Goal: Transaction & Acquisition: Purchase product/service

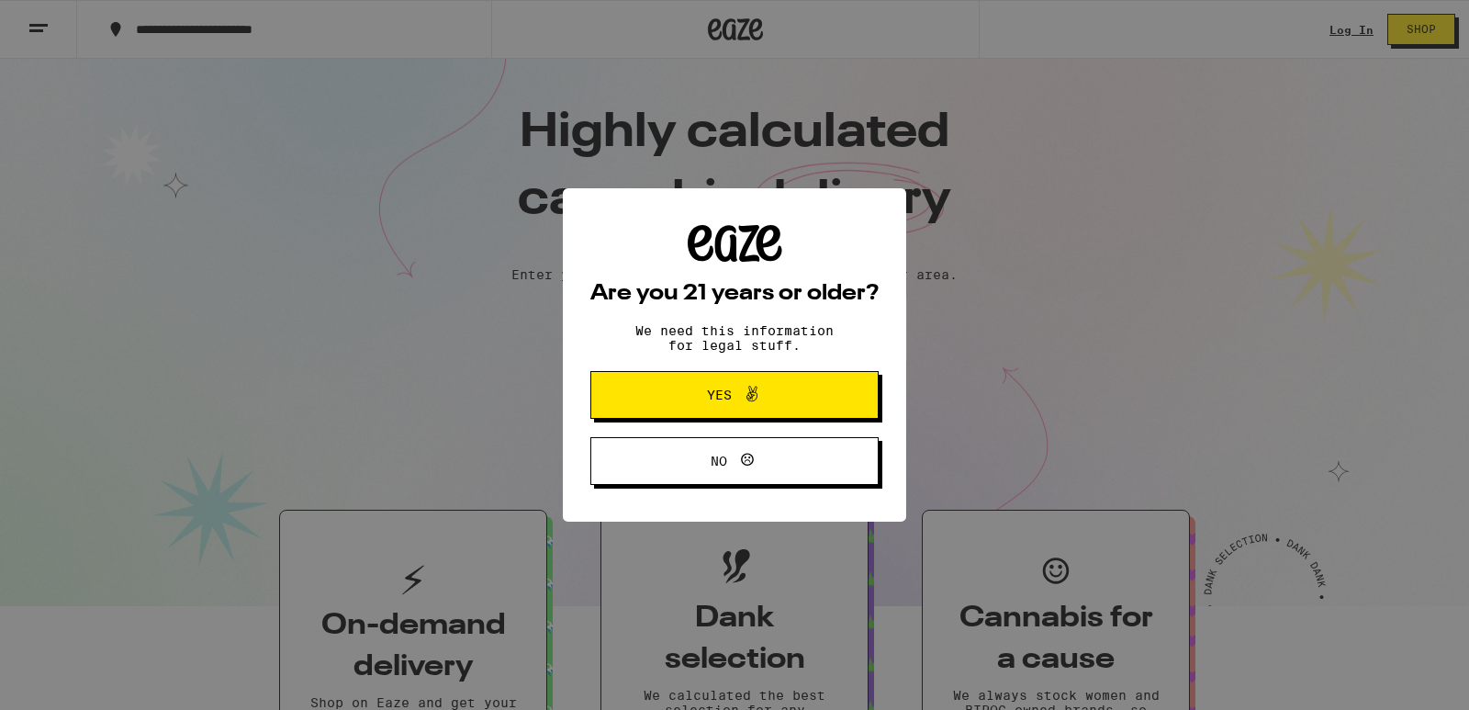
click at [803, 375] on button "Yes" at bounding box center [734, 395] width 288 height 48
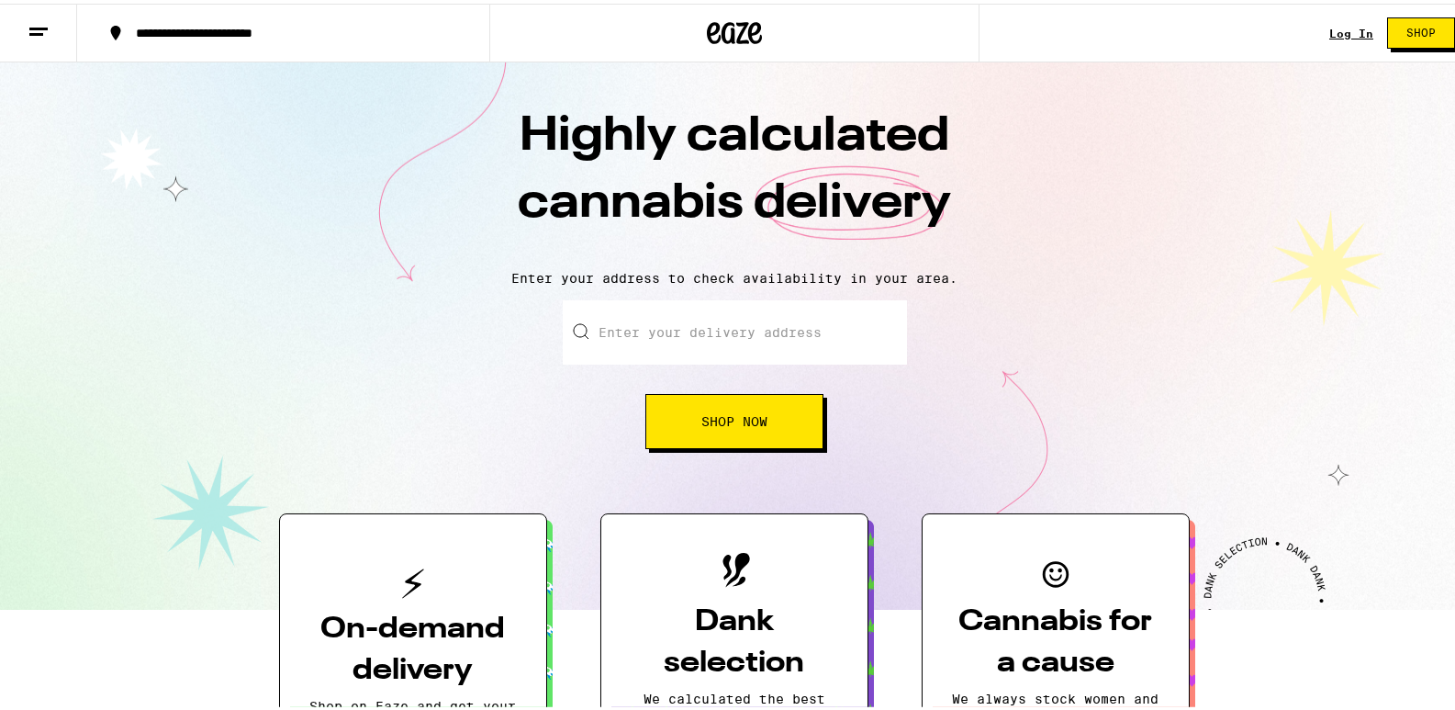
click at [1389, 35] on button "Shop" at bounding box center [1421, 29] width 68 height 31
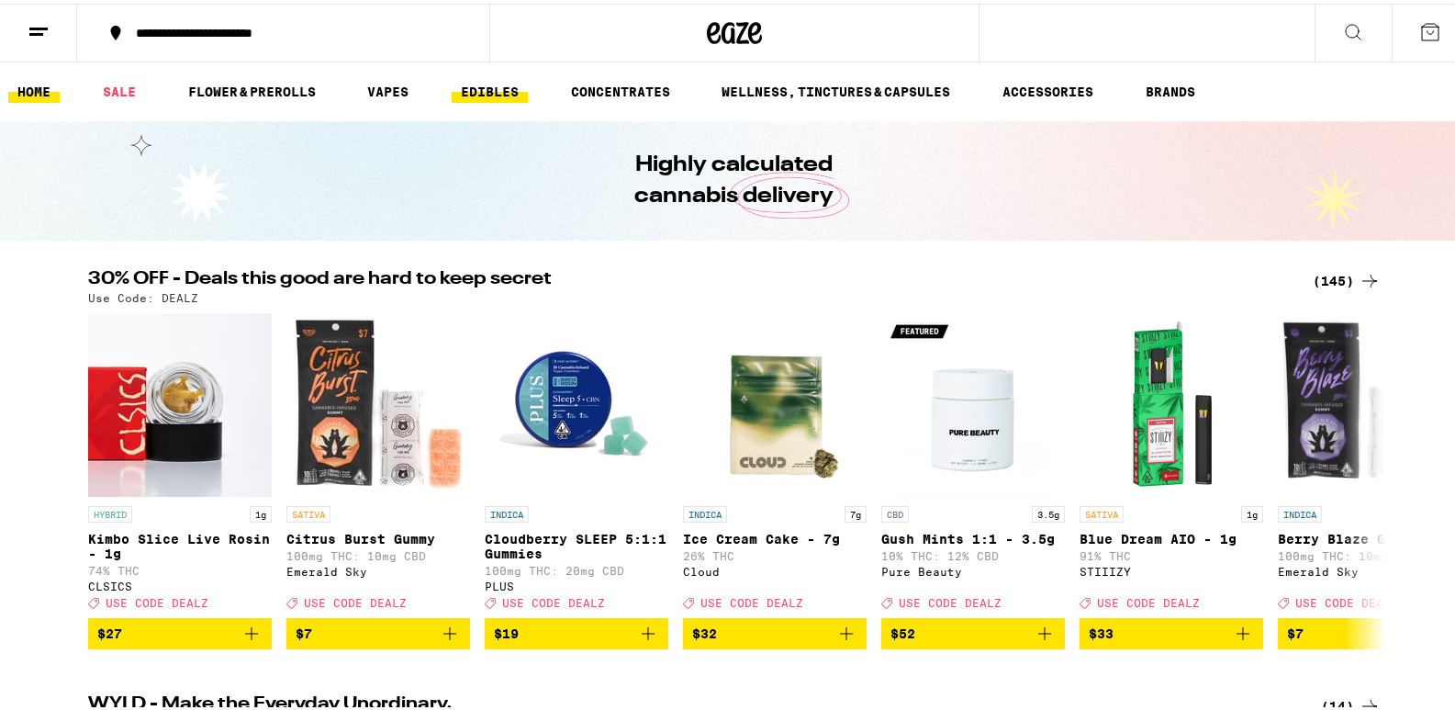
click at [518, 96] on link "EDIBLES" at bounding box center [490, 88] width 76 height 22
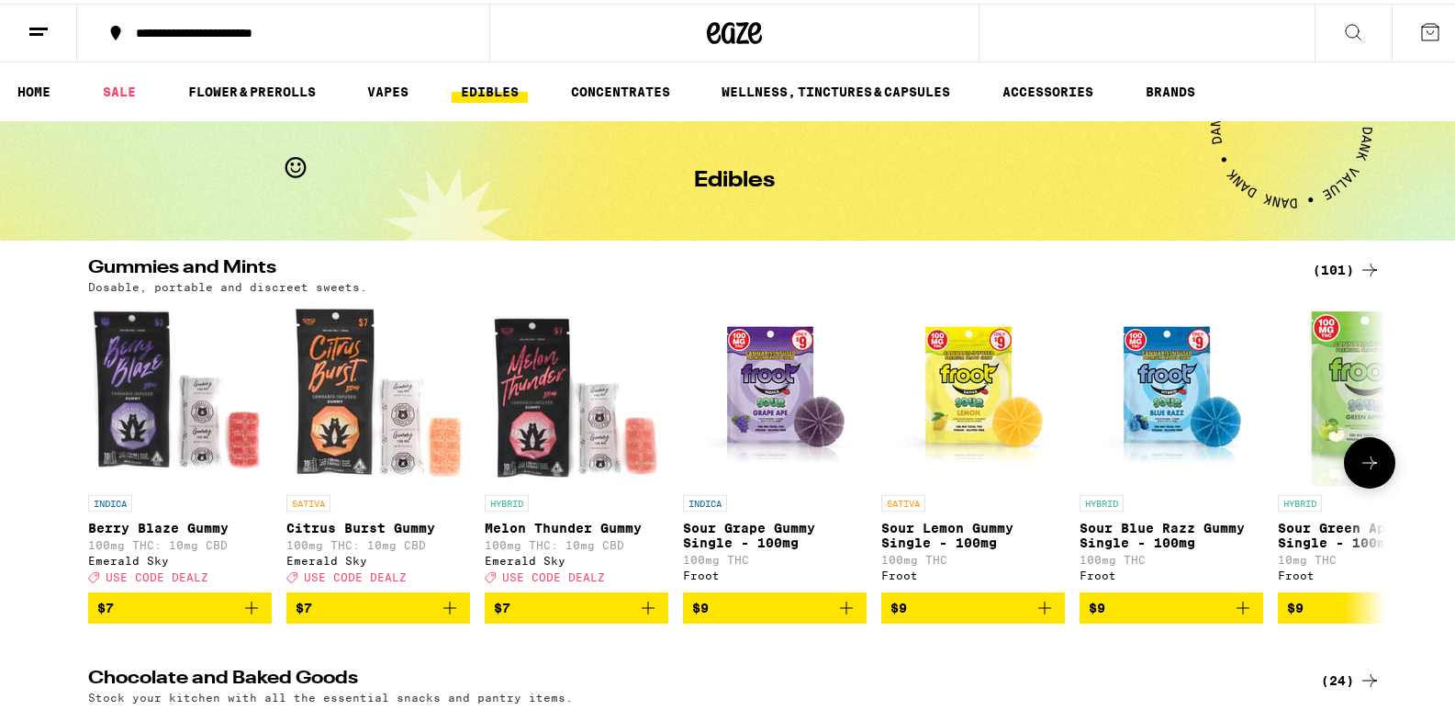
click at [1359, 468] on icon at bounding box center [1370, 459] width 22 height 22
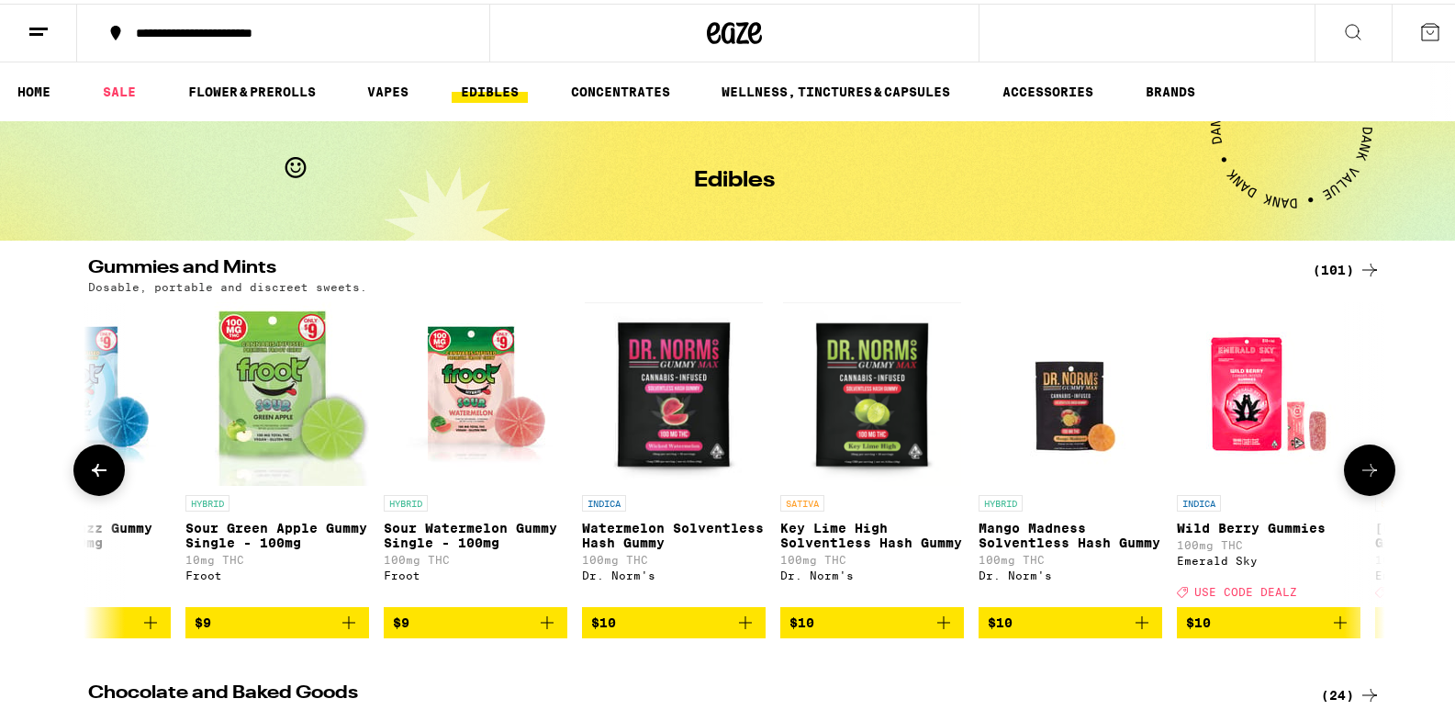
click at [1359, 468] on icon at bounding box center [1370, 466] width 22 height 22
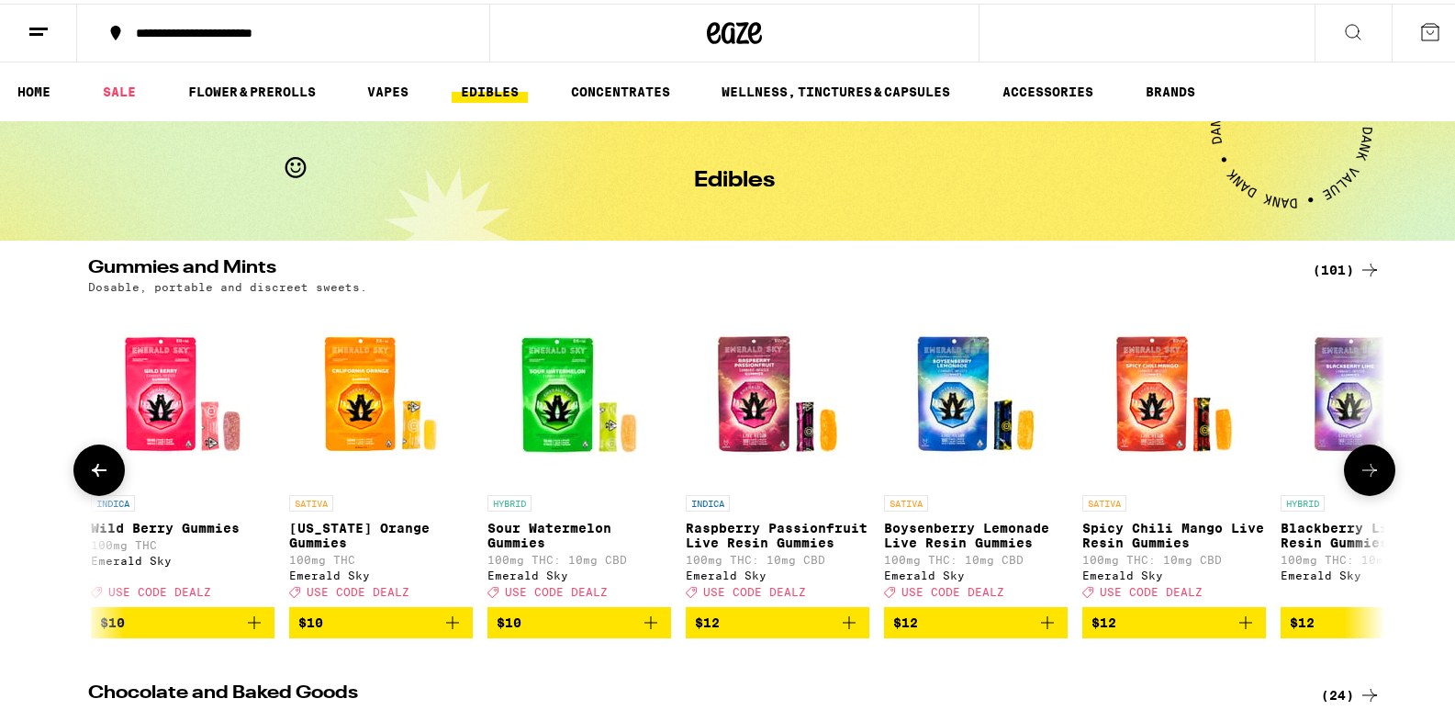
click at [1359, 468] on icon at bounding box center [1370, 466] width 22 height 22
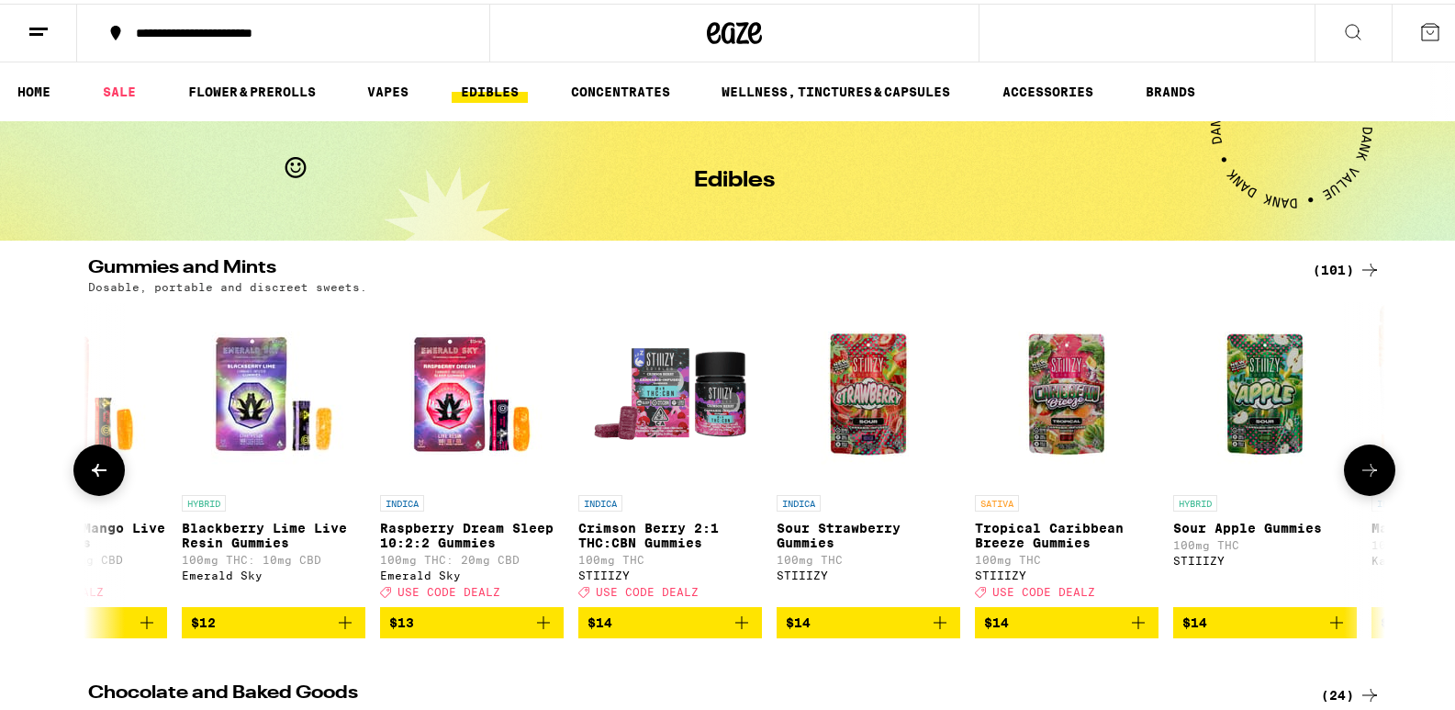
click at [1359, 468] on icon at bounding box center [1370, 466] width 22 height 22
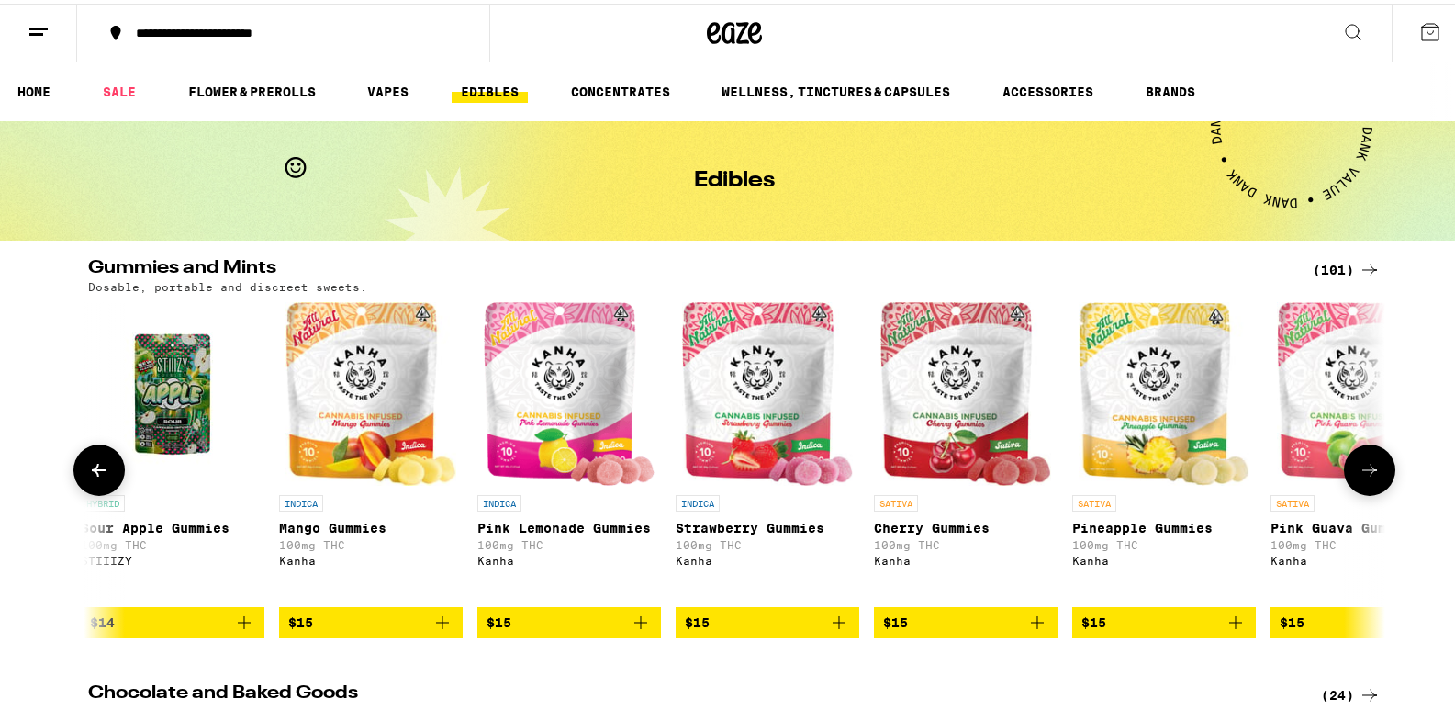
click at [1359, 468] on icon at bounding box center [1370, 466] width 22 height 22
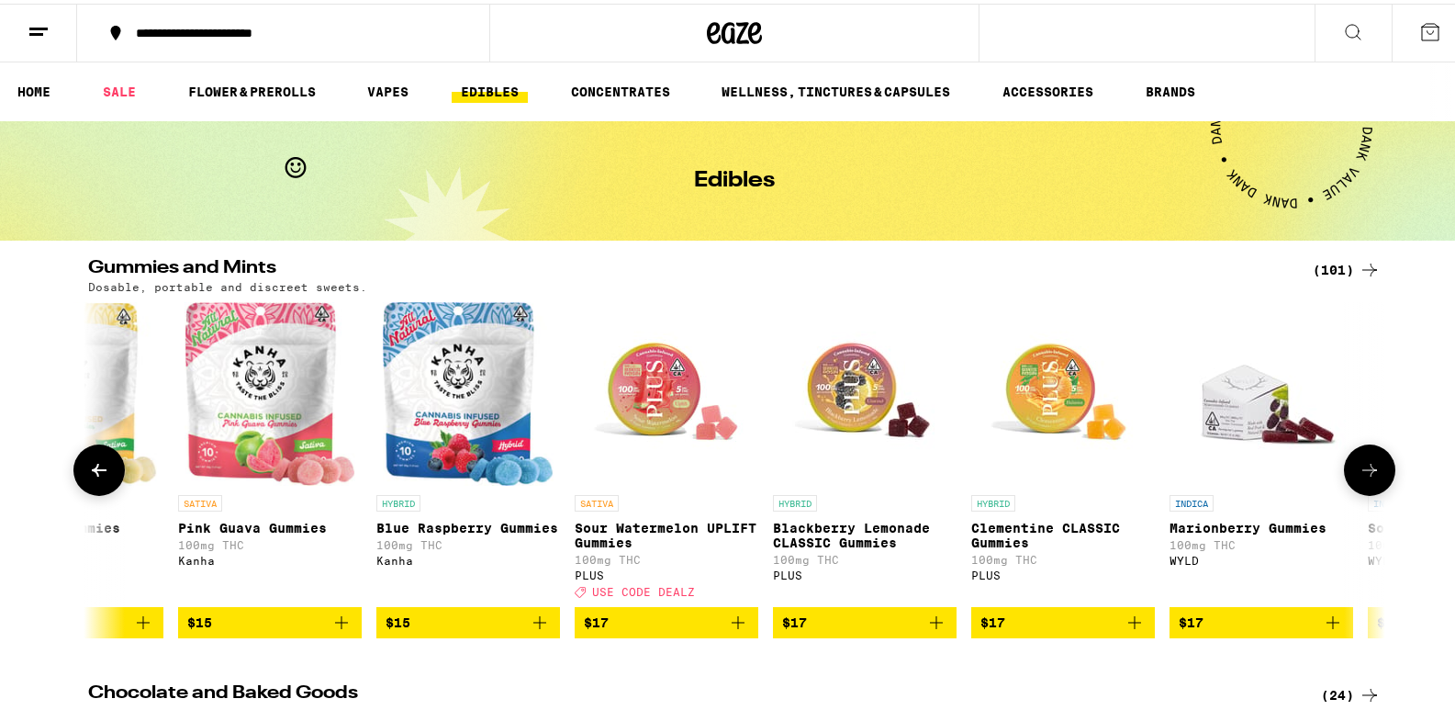
click at [1359, 468] on icon at bounding box center [1370, 466] width 22 height 22
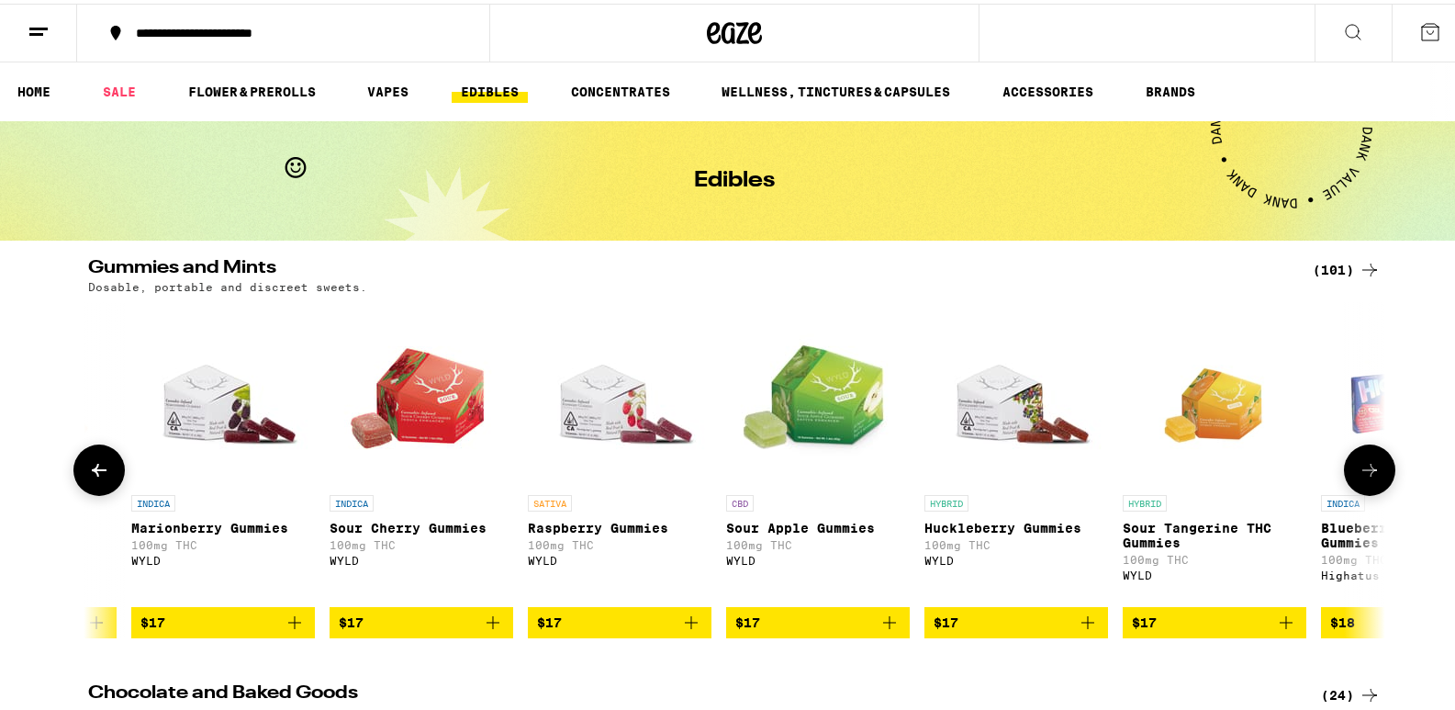
click at [1359, 468] on icon at bounding box center [1370, 466] width 22 height 22
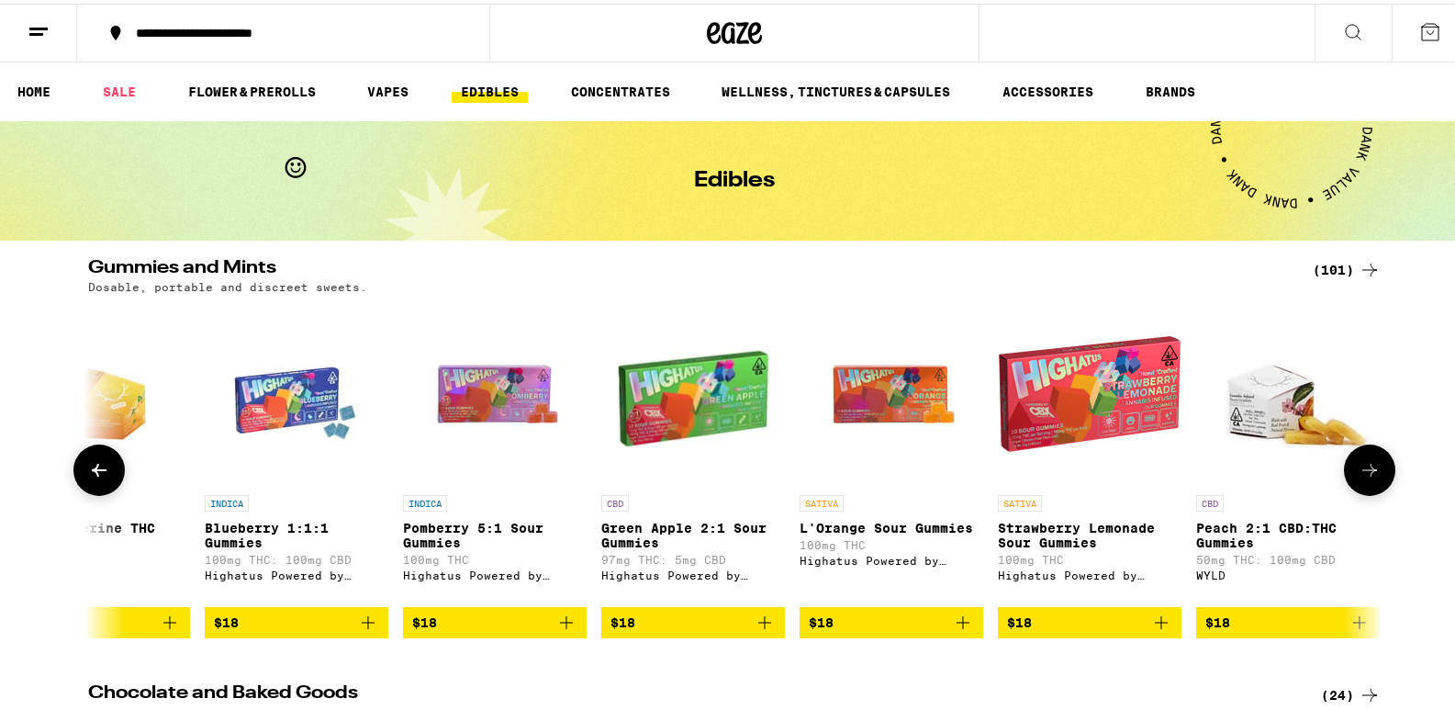
scroll to position [0, 7622]
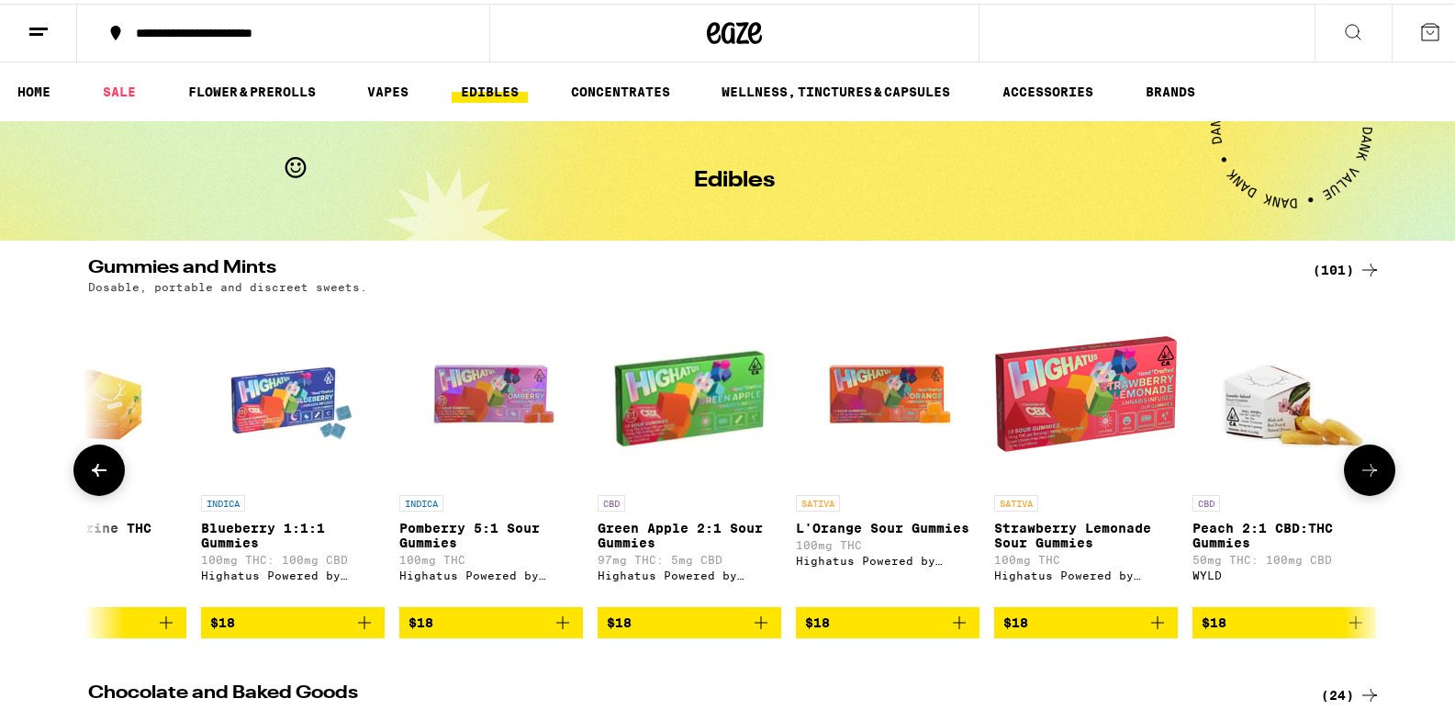
click at [457, 534] on p "Pomberry 5:1 Sour Gummies" at bounding box center [491, 531] width 184 height 29
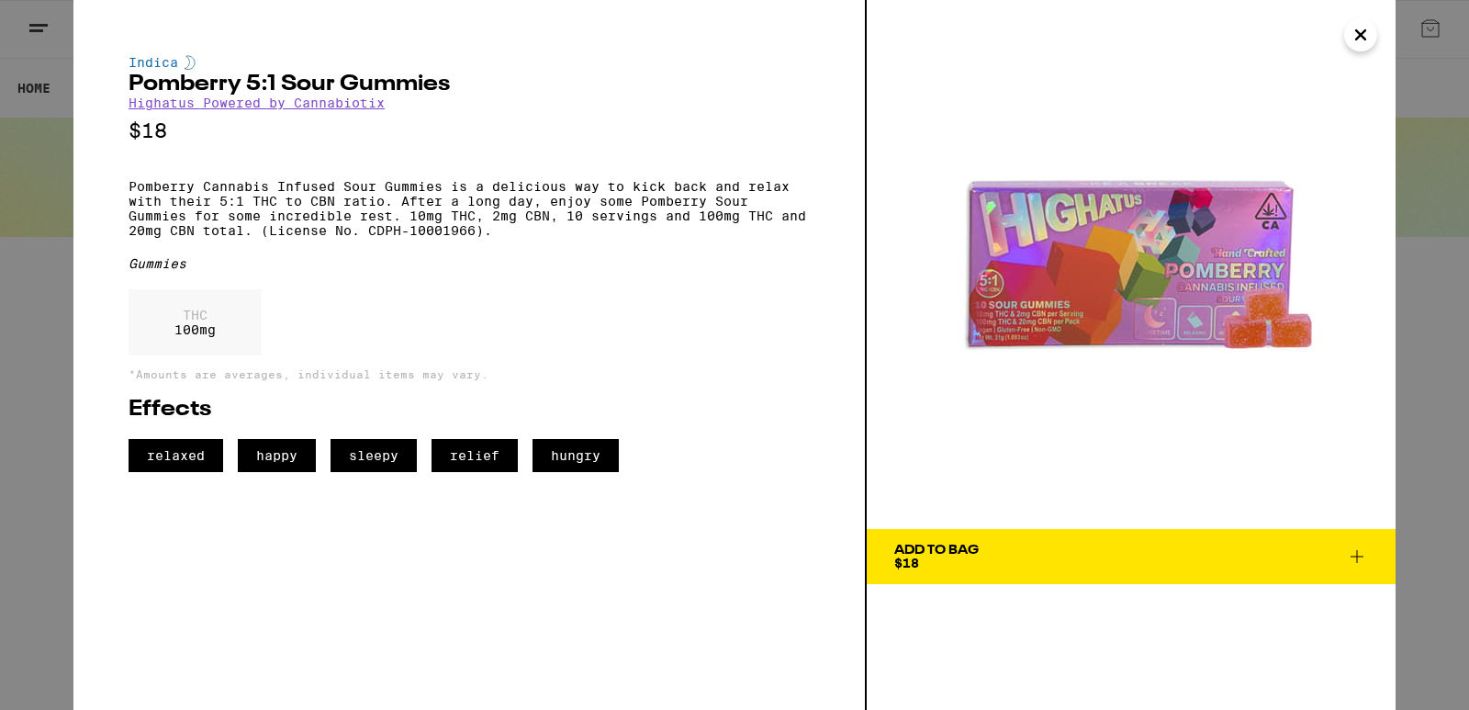
click at [993, 563] on span "Add To Bag $18" at bounding box center [1131, 557] width 474 height 26
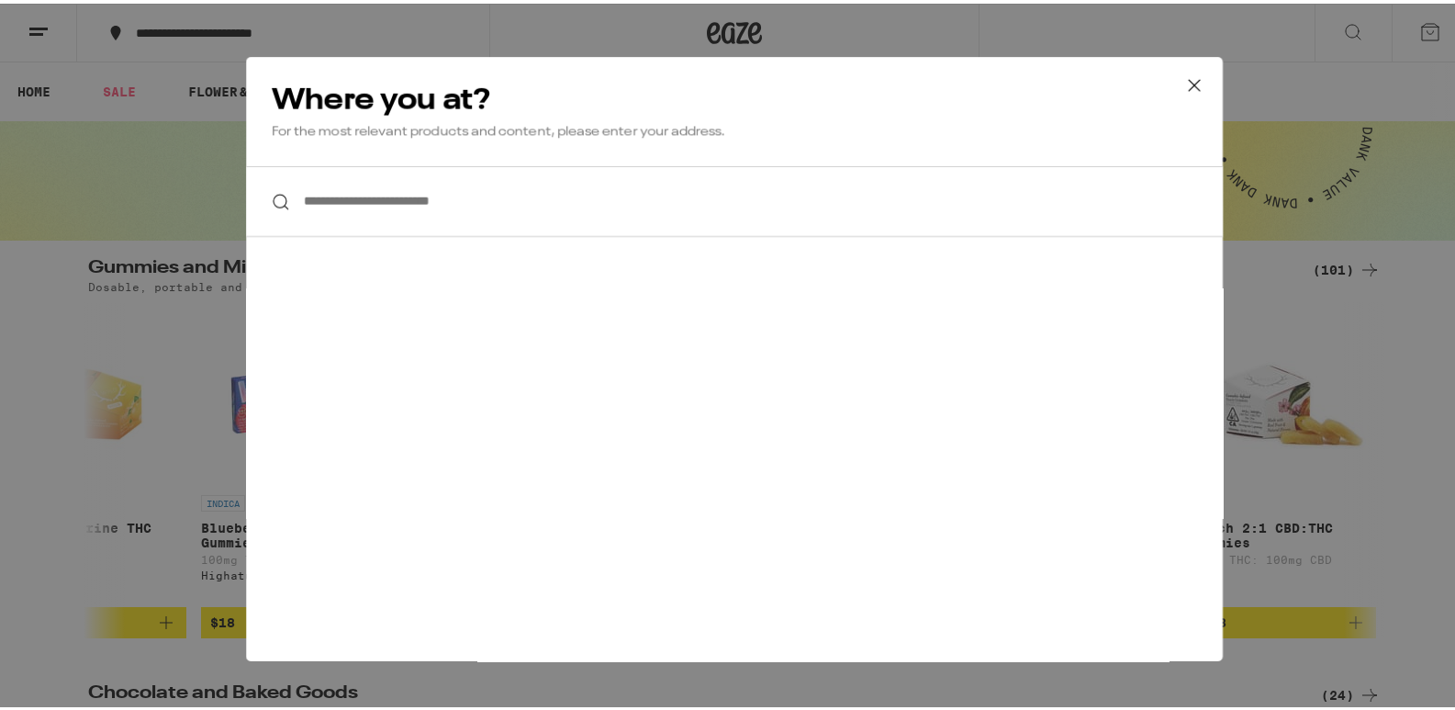
click at [698, 202] on input "**********" at bounding box center [734, 198] width 977 height 71
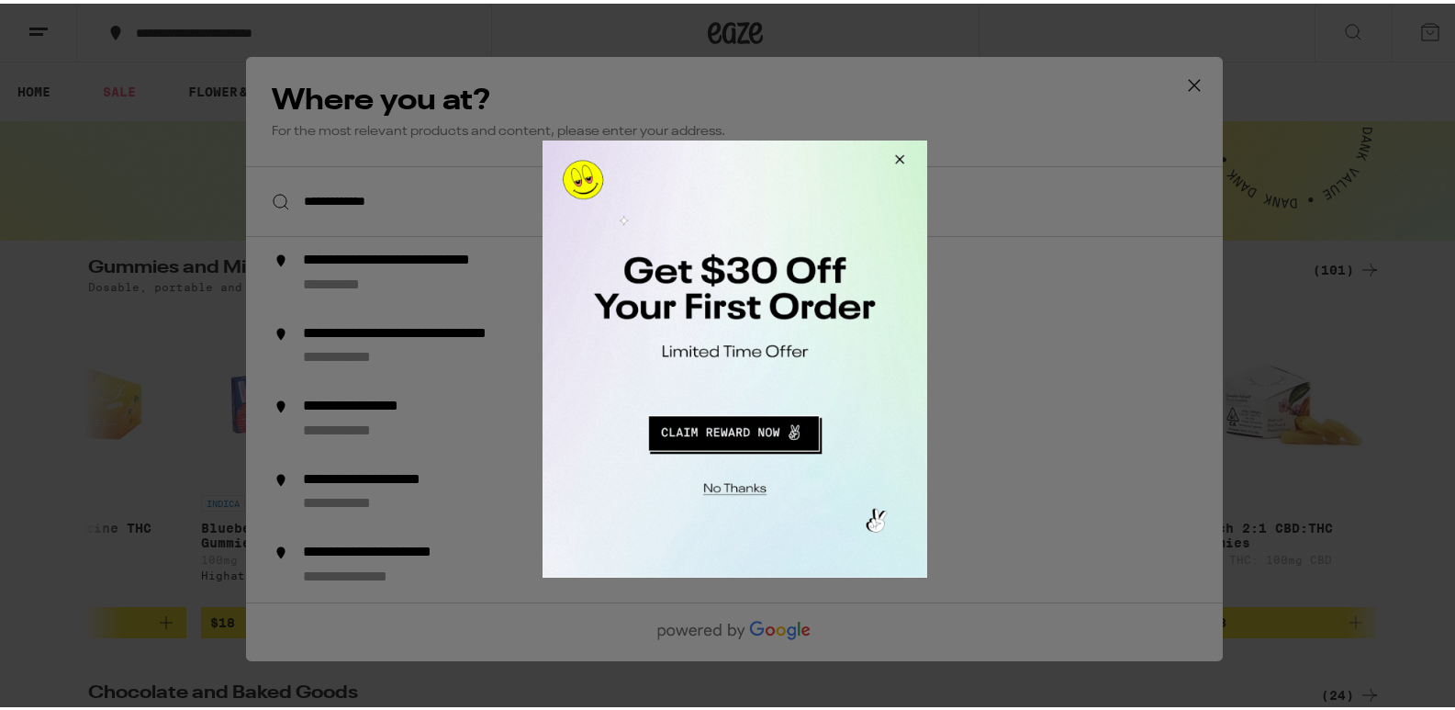
click at [907, 160] on button "Close Modal" at bounding box center [896, 162] width 50 height 44
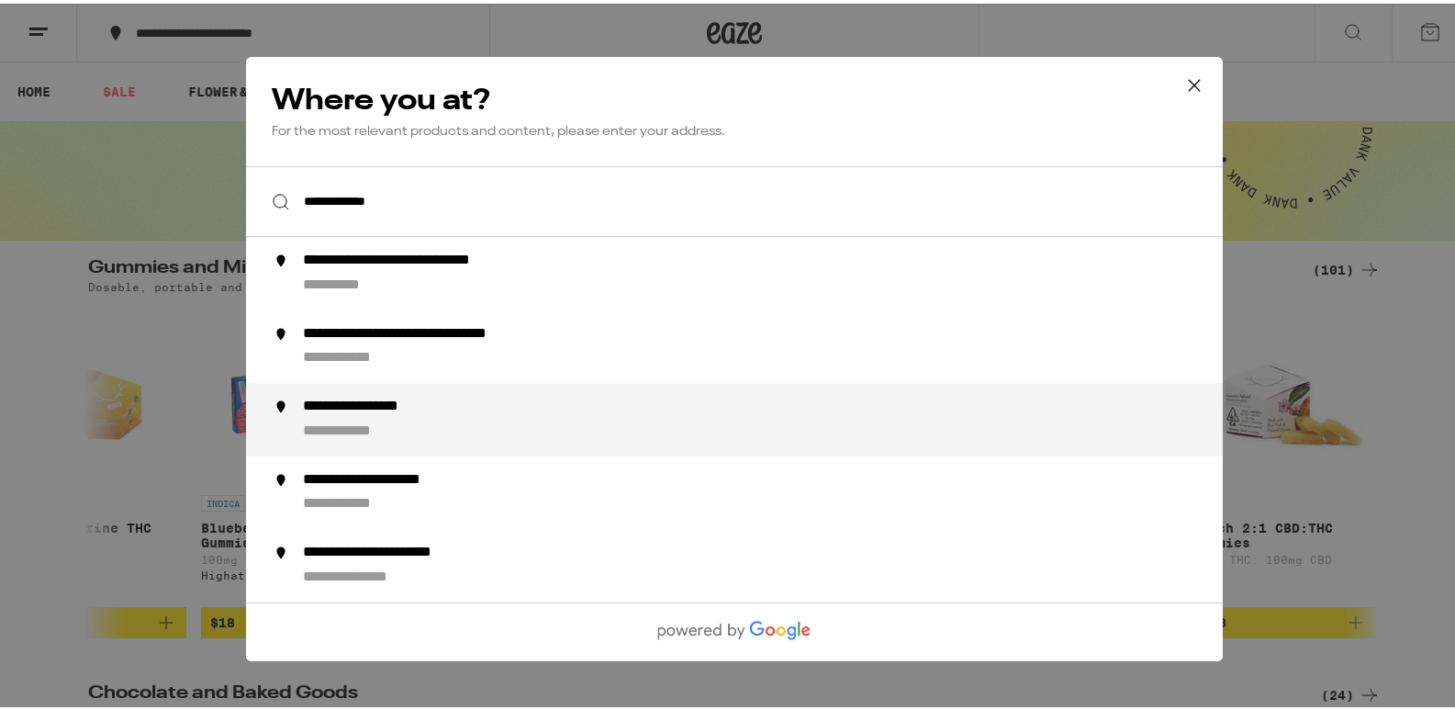
click at [466, 393] on li "**********" at bounding box center [734, 415] width 977 height 73
type input "**********"
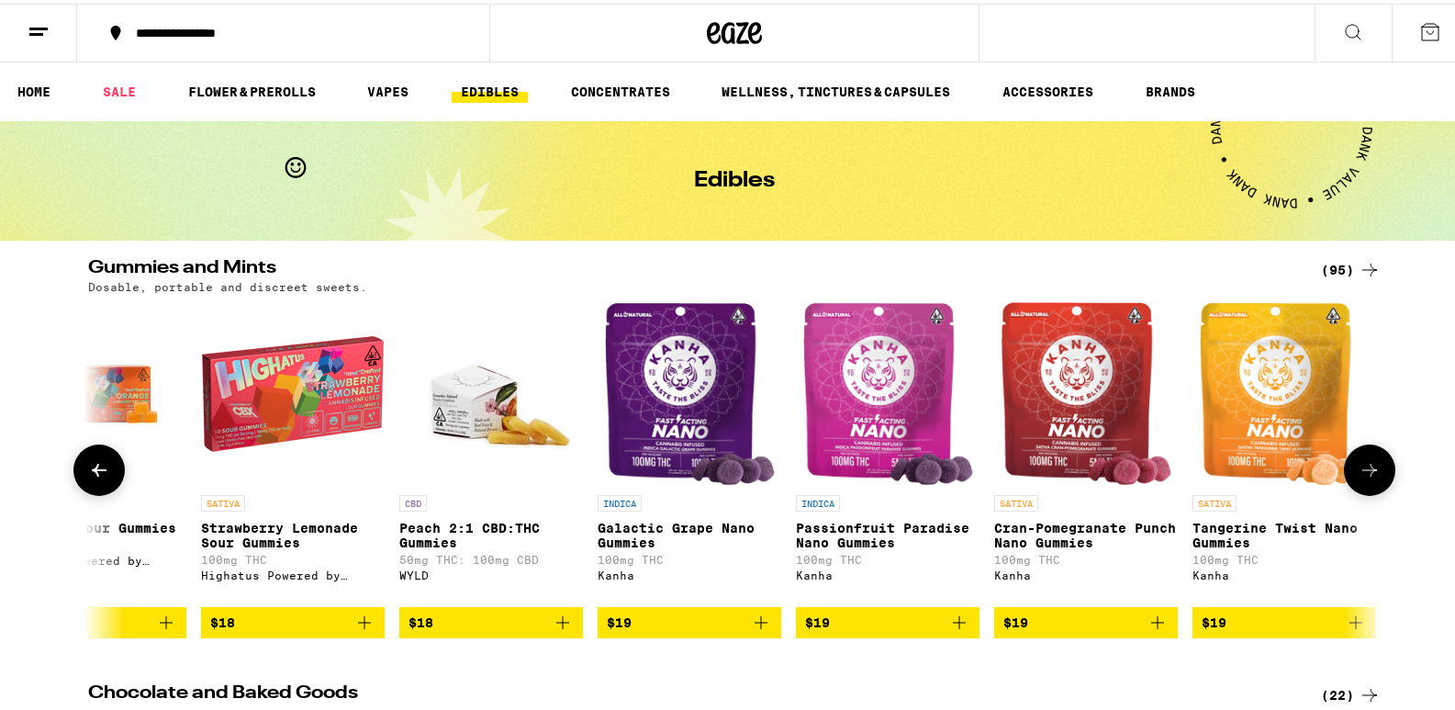
click at [88, 465] on icon at bounding box center [99, 466] width 22 height 22
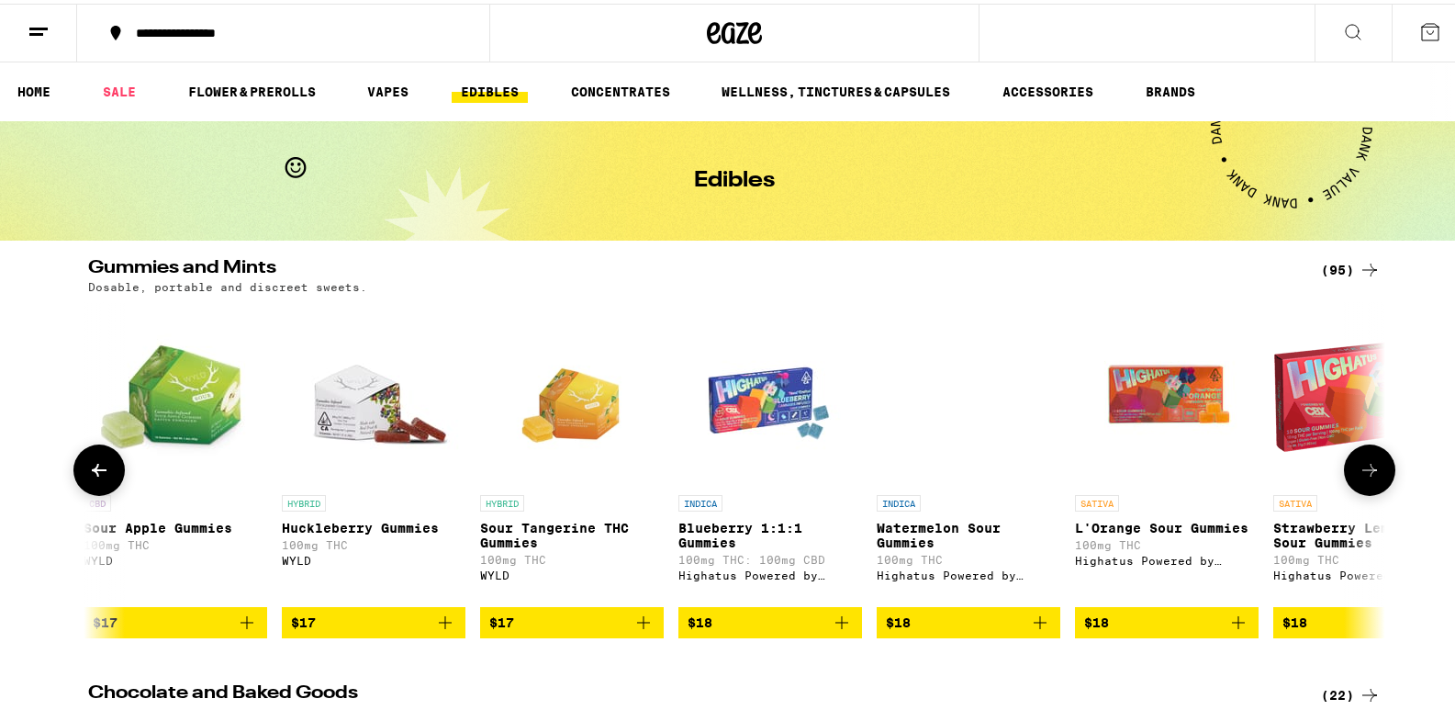
scroll to position [0, 6530]
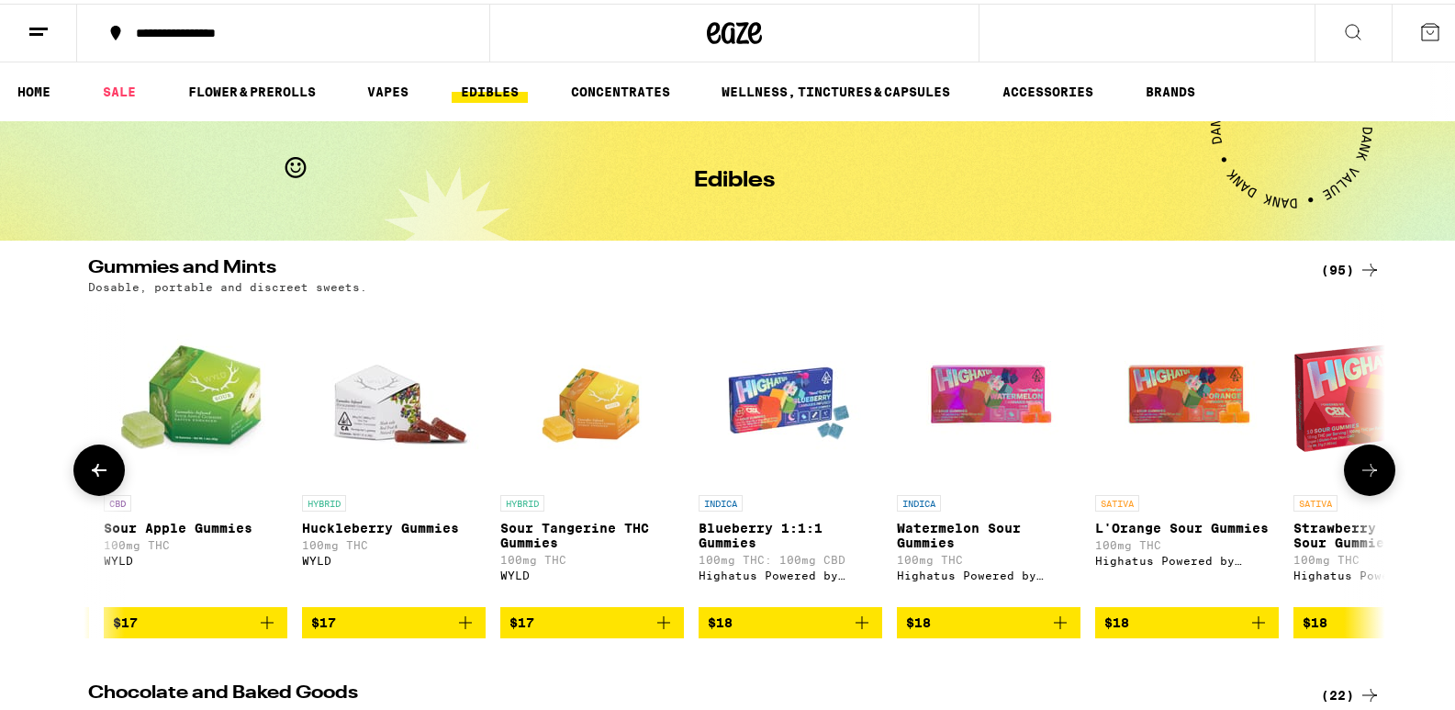
click at [1365, 490] on button at bounding box center [1369, 466] width 51 height 51
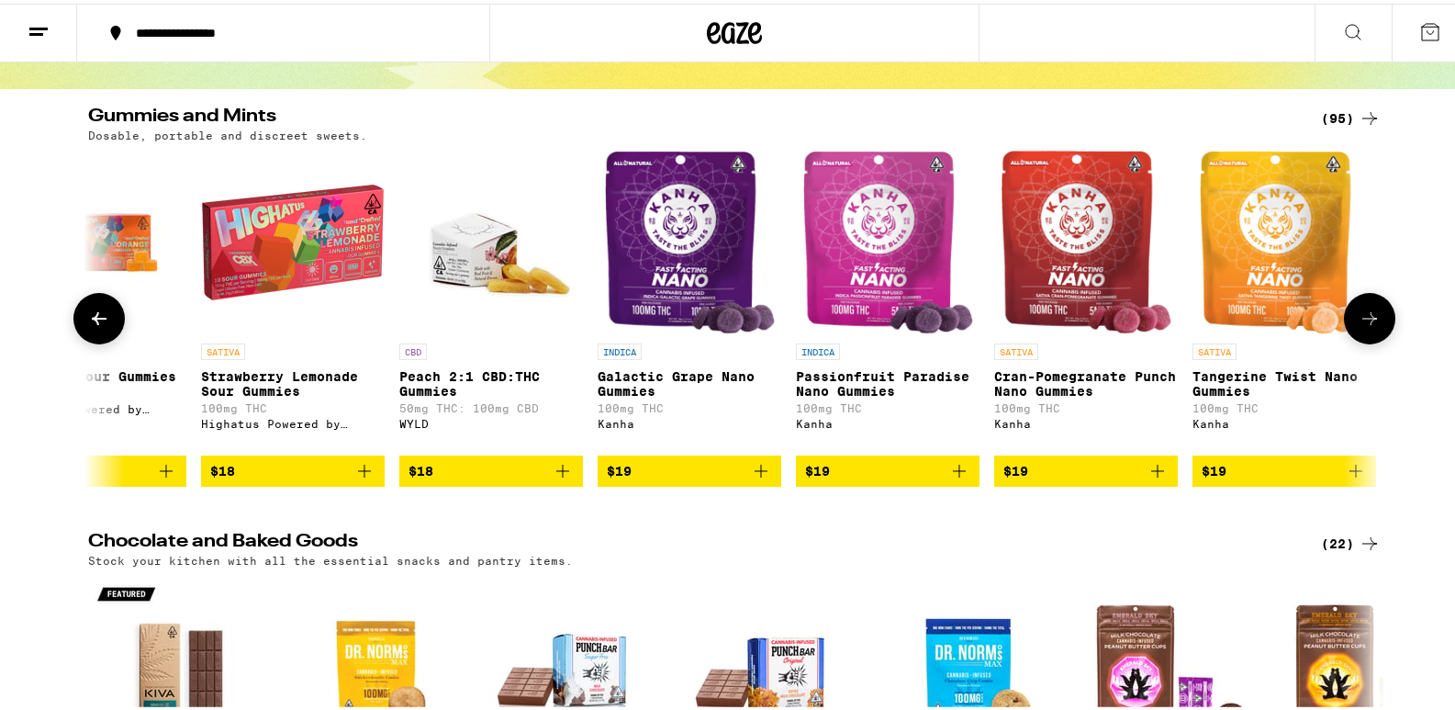
scroll to position [184, 0]
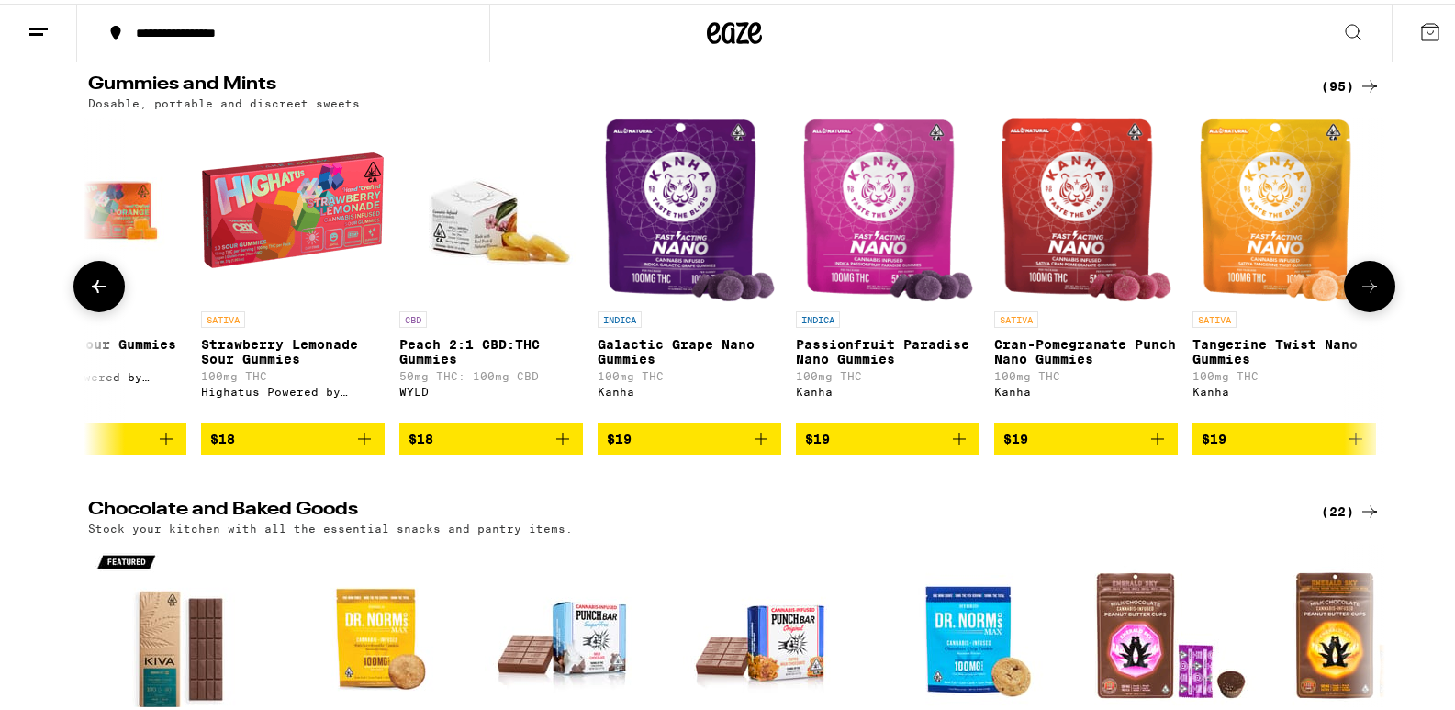
click at [105, 290] on button at bounding box center [98, 282] width 51 height 51
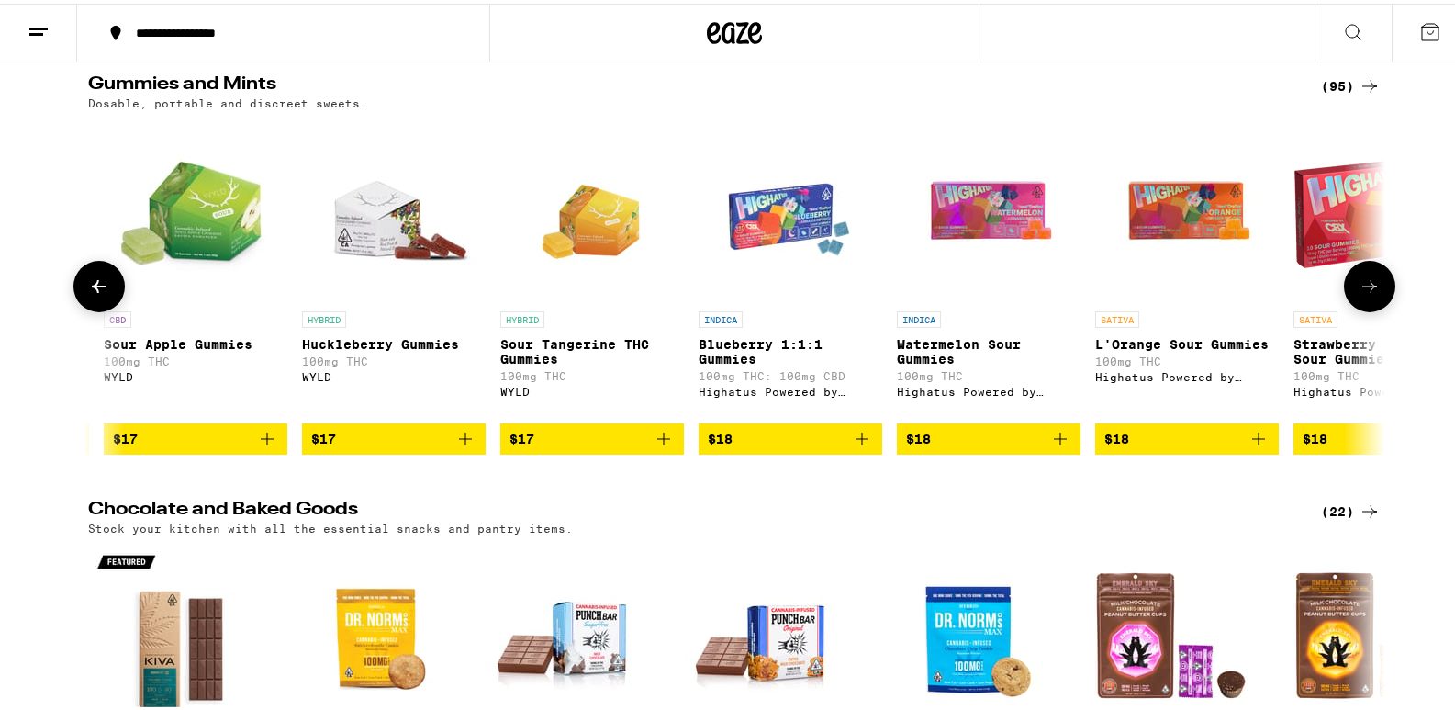
click at [104, 288] on button at bounding box center [98, 282] width 51 height 51
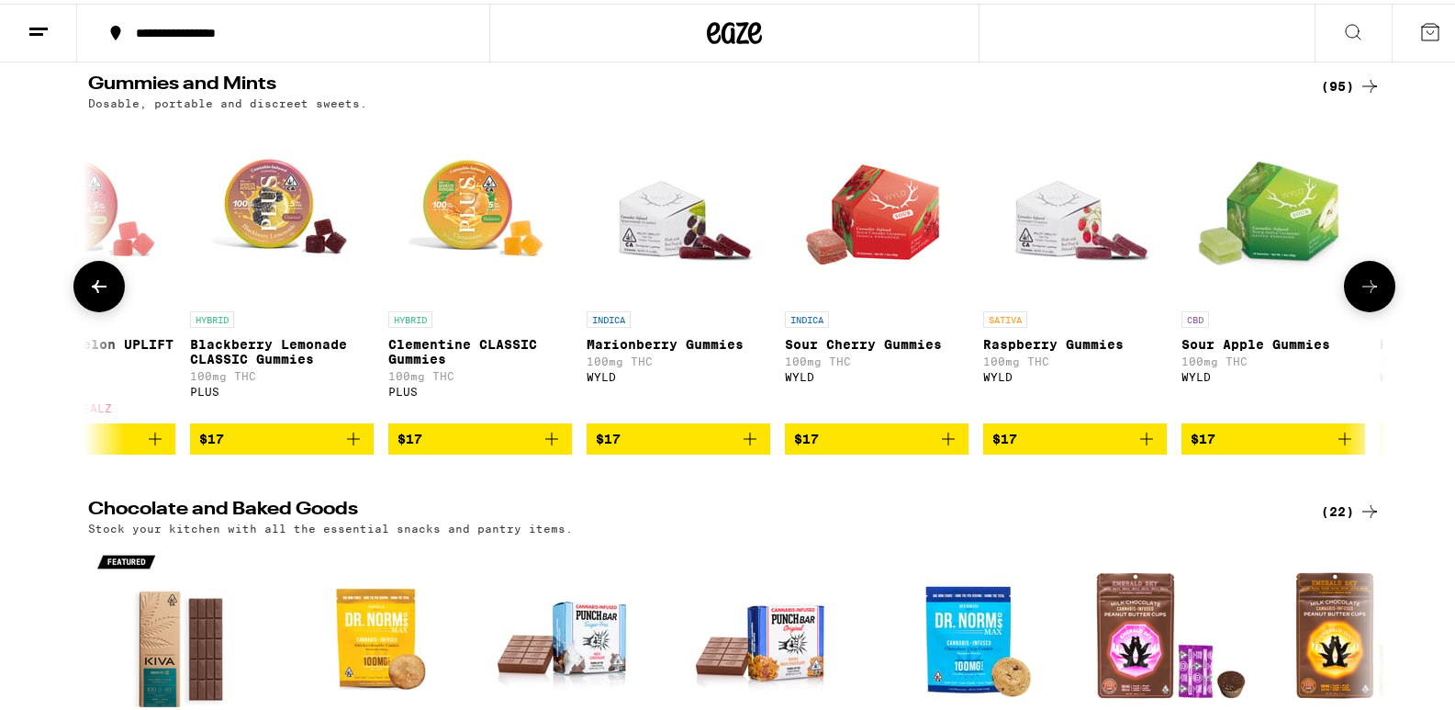
scroll to position [0, 5437]
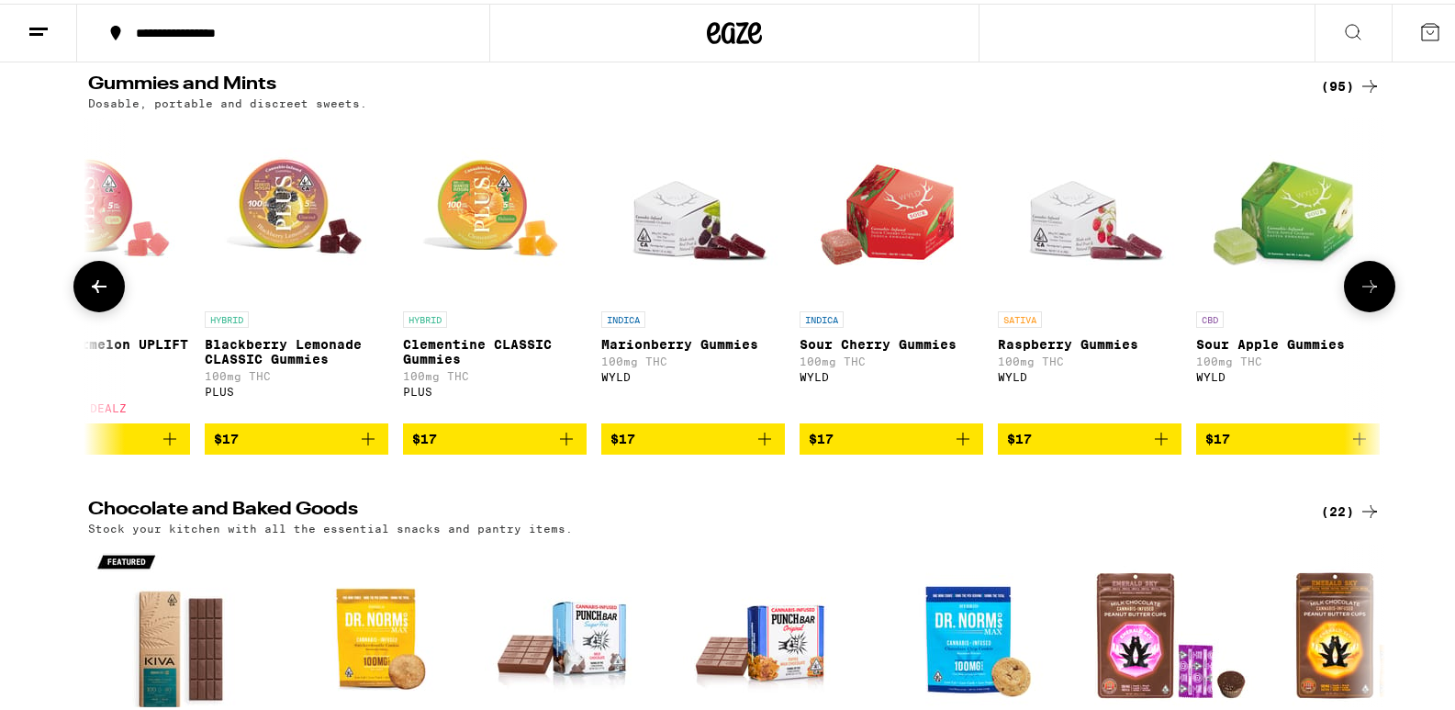
click at [1363, 289] on icon at bounding box center [1370, 282] width 15 height 13
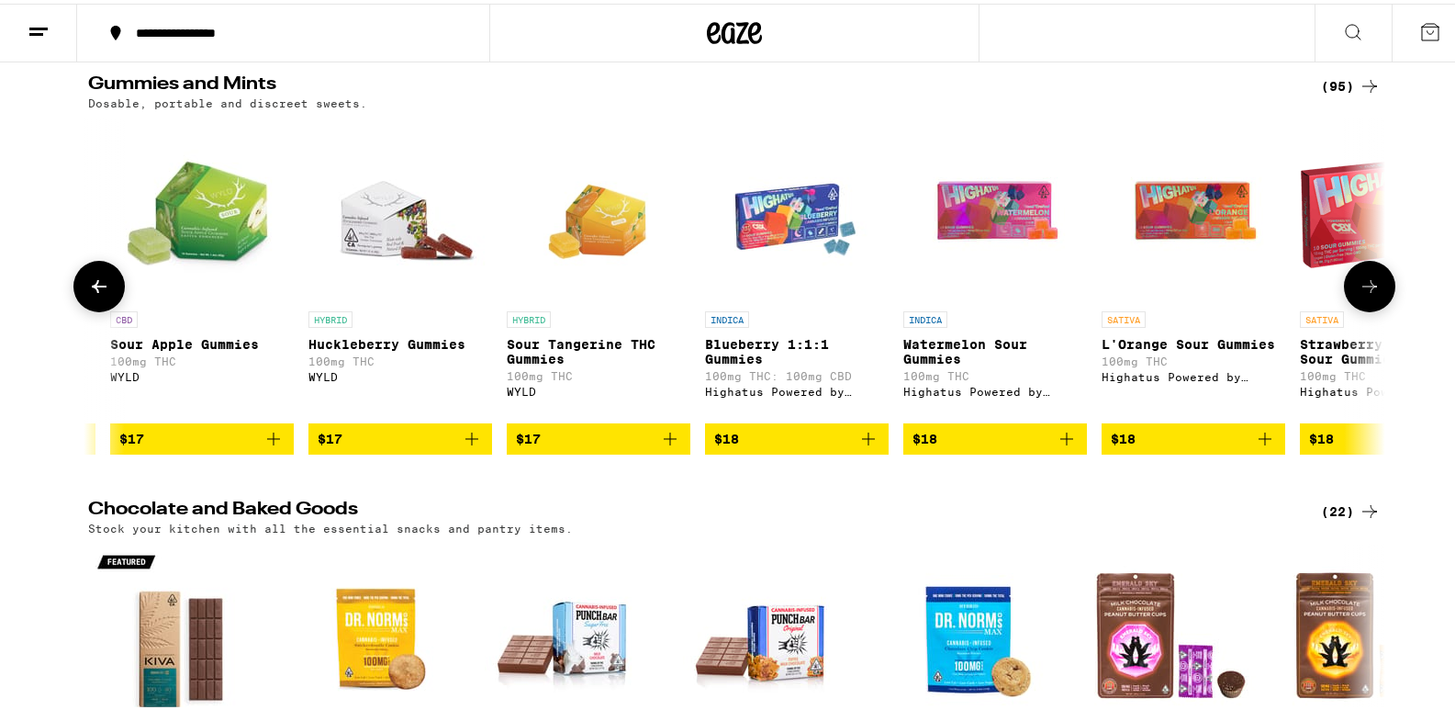
scroll to position [0, 6530]
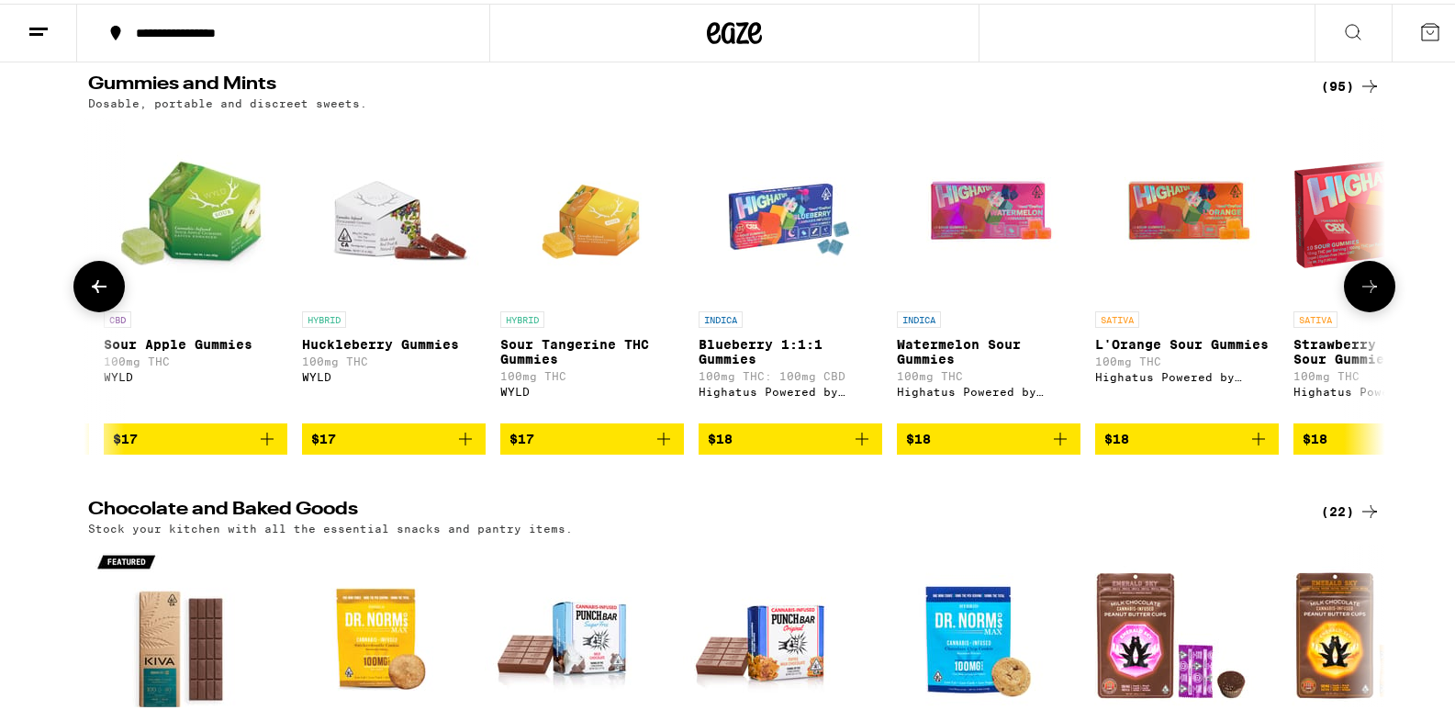
click at [1363, 289] on icon at bounding box center [1370, 282] width 15 height 13
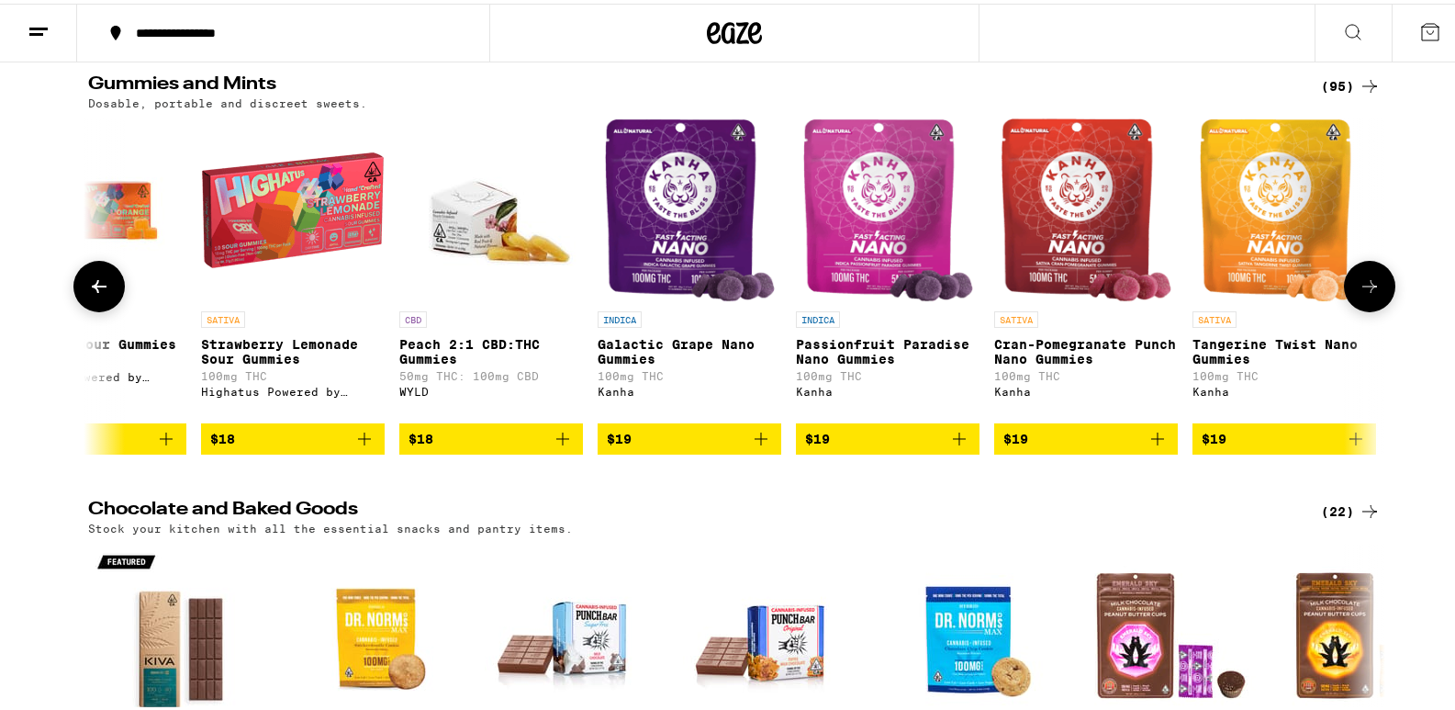
click at [1363, 289] on icon at bounding box center [1370, 282] width 15 height 13
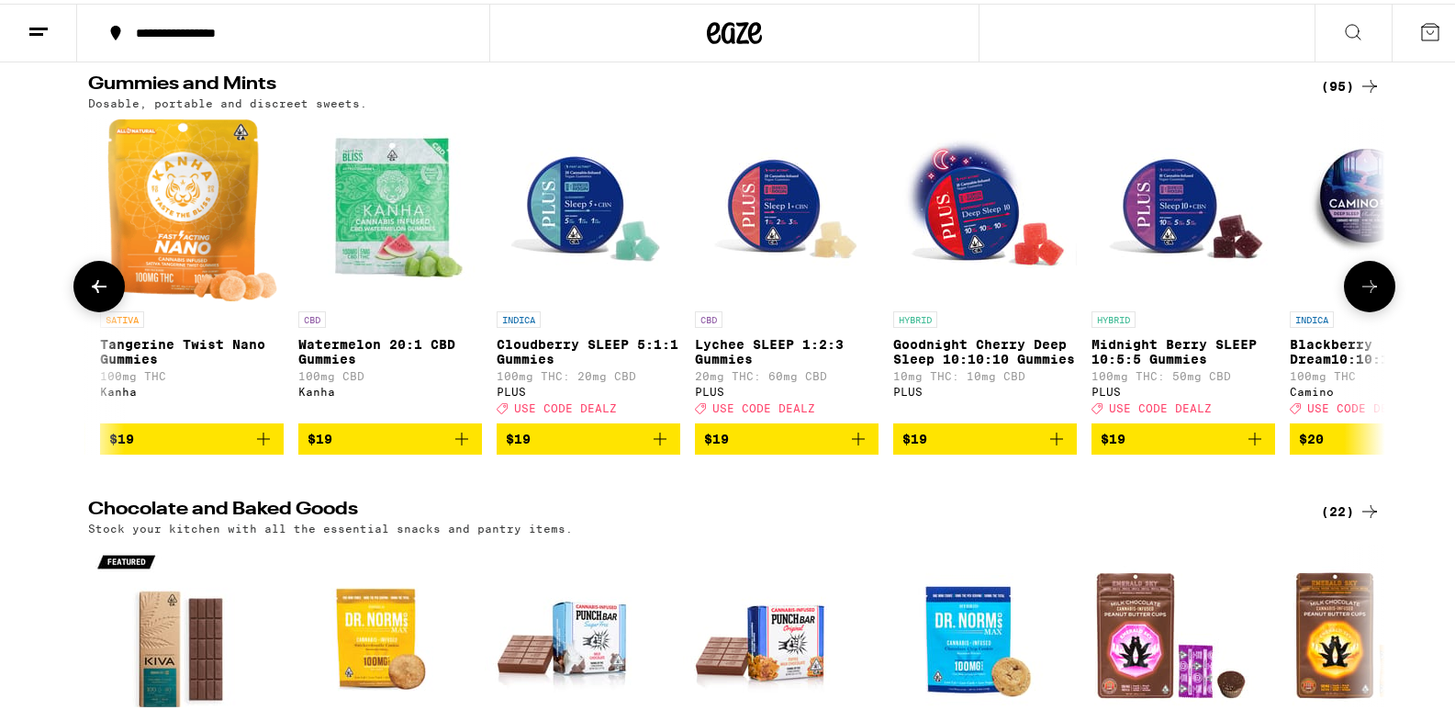
click at [1363, 289] on icon at bounding box center [1370, 282] width 15 height 13
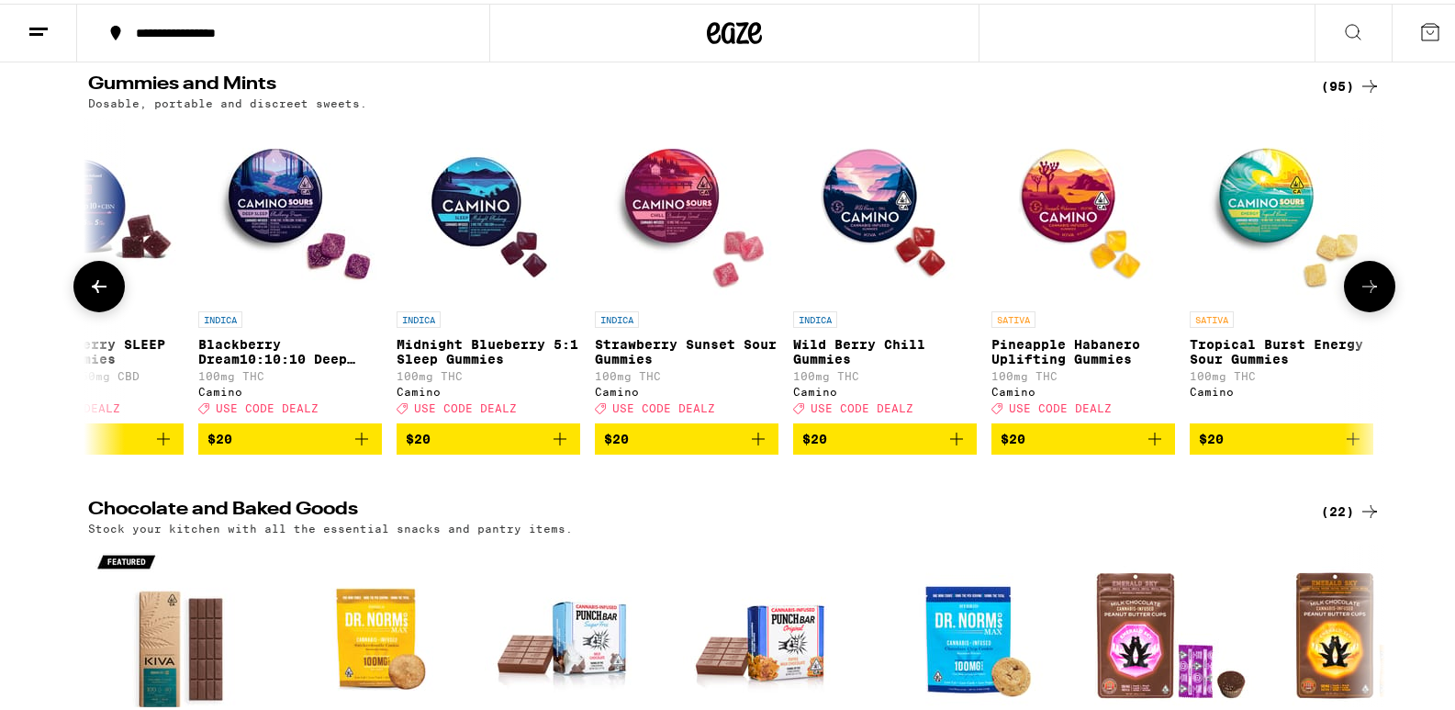
click at [1363, 289] on icon at bounding box center [1370, 282] width 15 height 13
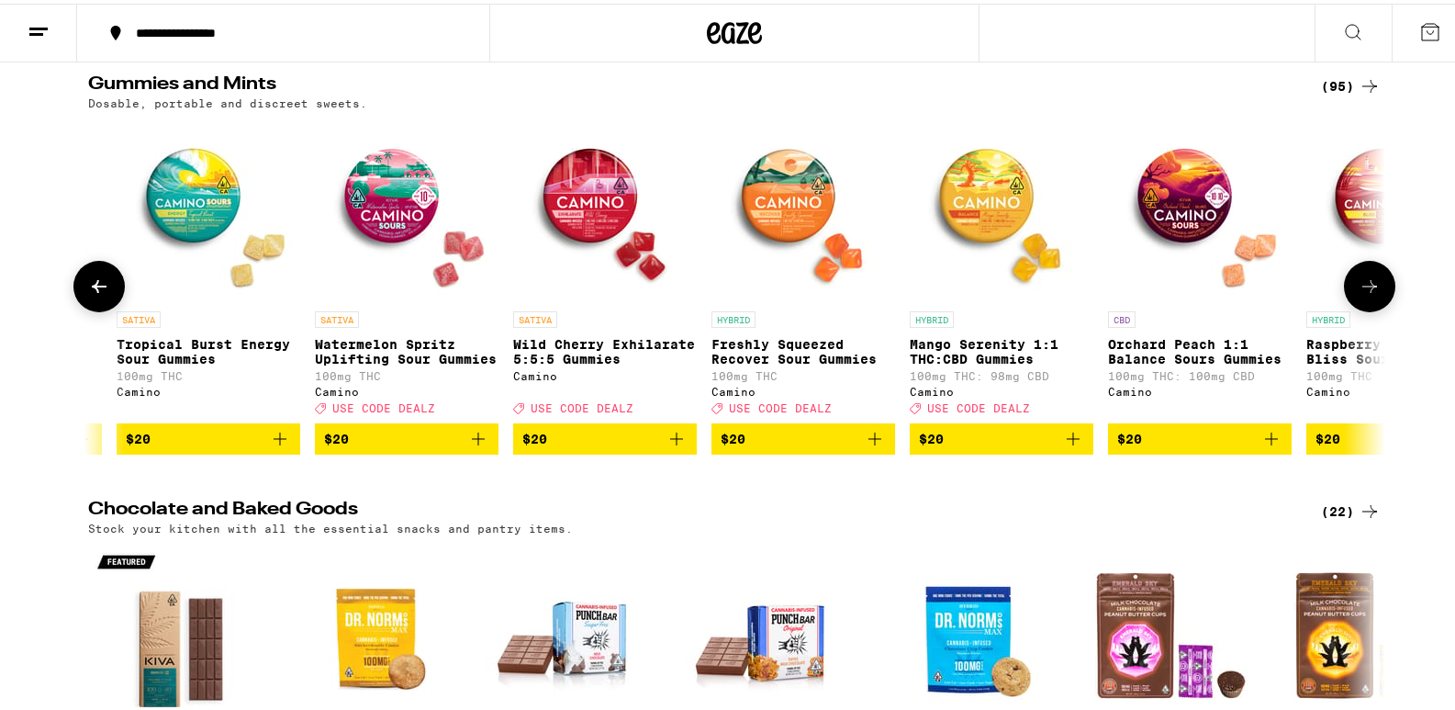
click at [1363, 289] on icon at bounding box center [1370, 282] width 15 height 13
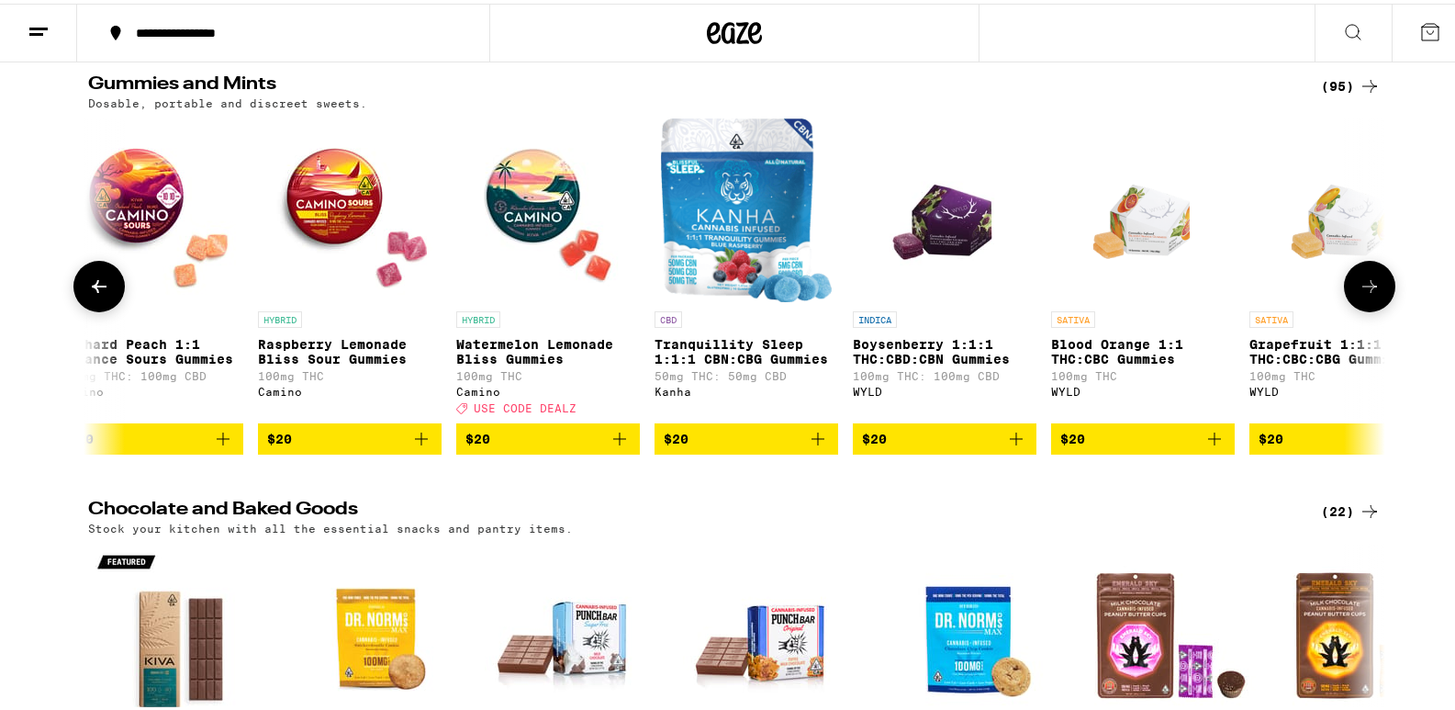
click at [1363, 289] on icon at bounding box center [1370, 282] width 15 height 13
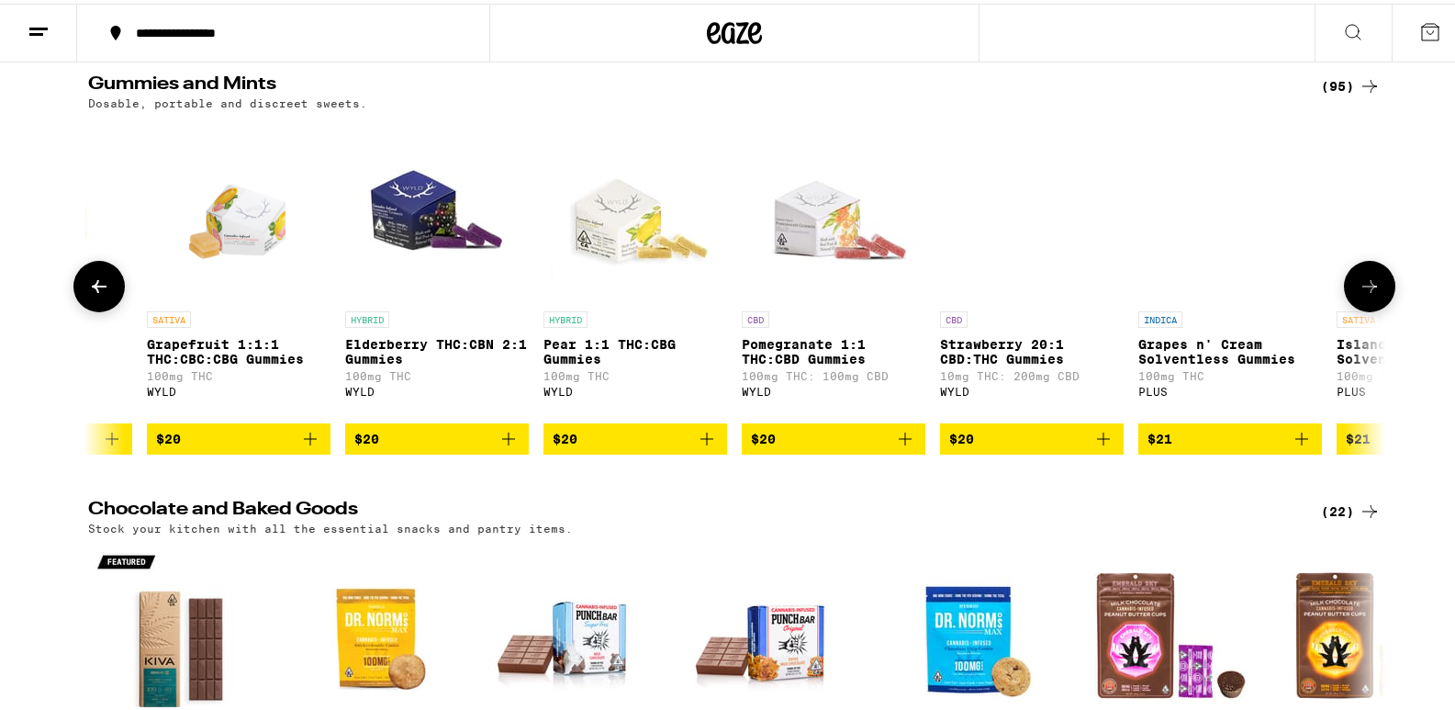
click at [1363, 289] on icon at bounding box center [1370, 282] width 15 height 13
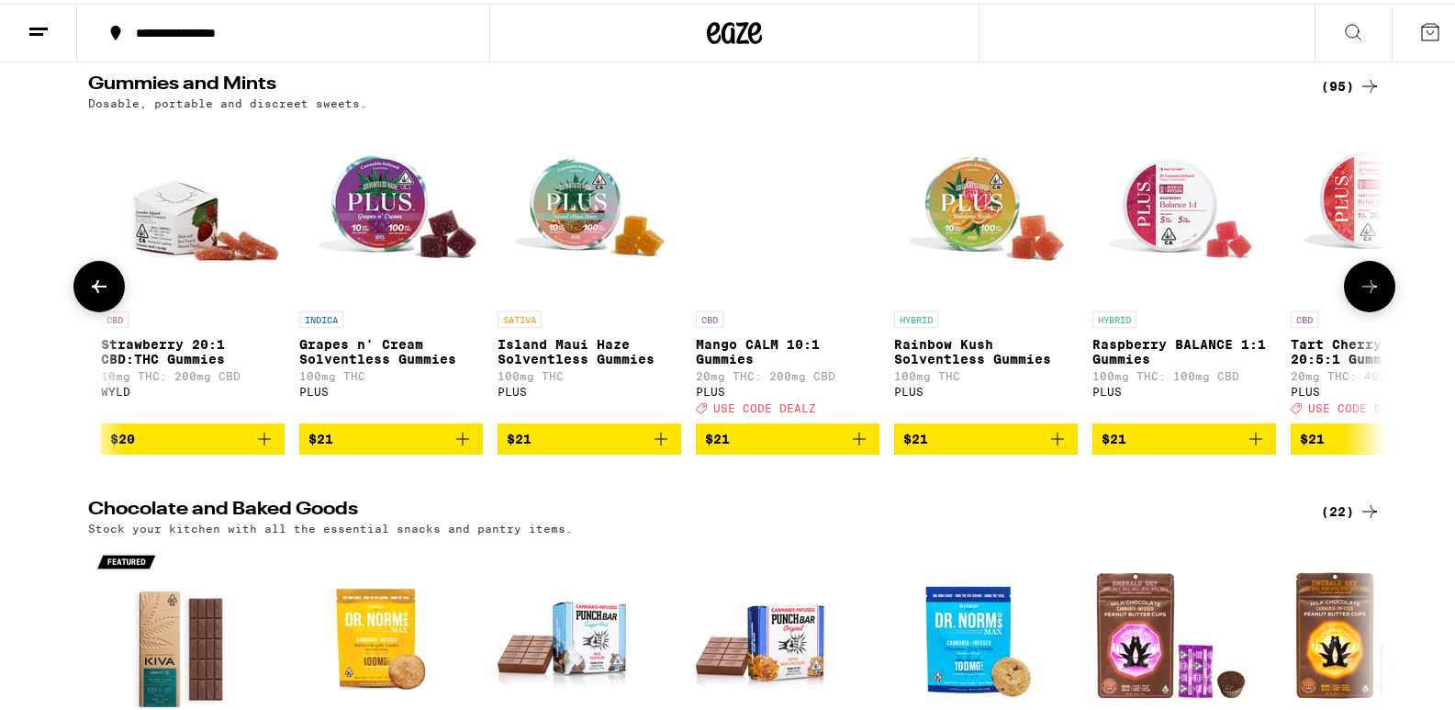
click at [1363, 289] on icon at bounding box center [1370, 282] width 15 height 13
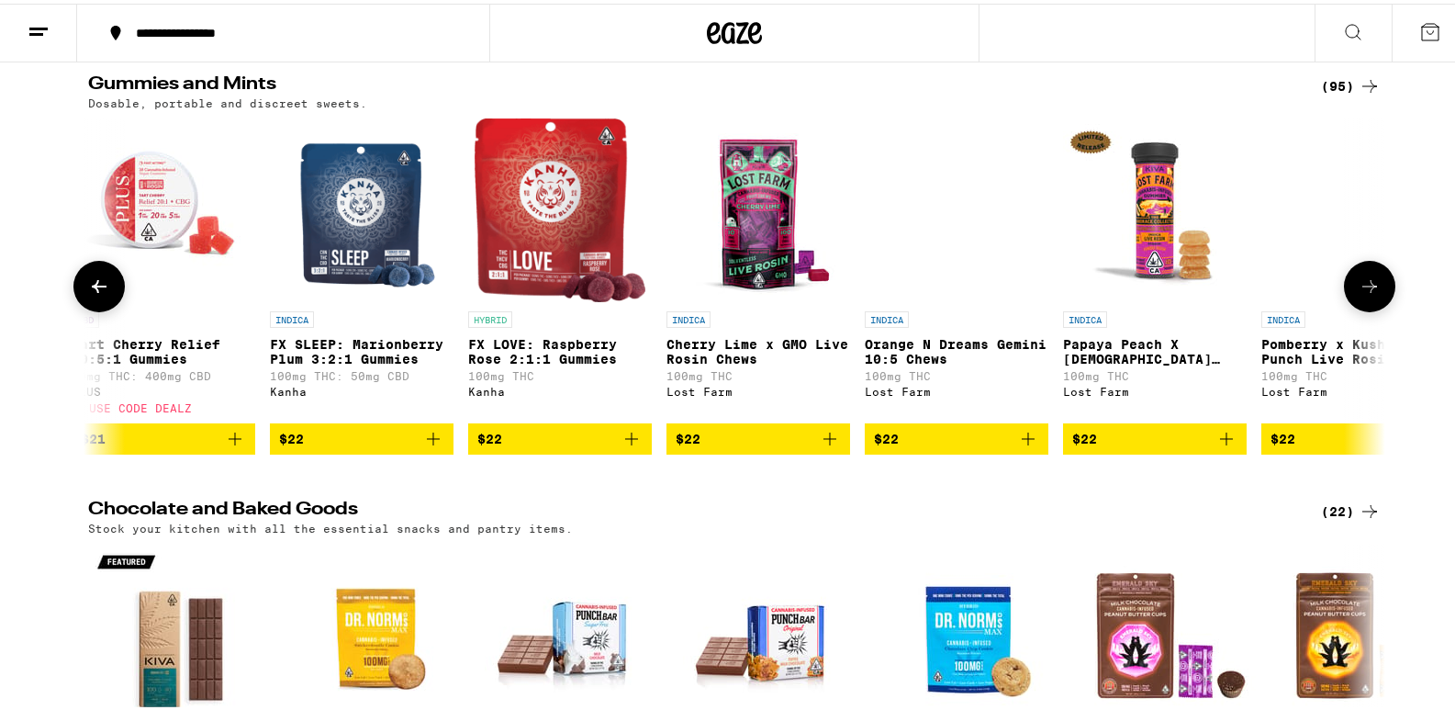
click at [1363, 289] on icon at bounding box center [1370, 282] width 15 height 13
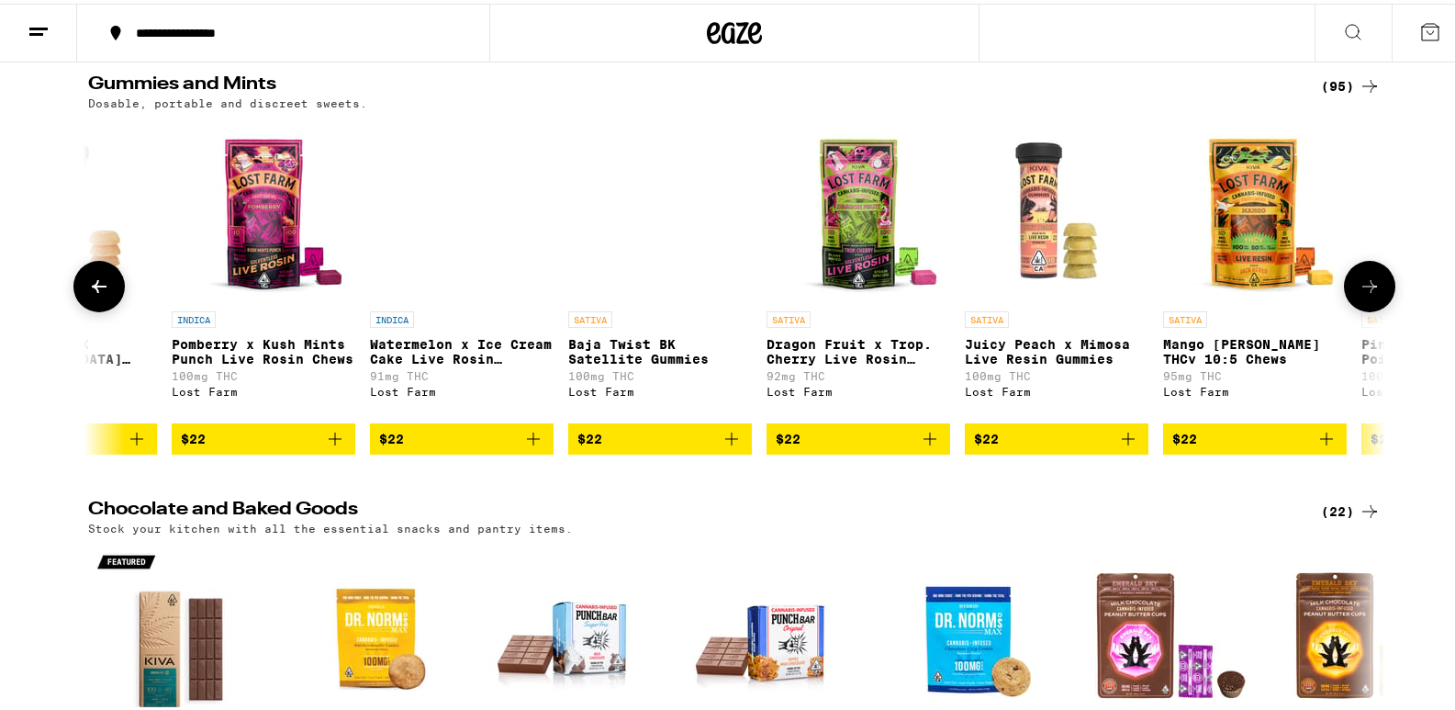
scroll to position [0, 16191]
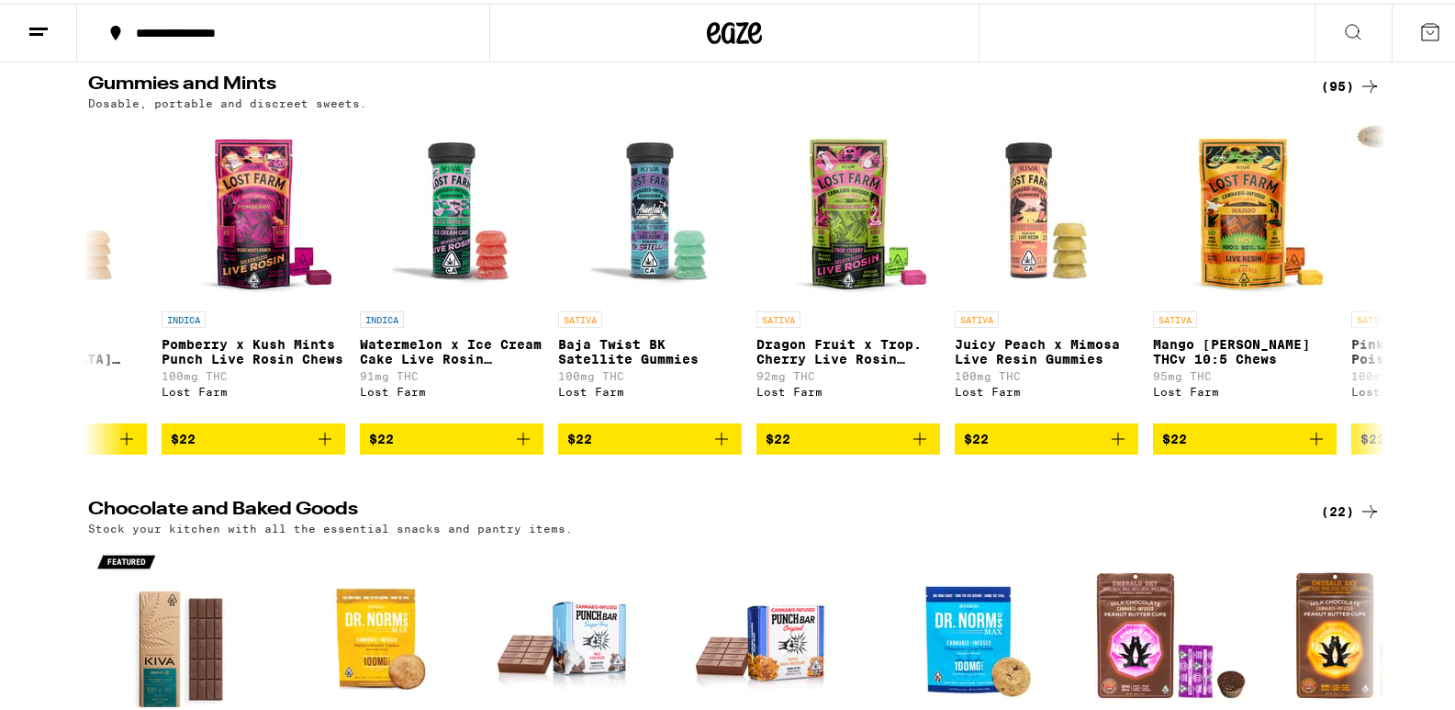
click at [1422, 27] on icon at bounding box center [1430, 28] width 17 height 17
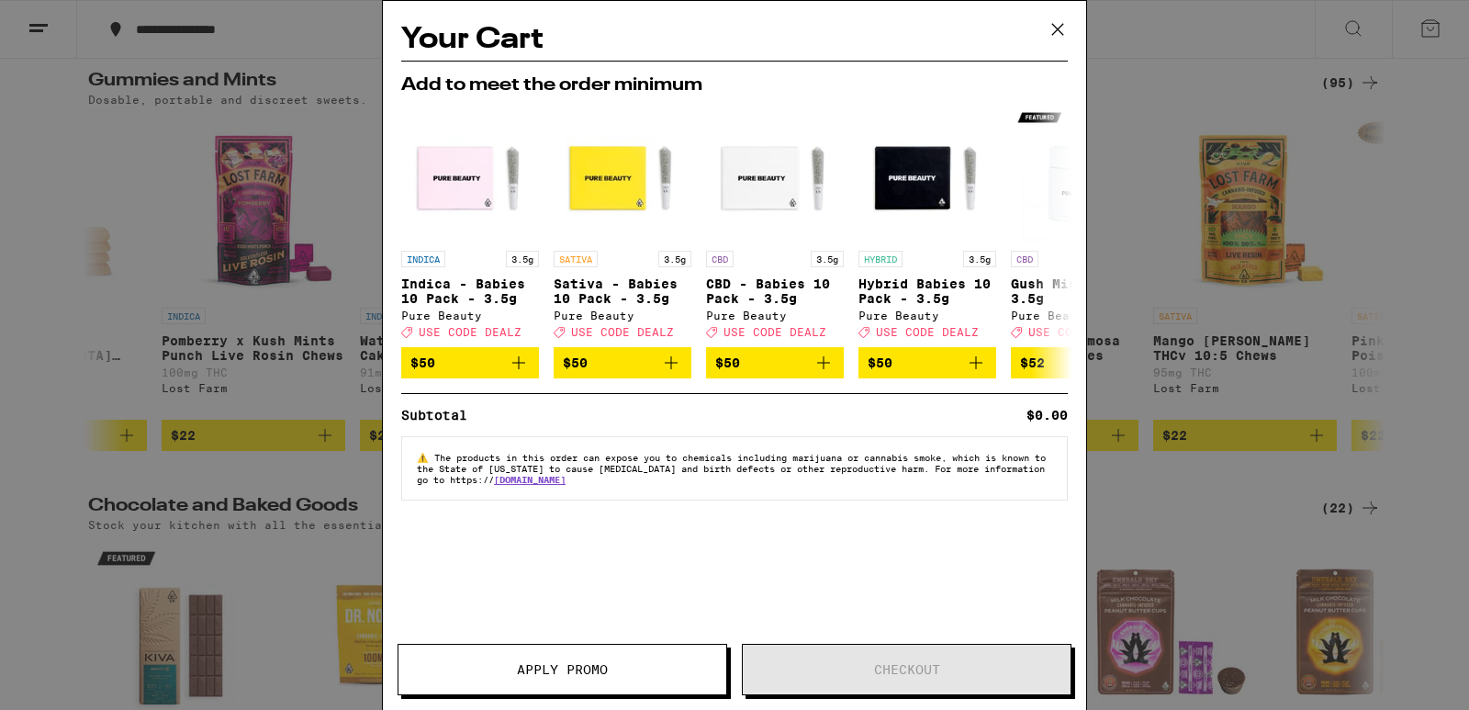
click at [1051, 41] on icon at bounding box center [1058, 30] width 28 height 28
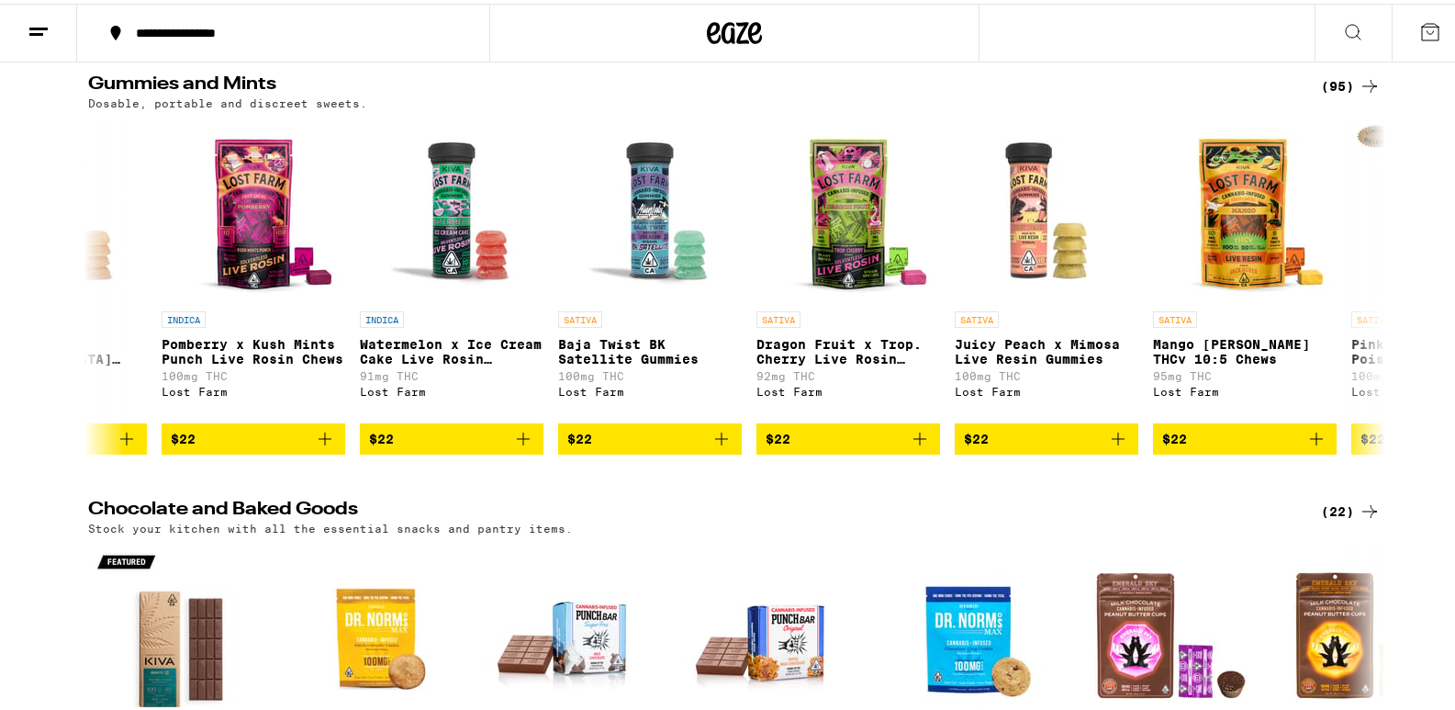
click at [1342, 31] on icon at bounding box center [1353, 28] width 22 height 22
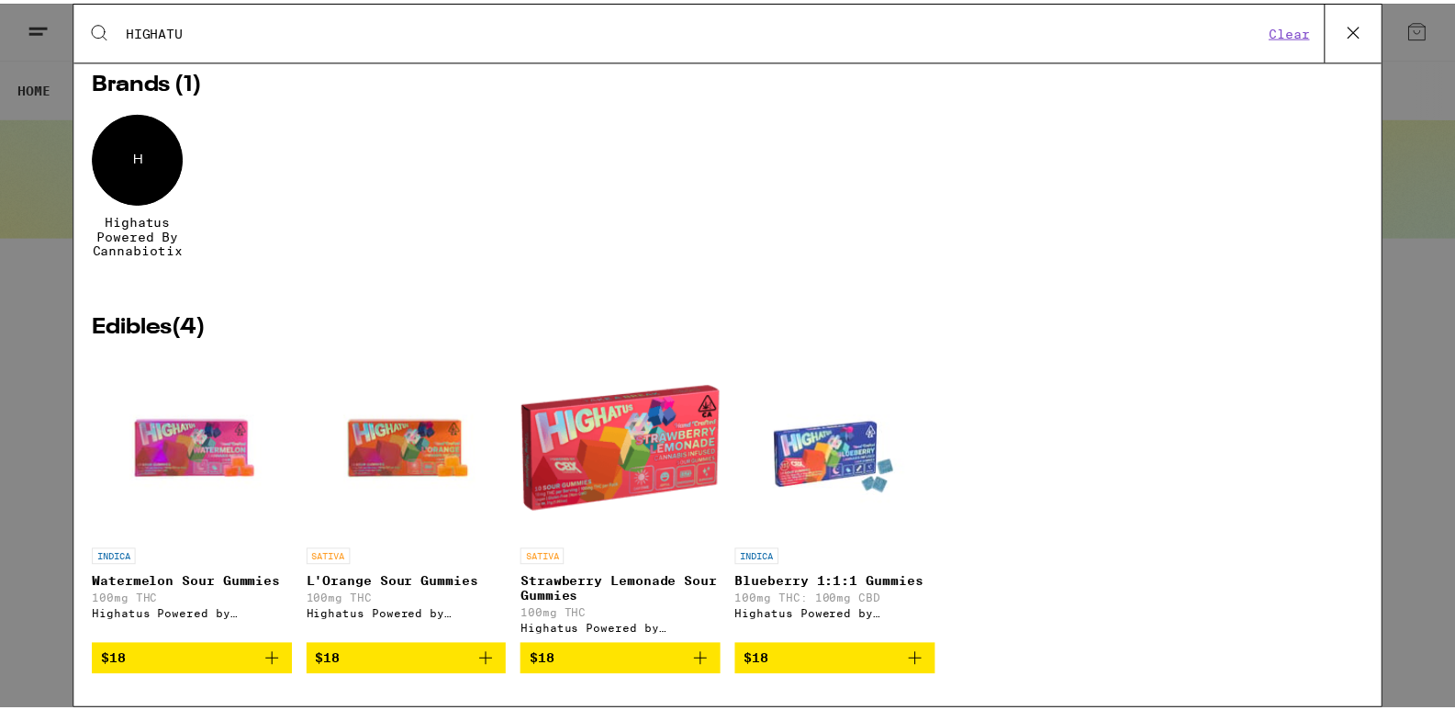
scroll to position [78, 0]
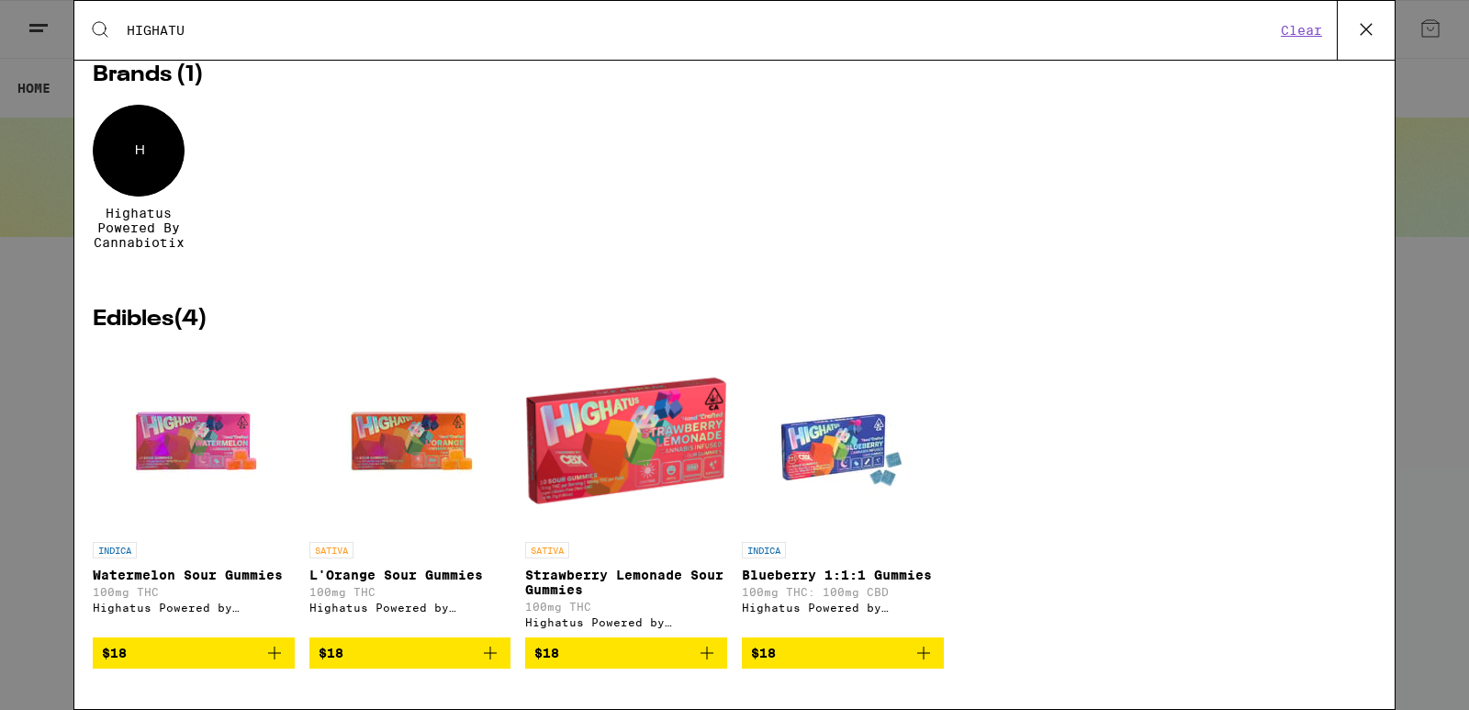
type input "HIGHATU"
click at [140, 165] on div "H" at bounding box center [139, 151] width 92 height 92
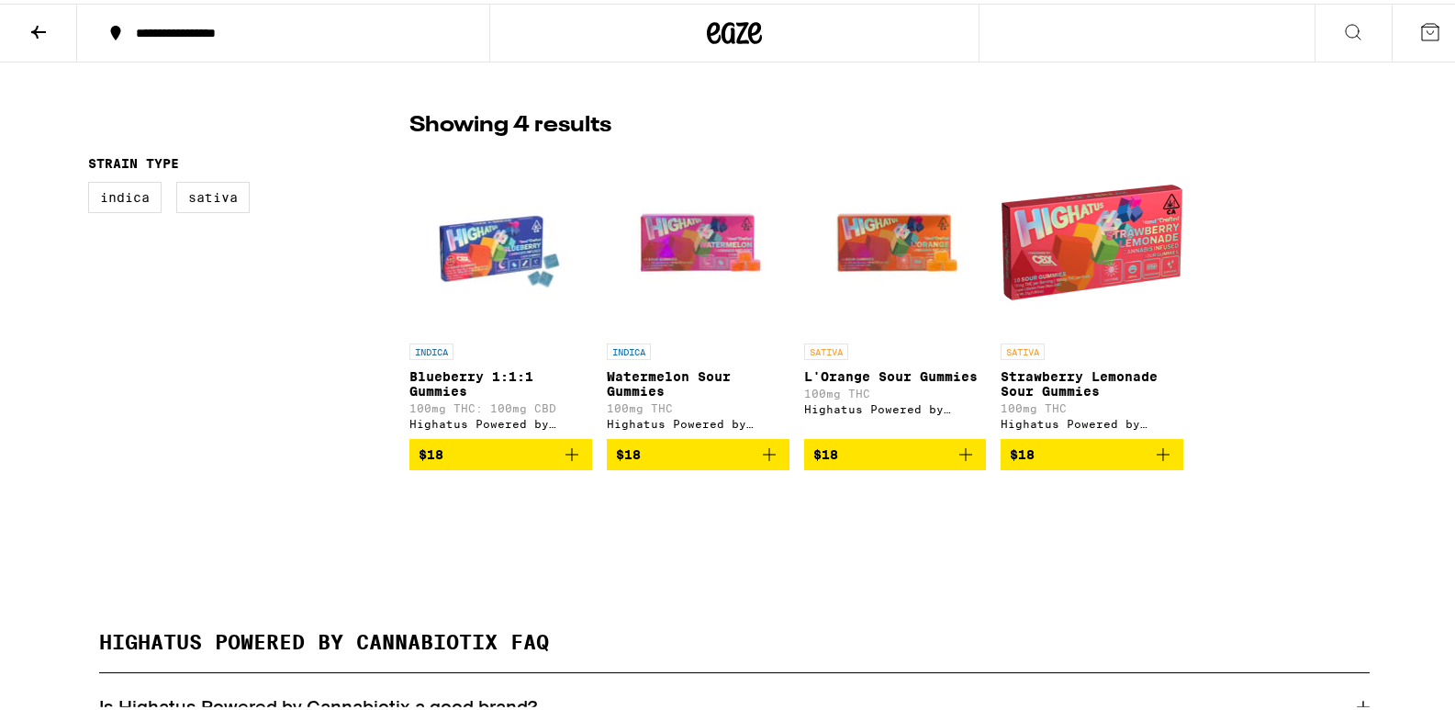
scroll to position [367, 0]
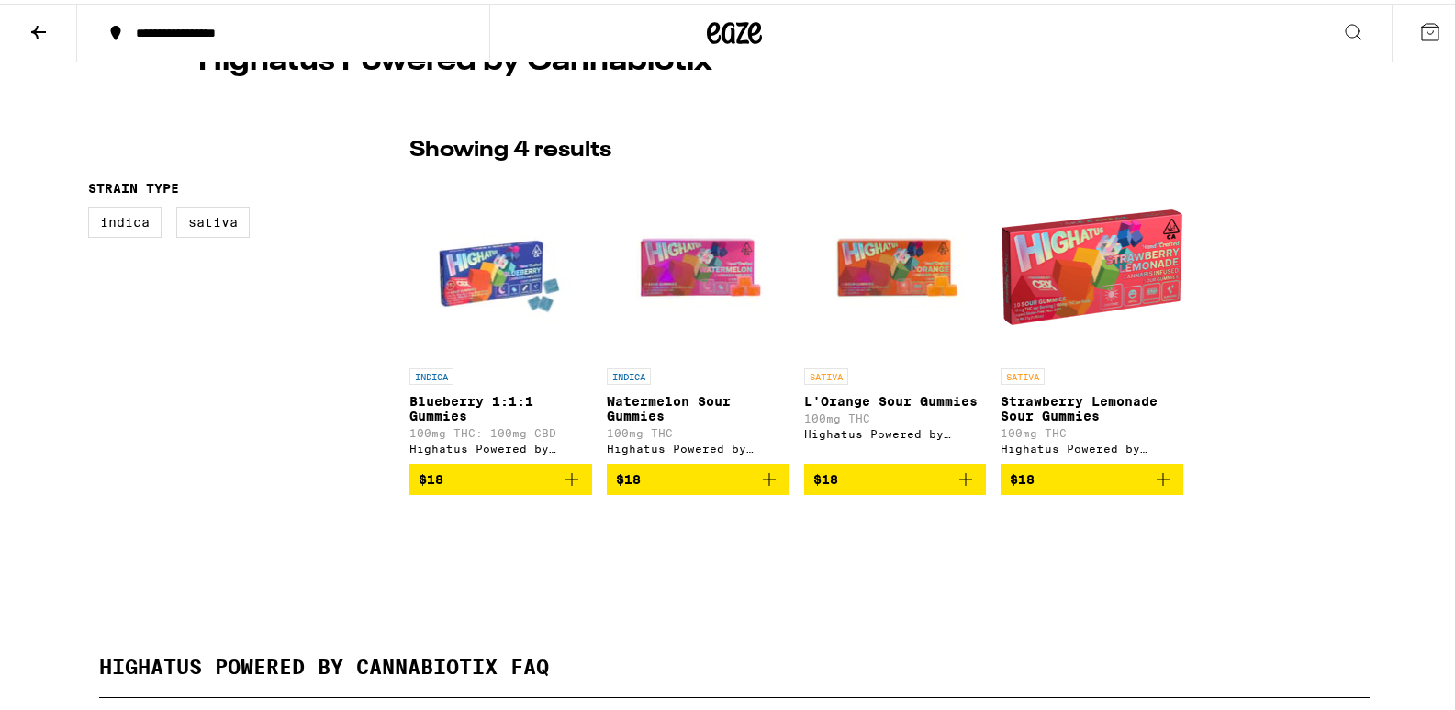
click at [967, 487] on icon "Add to bag" at bounding box center [966, 476] width 22 height 22
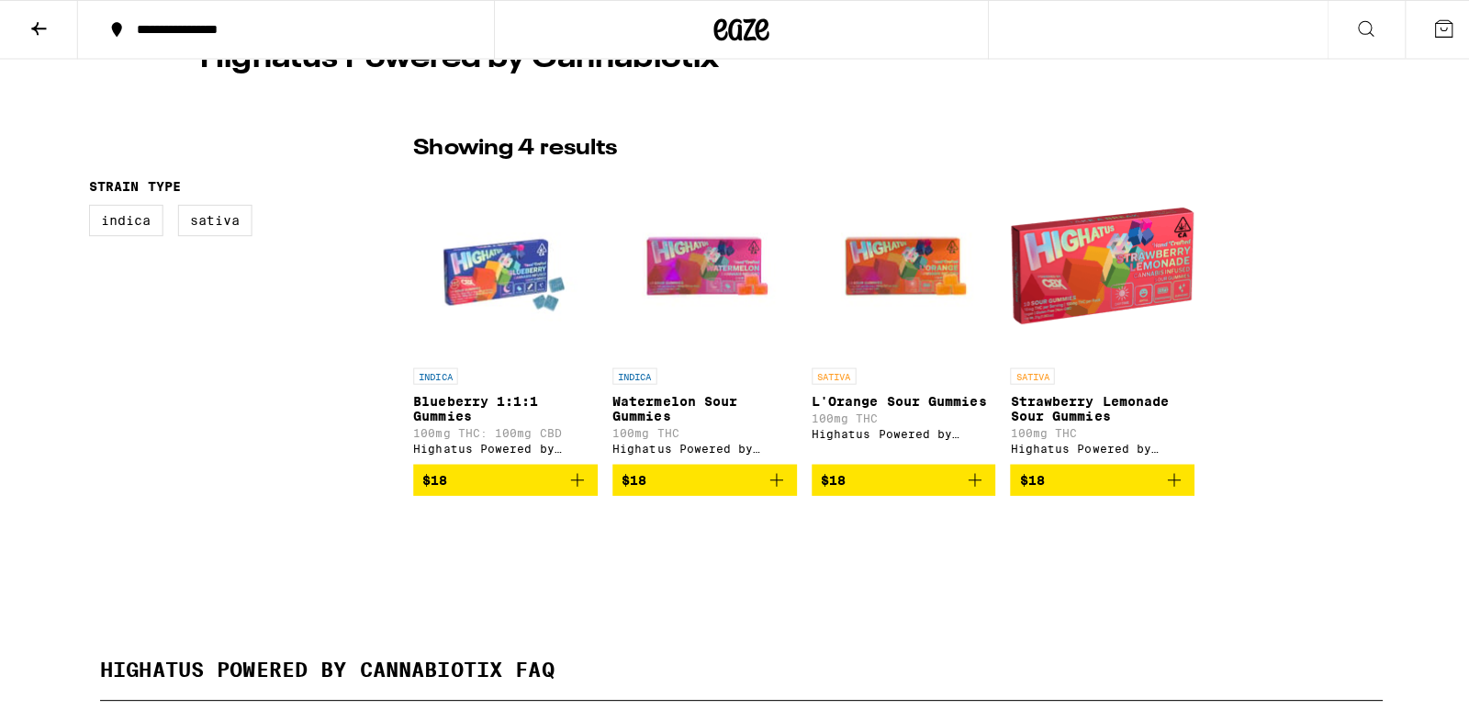
scroll to position [426, 0]
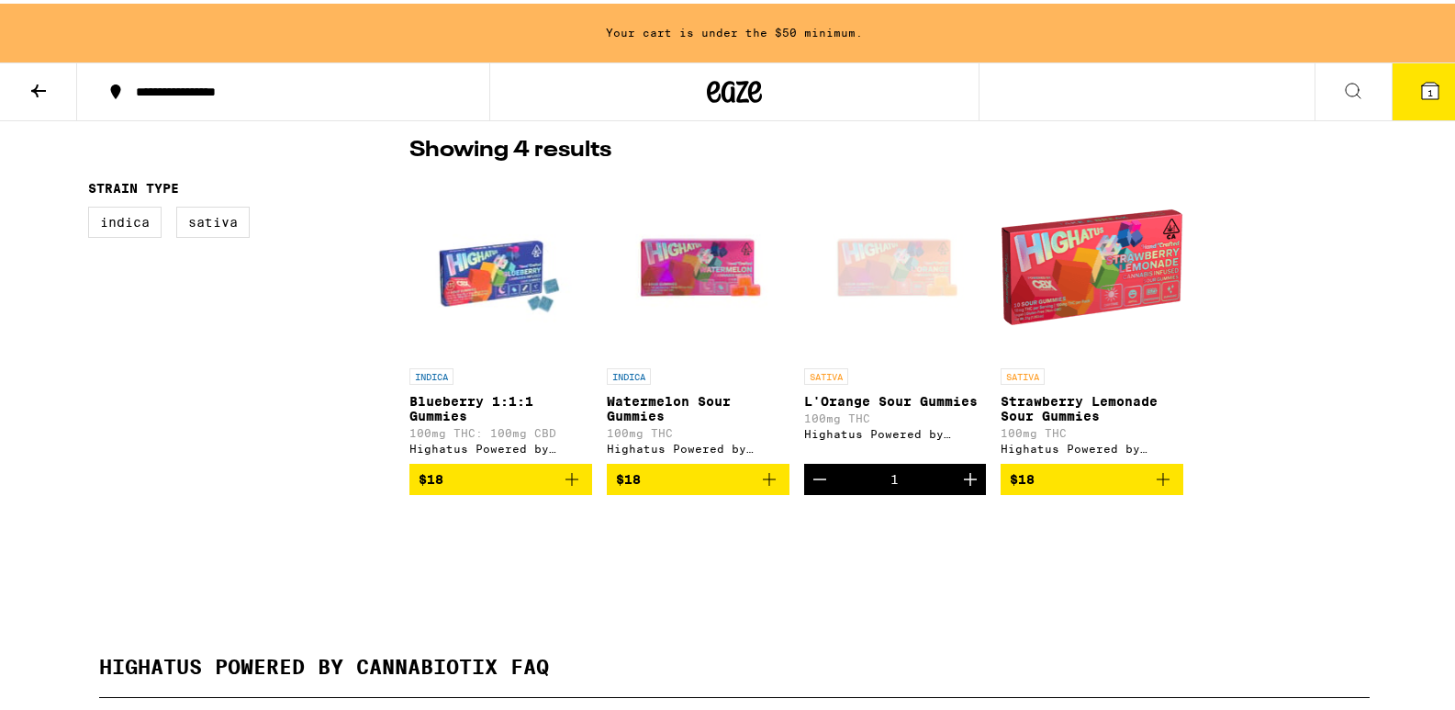
click at [1425, 81] on icon at bounding box center [1431, 87] width 22 height 22
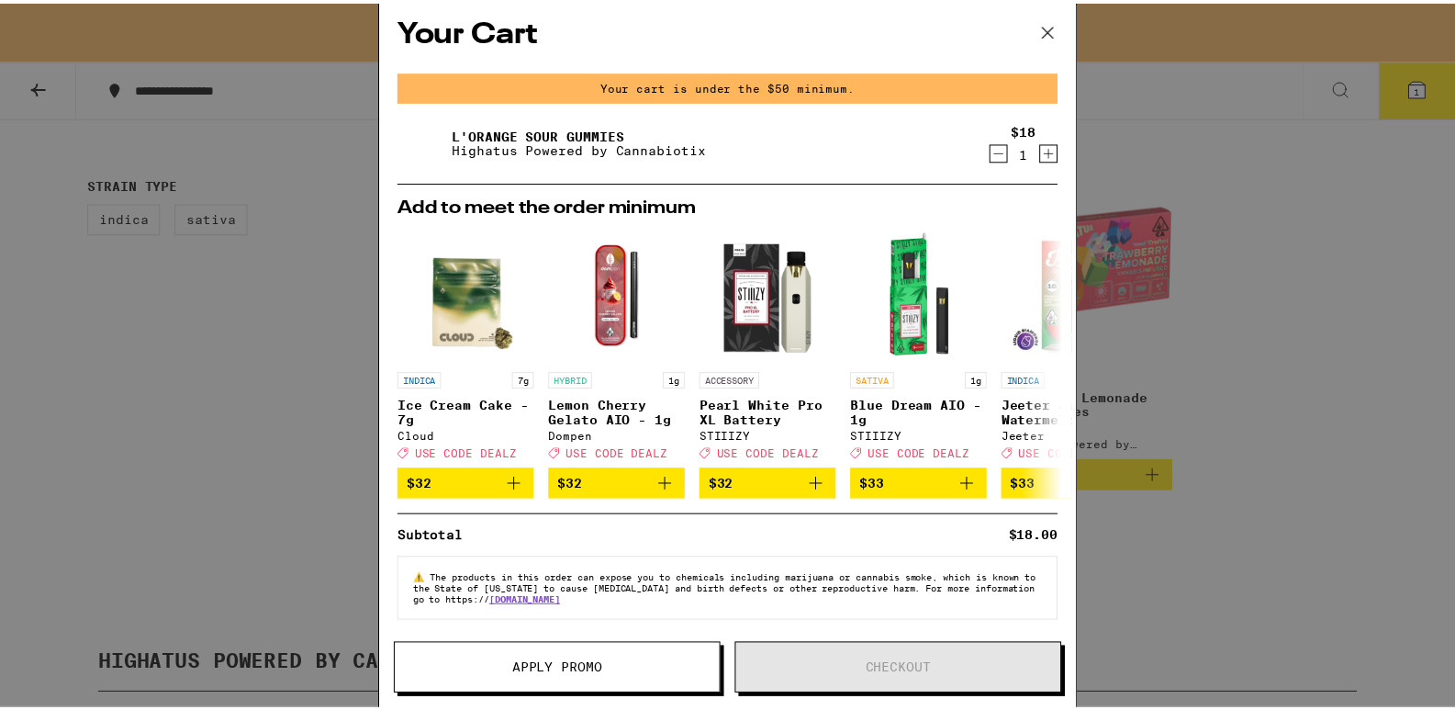
scroll to position [22, 0]
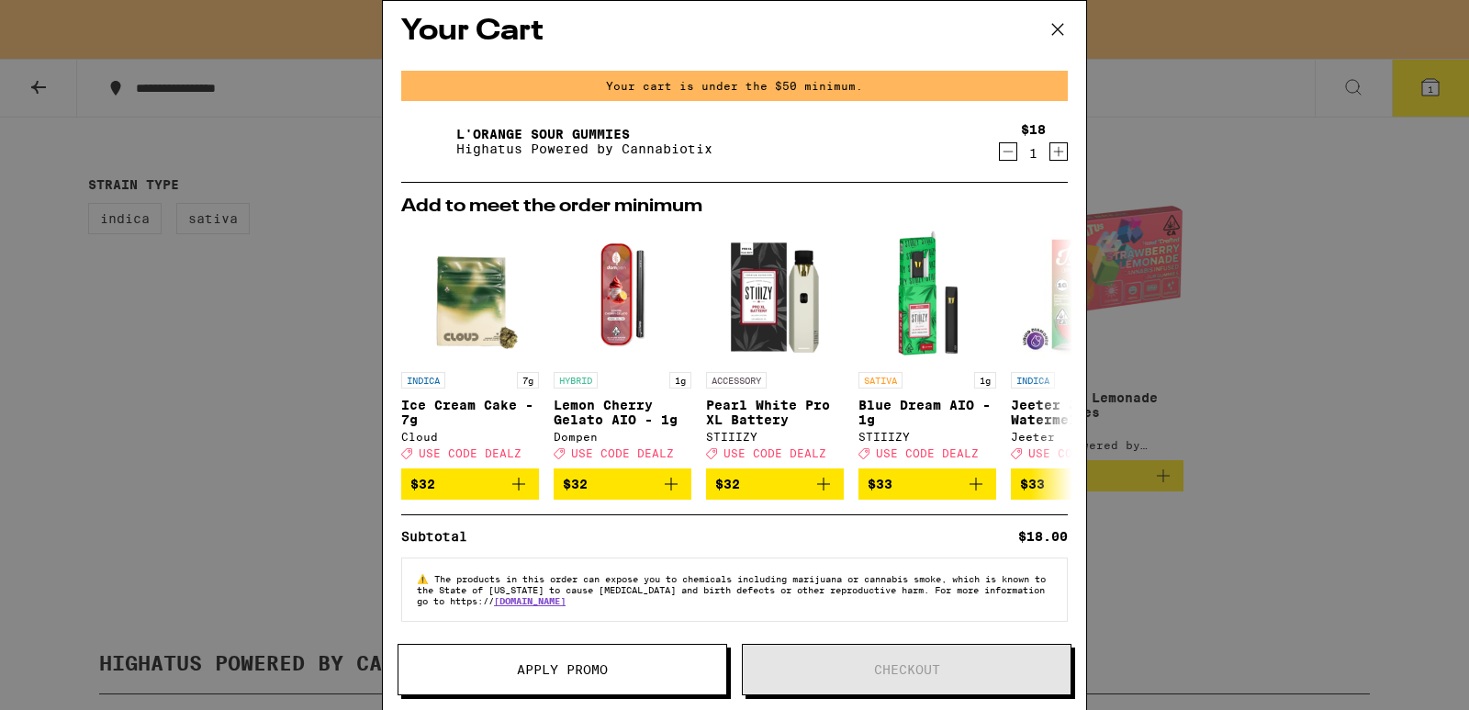
click at [1051, 34] on icon at bounding box center [1058, 30] width 28 height 28
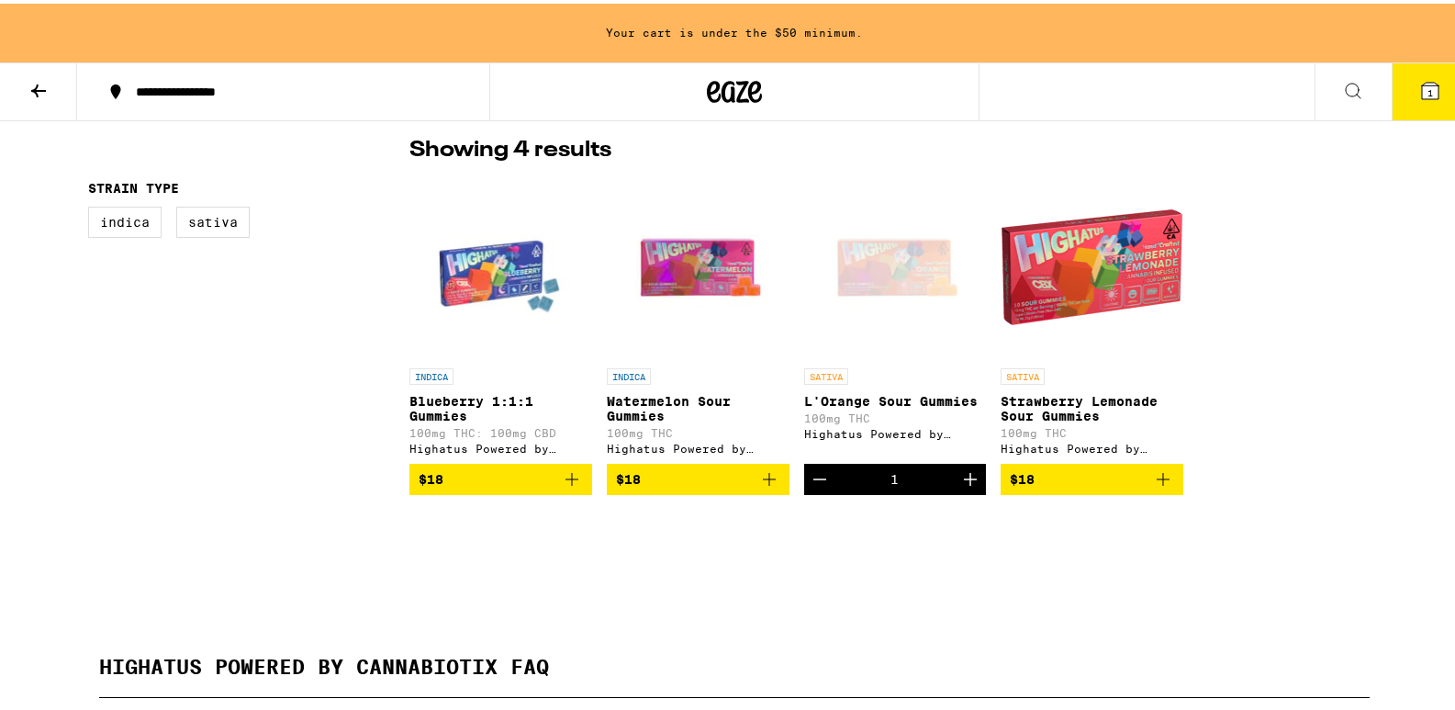
click at [1397, 89] on button "1" at bounding box center [1430, 88] width 77 height 57
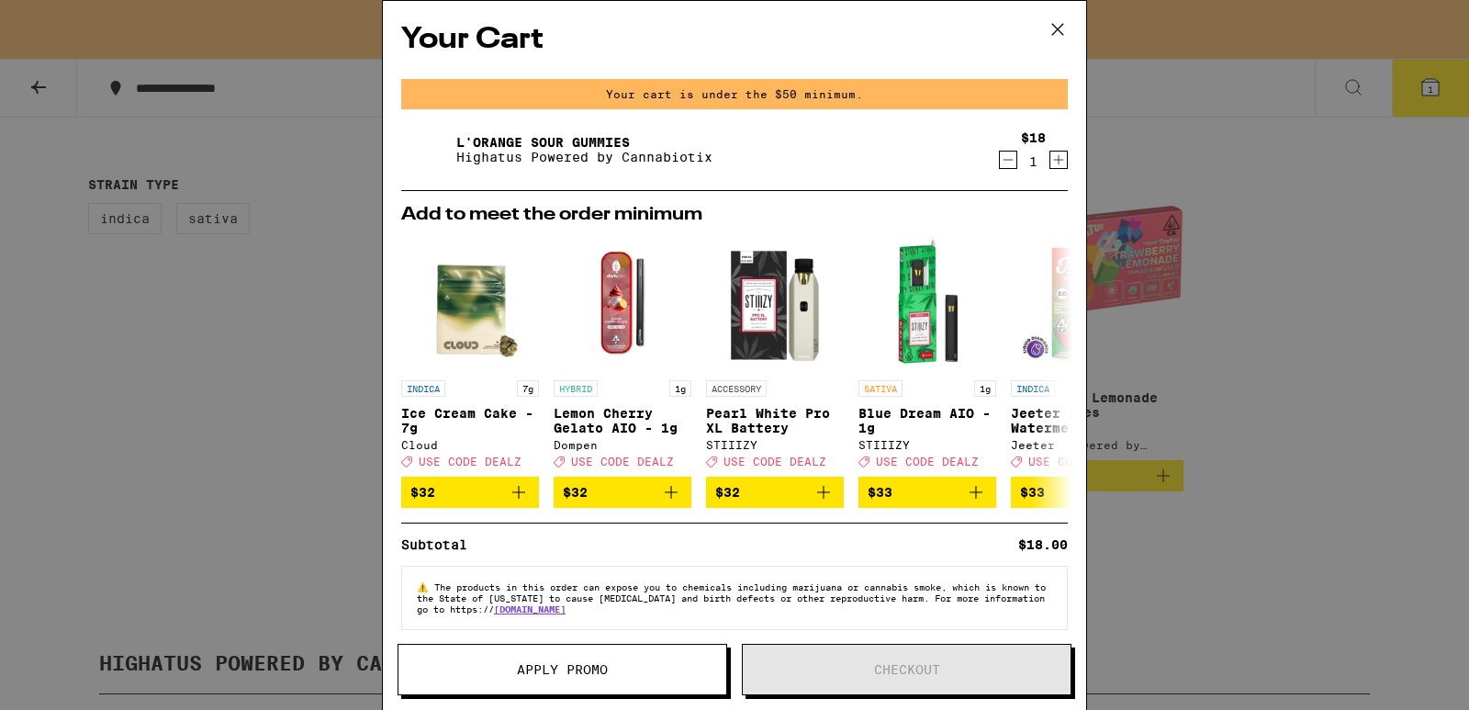
click at [1062, 28] on icon at bounding box center [1058, 30] width 28 height 28
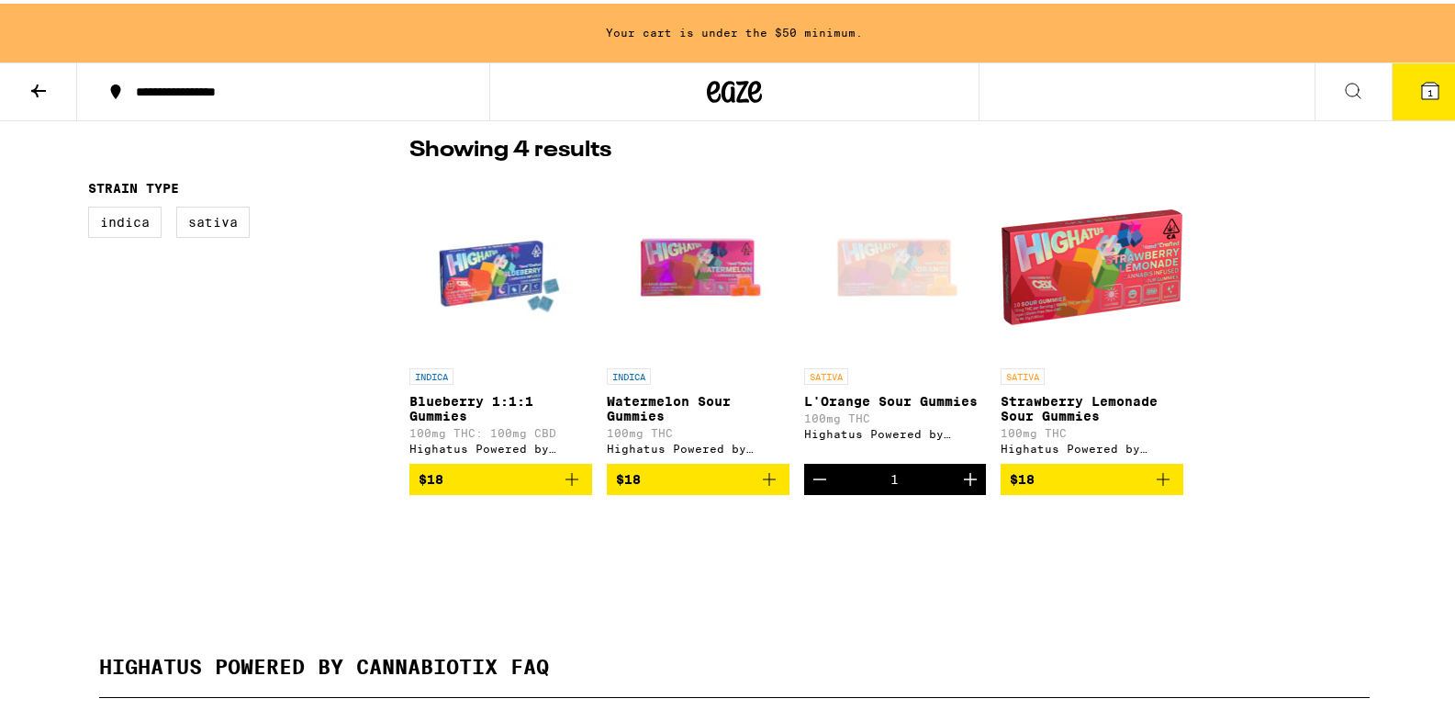
click at [1170, 485] on button "$18" at bounding box center [1092, 475] width 183 height 31
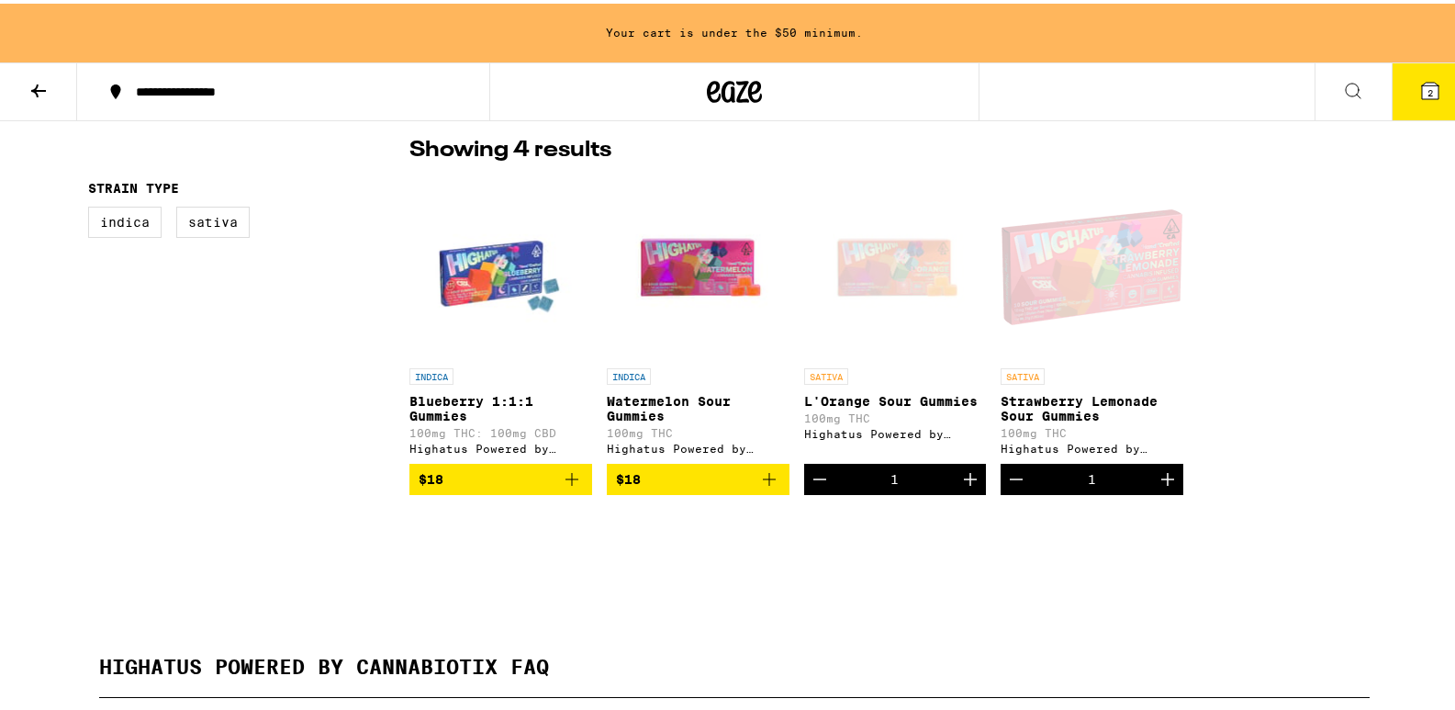
click at [764, 487] on icon "Add to bag" at bounding box center [769, 476] width 22 height 22
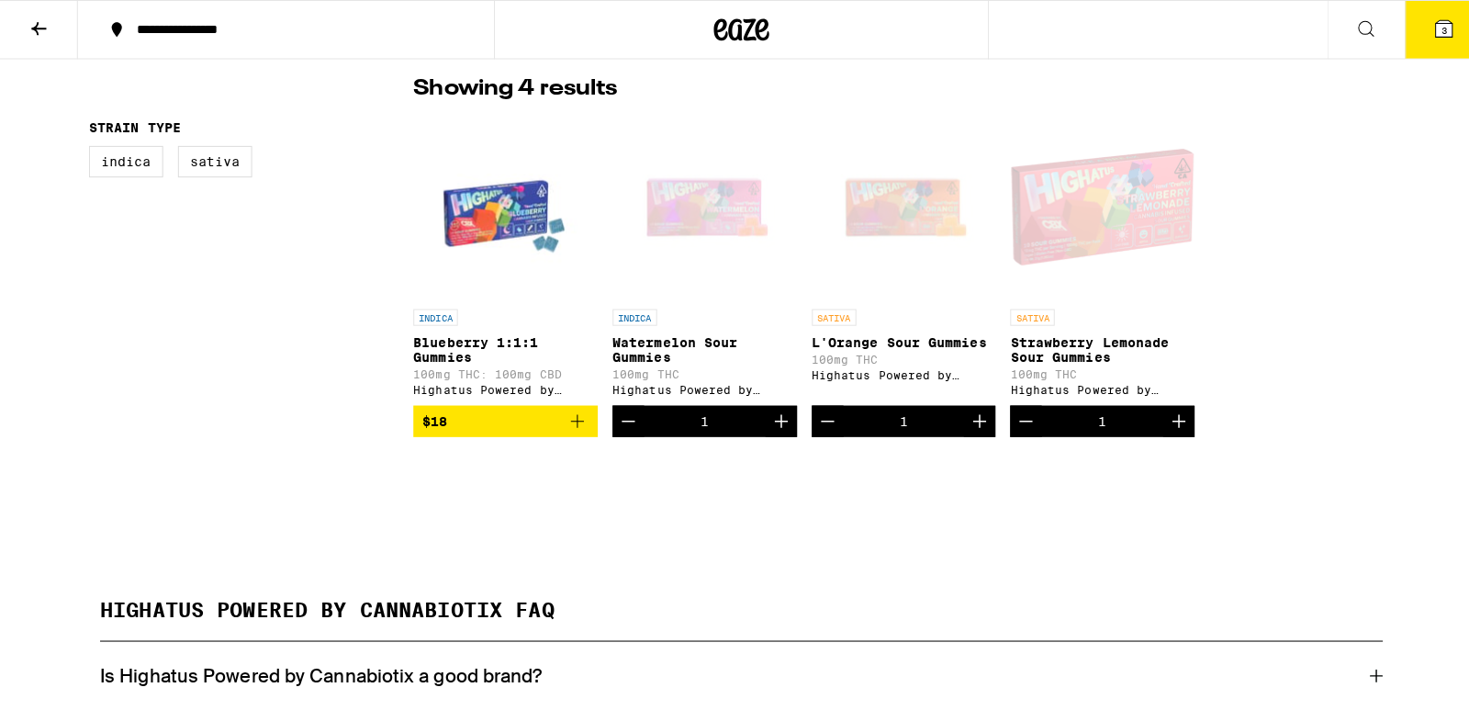
scroll to position [367, 0]
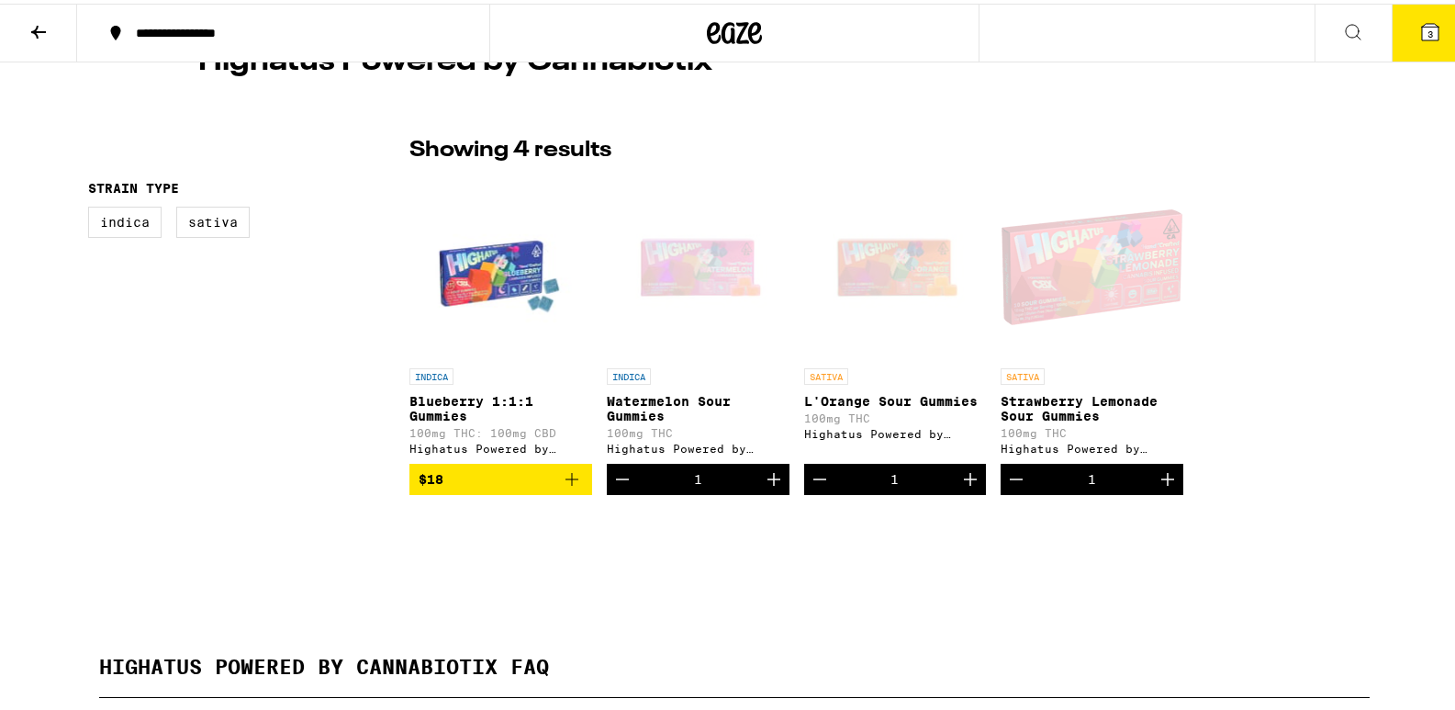
click at [1422, 29] on icon at bounding box center [1430, 28] width 17 height 17
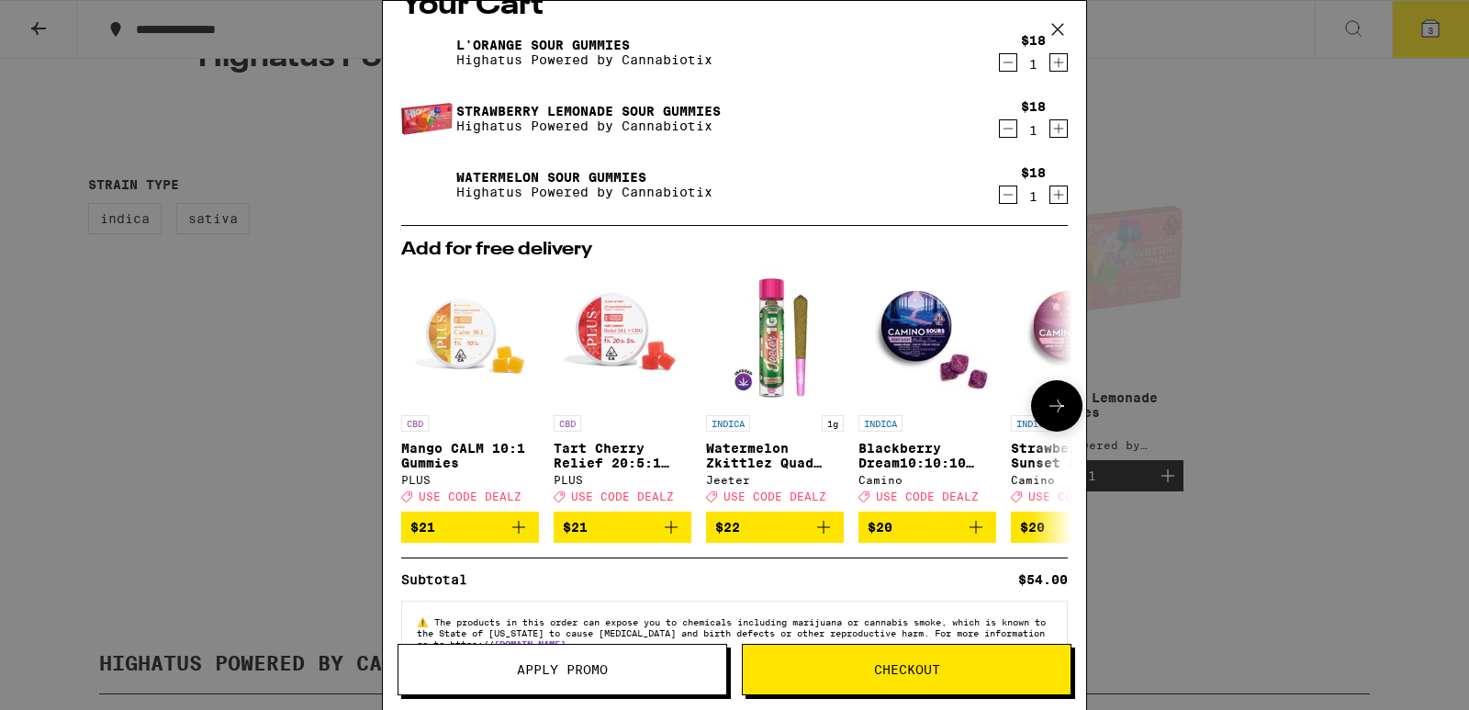
scroll to position [91, 0]
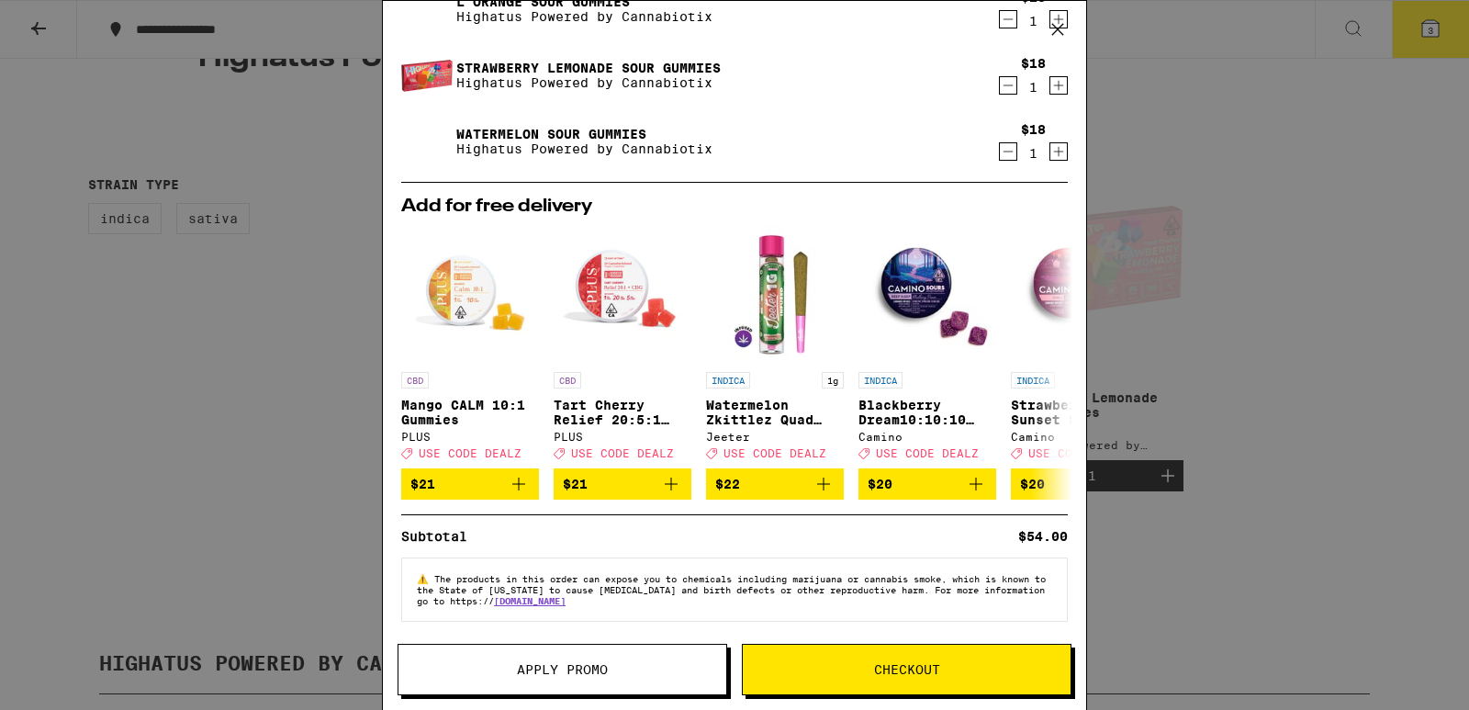
click at [915, 664] on span "Checkout" at bounding box center [907, 669] width 66 height 13
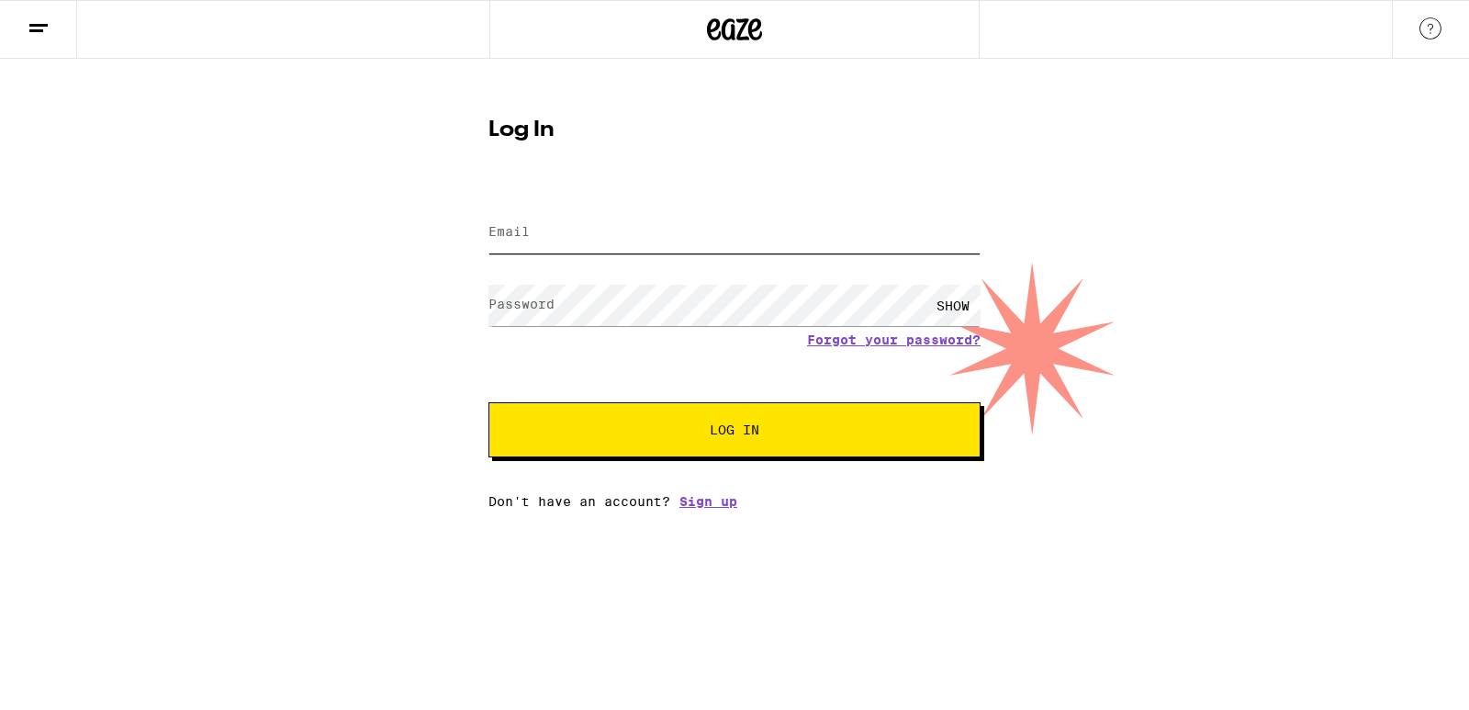
click at [605, 231] on input "Email" at bounding box center [735, 232] width 492 height 41
type input "M"
type input "melende"
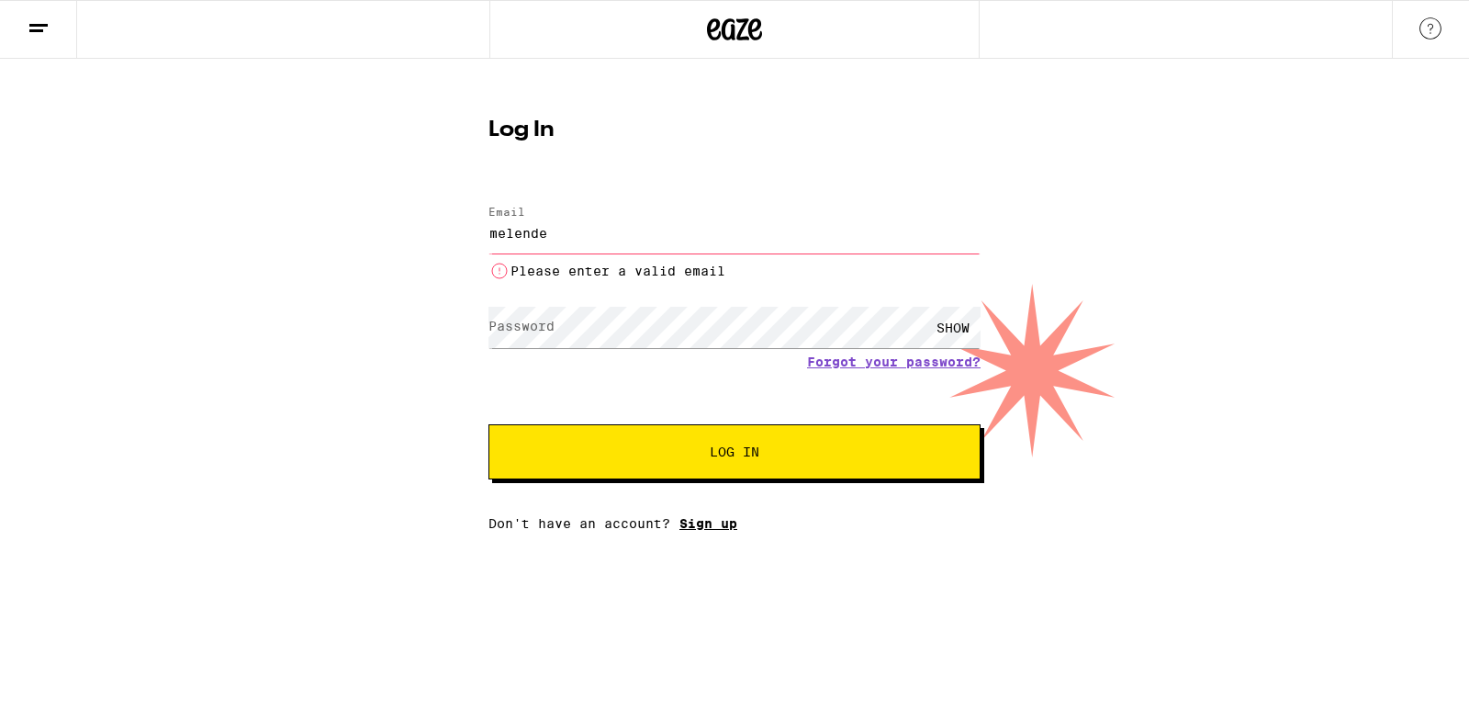
click at [703, 501] on div "Email Email melende Please enter a valid email Password Password SHOW Forgot yo…" at bounding box center [735, 358] width 492 height 343
click at [719, 531] on div "Don't have an account? Sign up" at bounding box center [735, 523] width 492 height 15
click at [718, 531] on link "Sign up" at bounding box center [709, 523] width 58 height 15
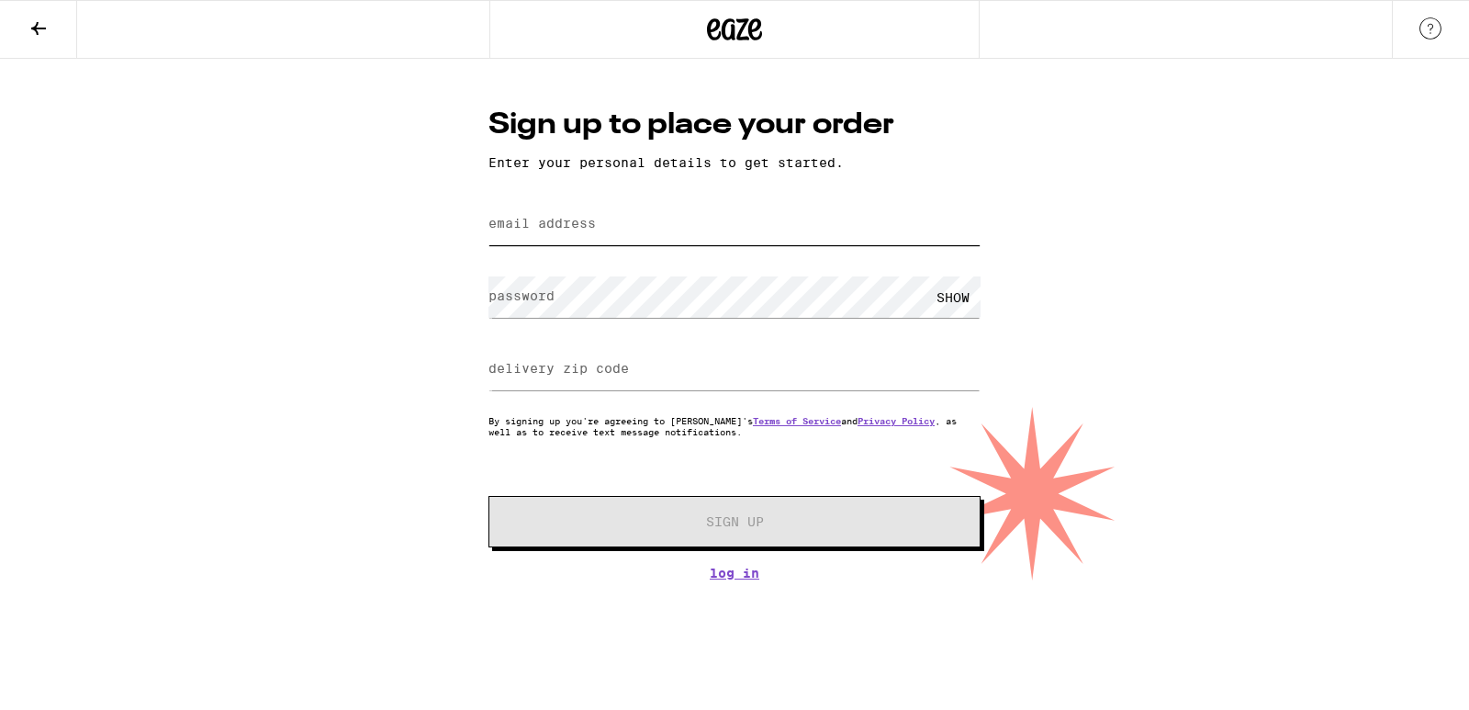
click at [667, 223] on input "email address" at bounding box center [735, 224] width 492 height 41
type input "[EMAIL_ADDRESS][DOMAIN_NAME]"
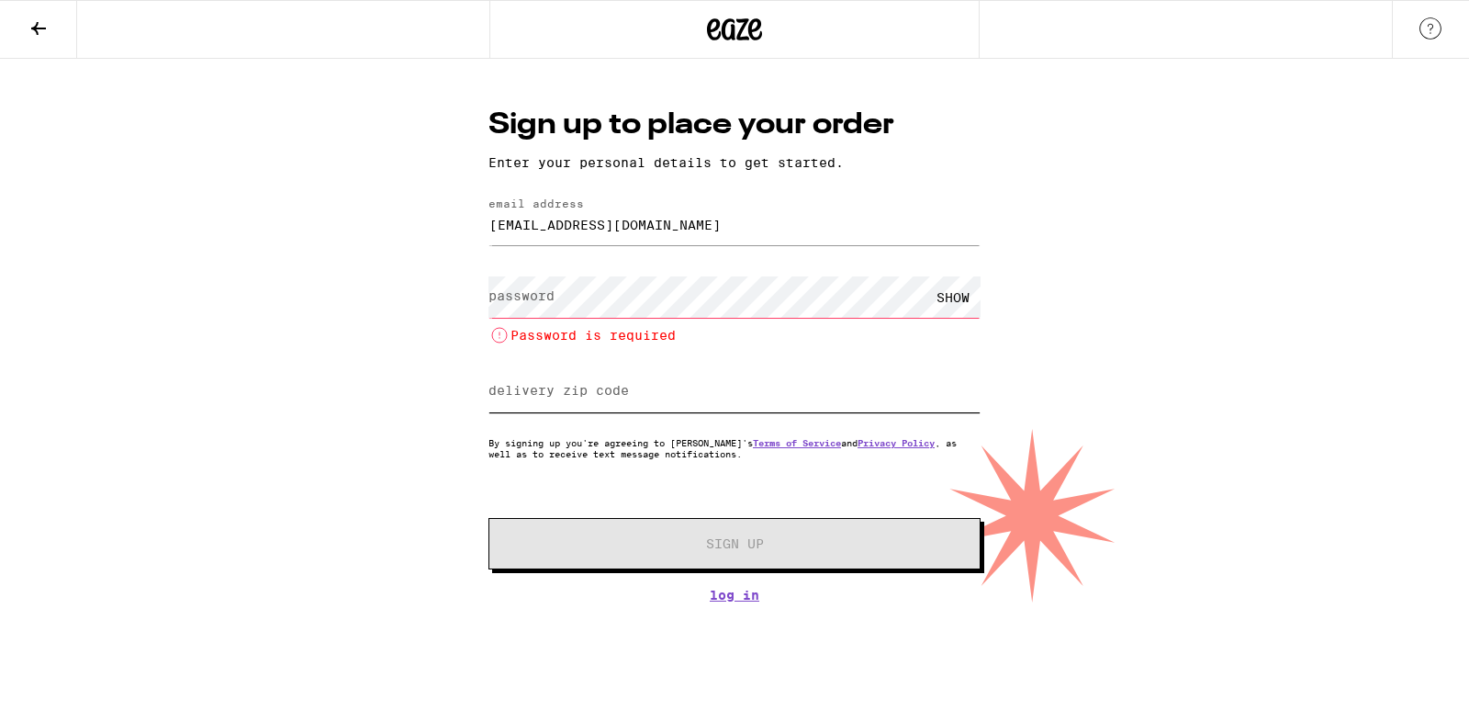
click at [638, 383] on input "delivery zip code" at bounding box center [735, 391] width 492 height 41
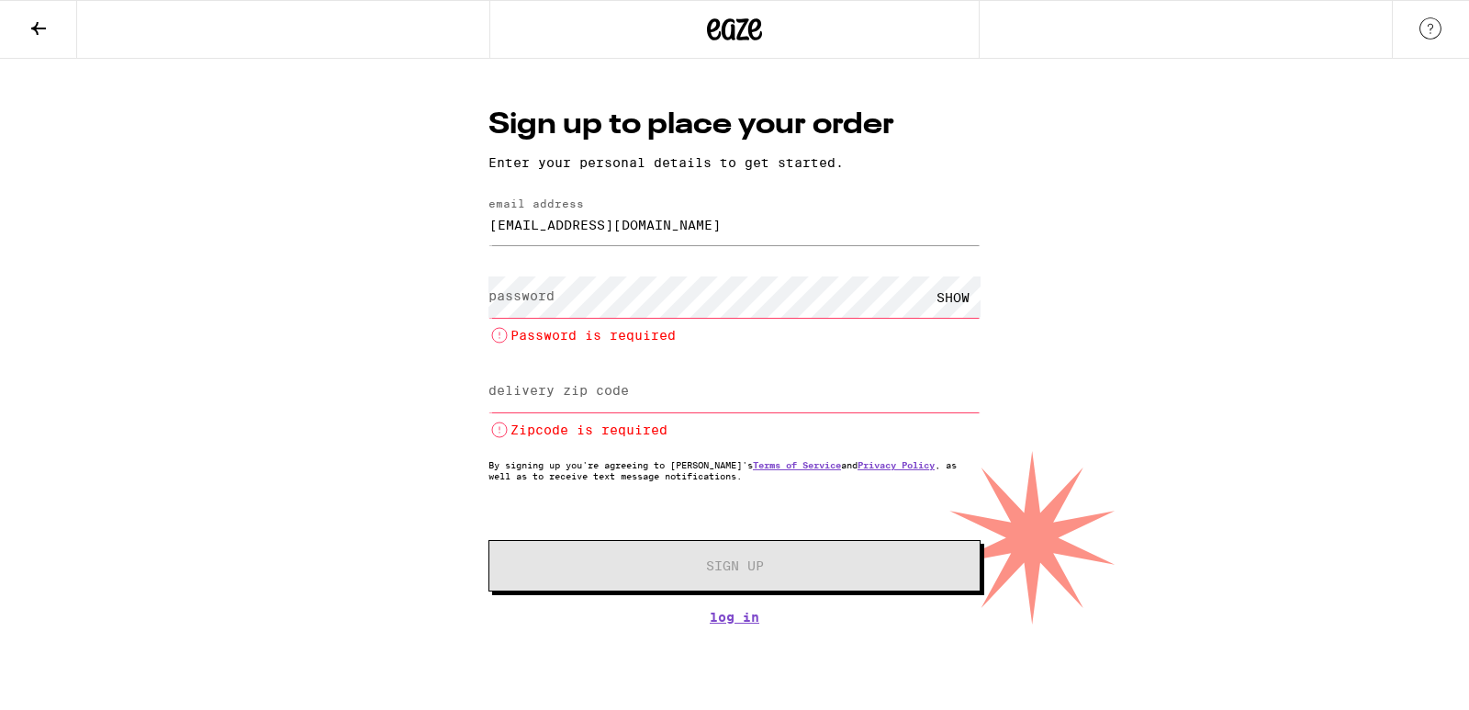
click at [592, 393] on label "delivery zip code" at bounding box center [559, 390] width 140 height 15
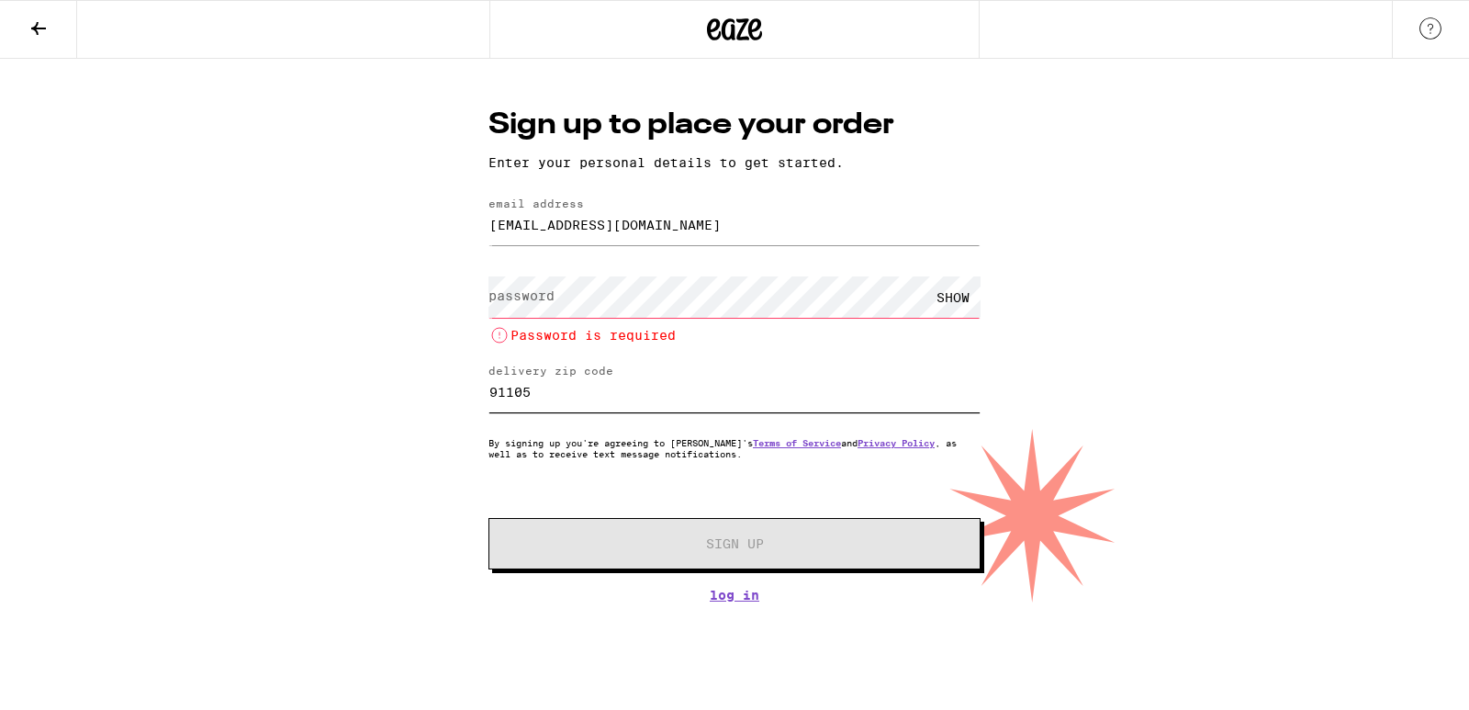
click at [651, 385] on input "91105" at bounding box center [735, 391] width 492 height 41
type input "91104"
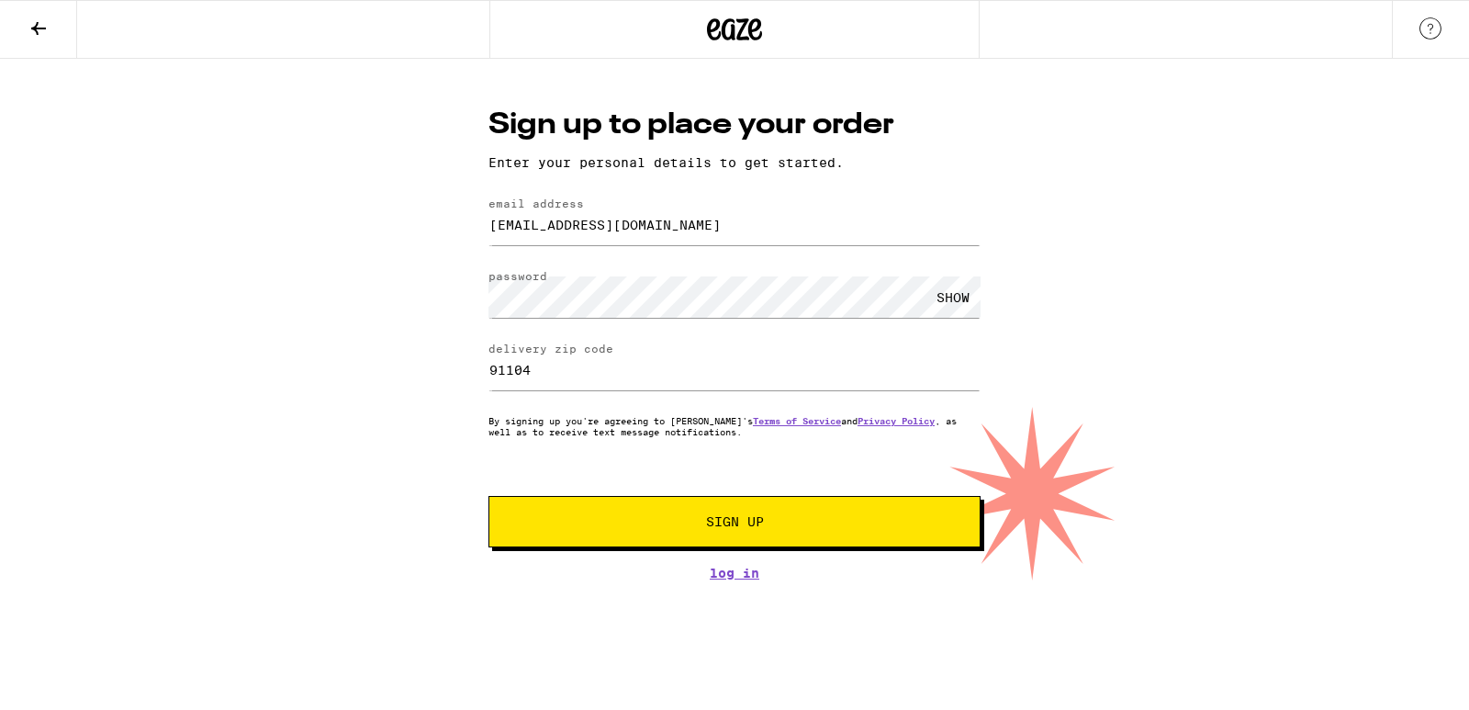
click at [965, 295] on div "SHOW" at bounding box center [953, 296] width 55 height 41
click at [681, 518] on button "Sign Up" at bounding box center [735, 521] width 492 height 51
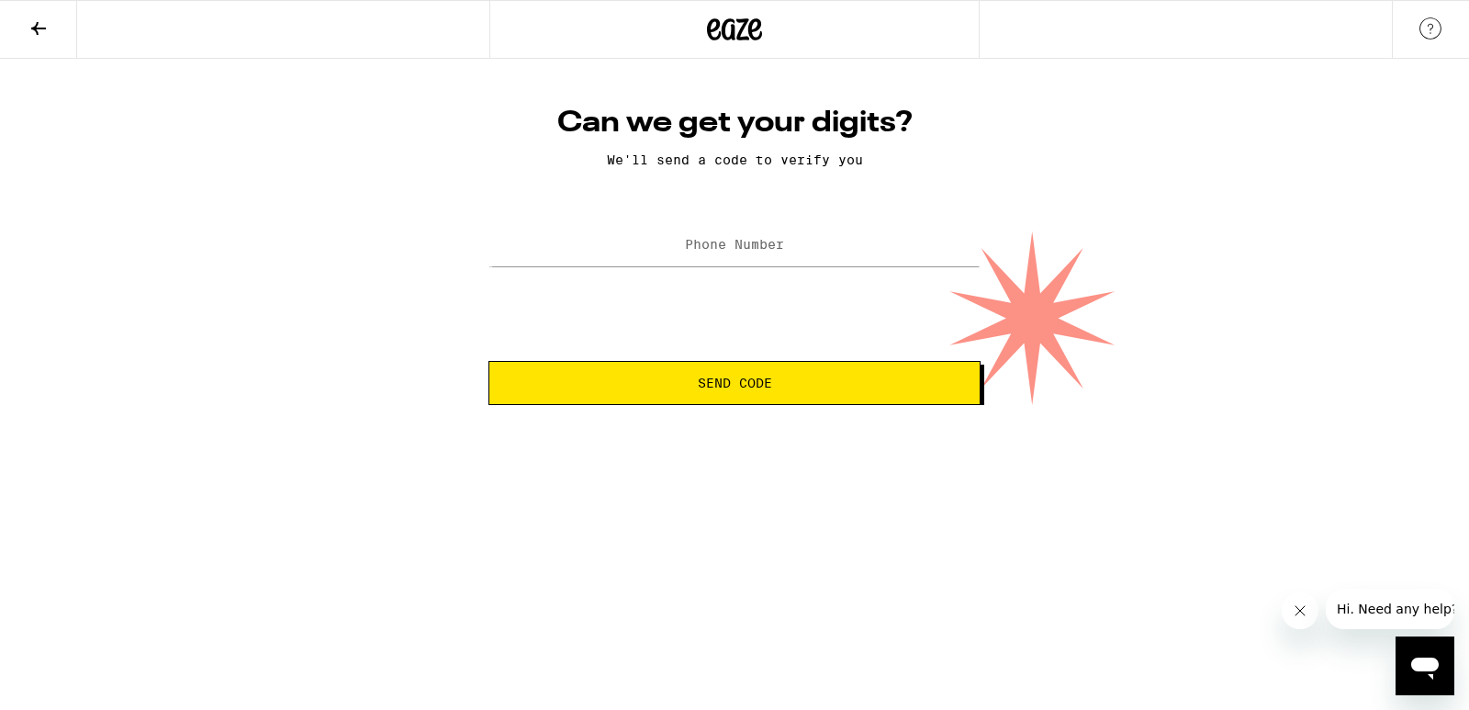
click at [723, 241] on label "Phone Number" at bounding box center [734, 244] width 99 height 15
type input "[PHONE_NUMBER]"
click at [803, 379] on span "Send Code" at bounding box center [734, 382] width 461 height 13
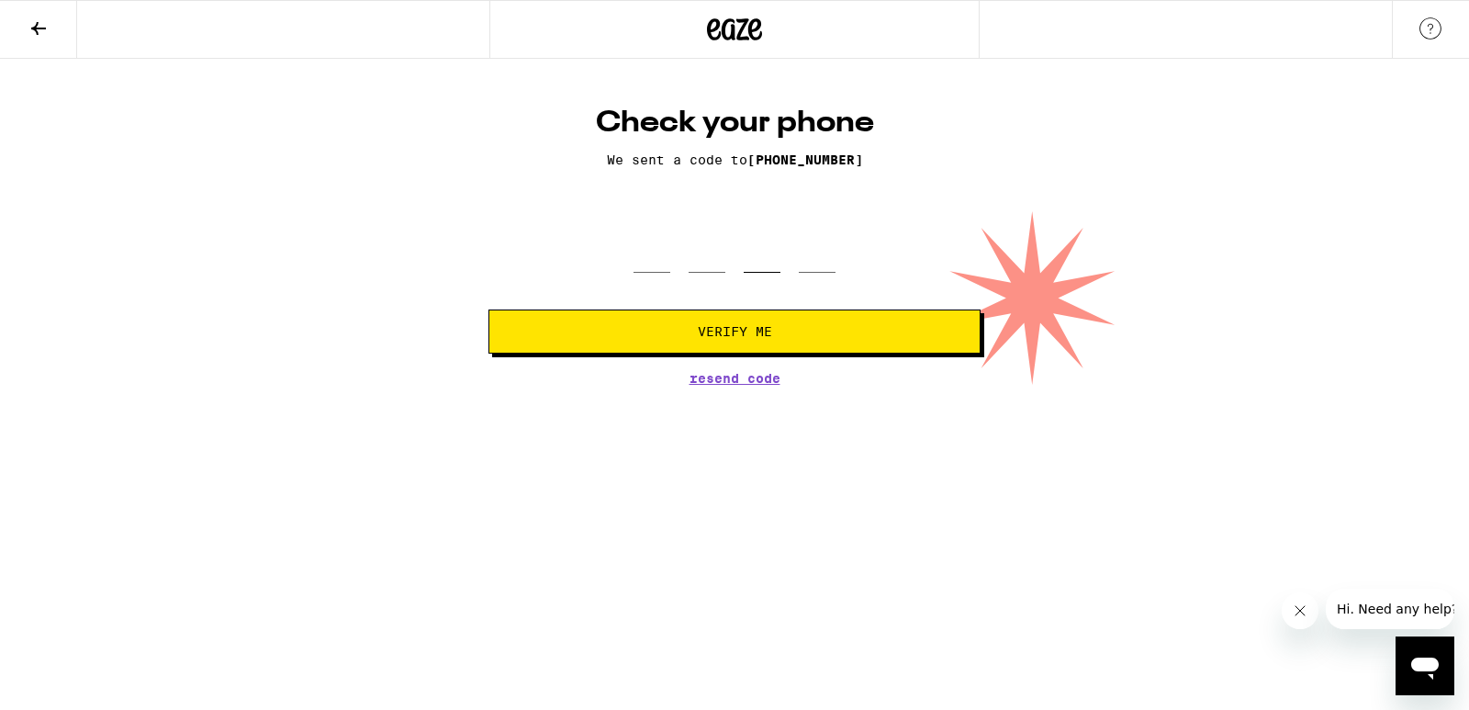
drag, startPoint x: 750, startPoint y: 230, endPoint x: 755, endPoint y: 255, distance: 26.1
click at [751, 232] on input "tel" at bounding box center [762, 246] width 37 height 54
type input "9"
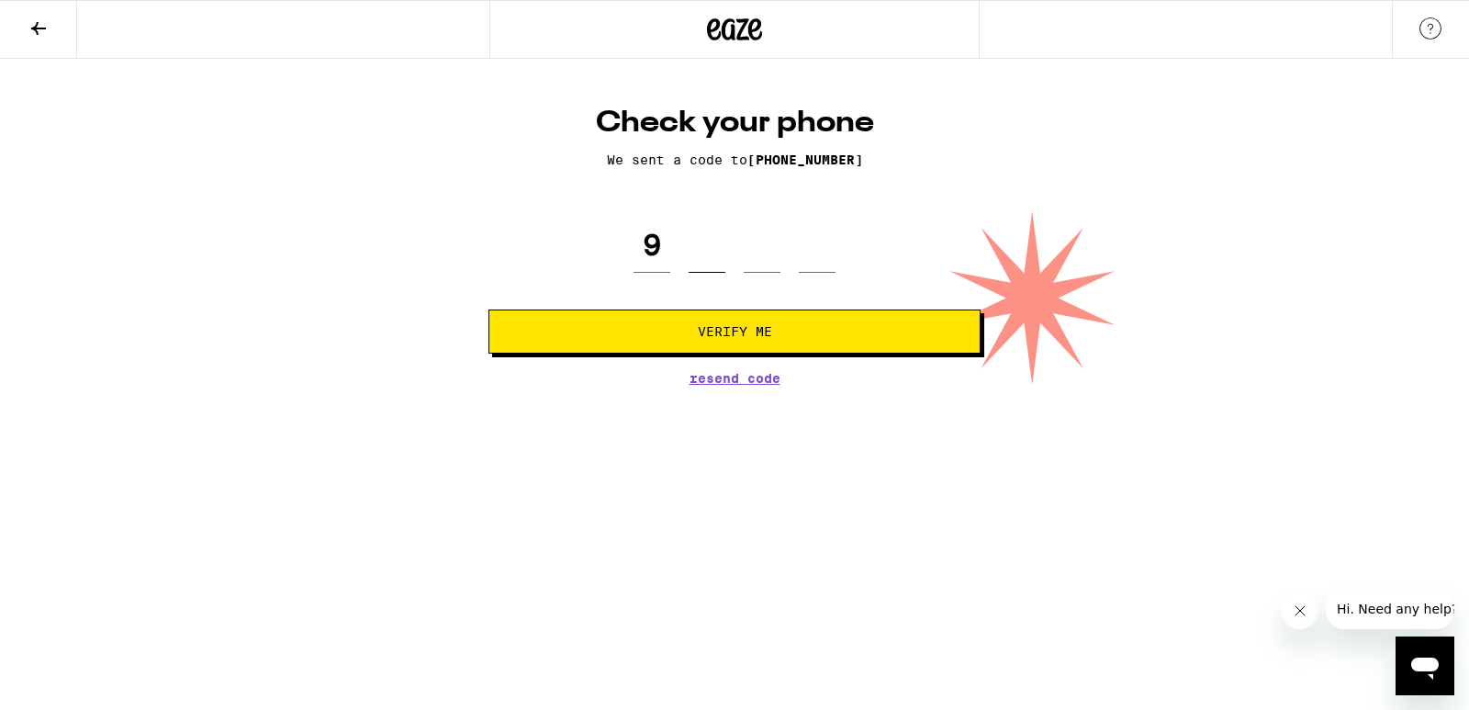
type input "9"
type input "6"
type input "2"
click at [822, 322] on button "Verify Me" at bounding box center [735, 331] width 492 height 44
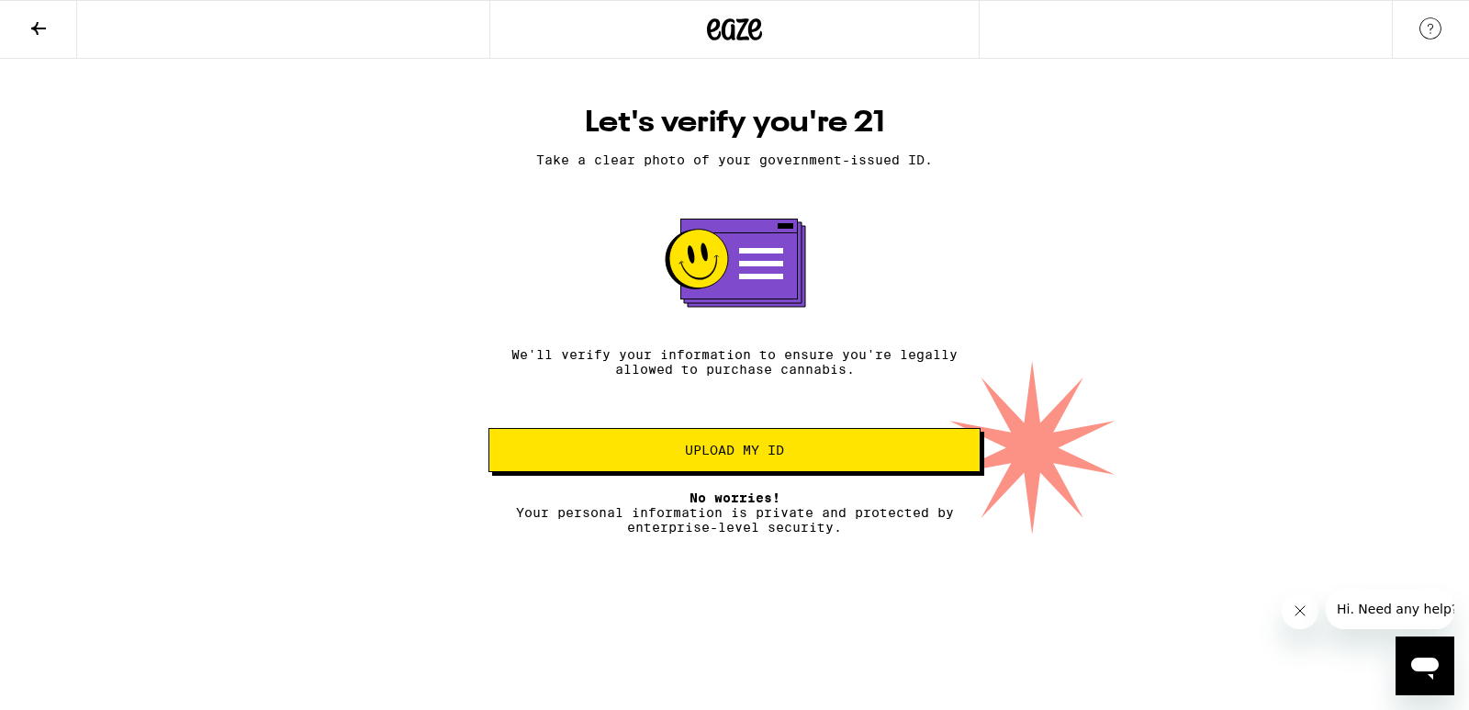
click at [827, 456] on span "Upload my ID" at bounding box center [734, 450] width 461 height 13
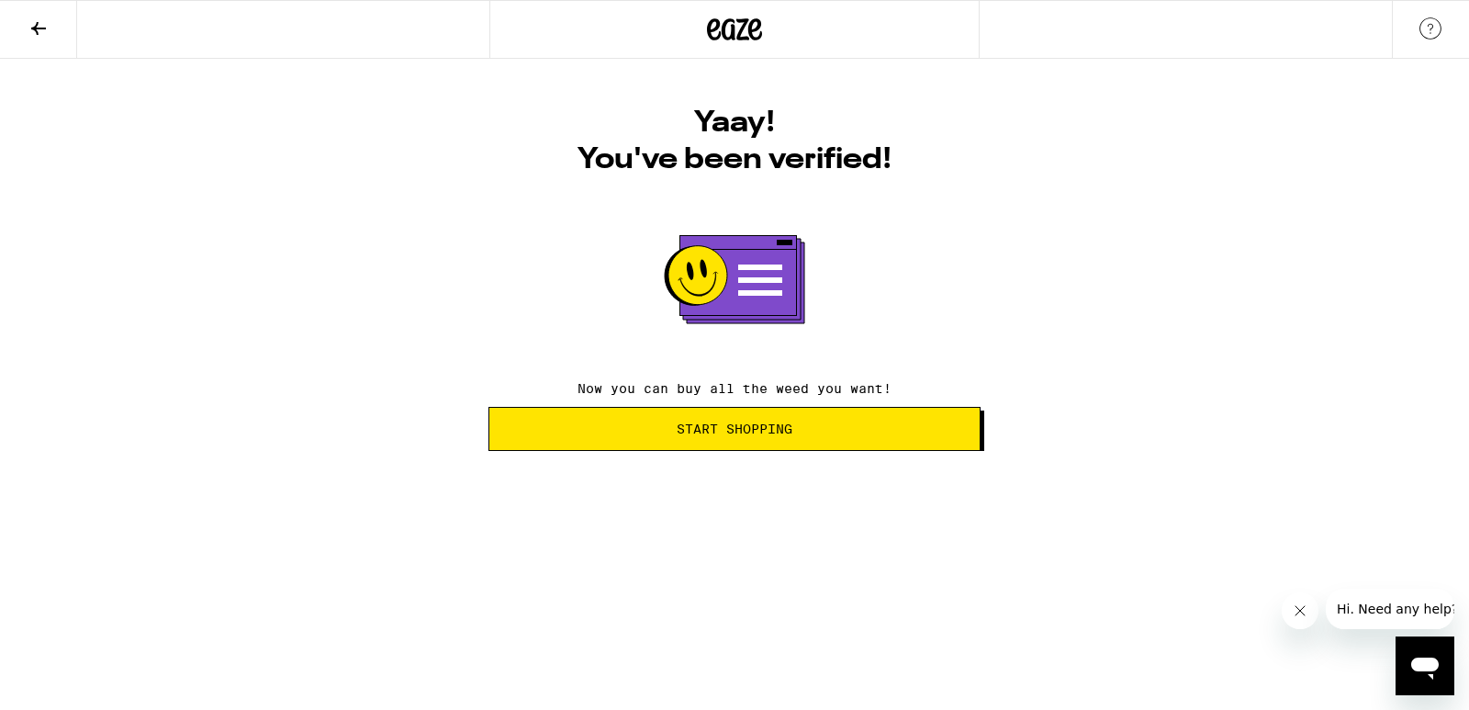
click at [849, 430] on span "Start Shopping" at bounding box center [734, 428] width 461 height 13
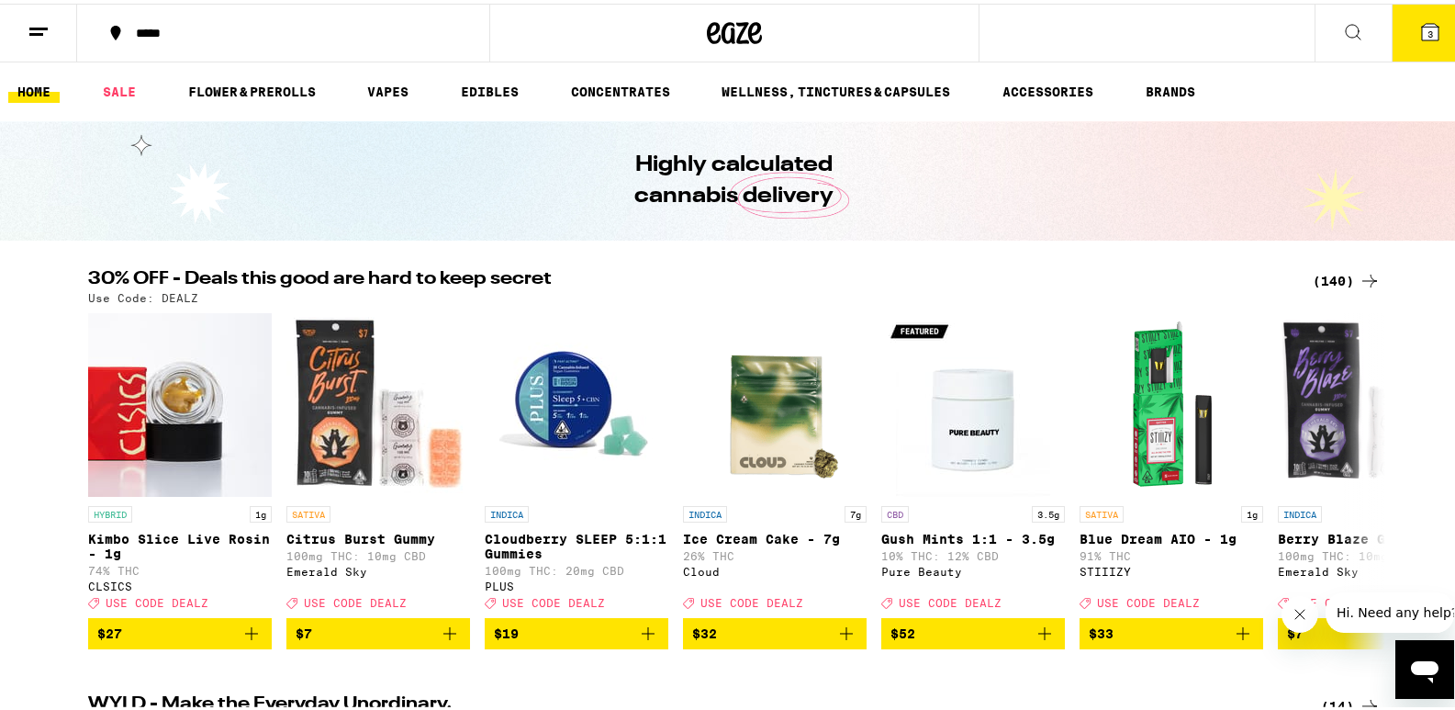
click at [1422, 27] on icon at bounding box center [1430, 28] width 17 height 17
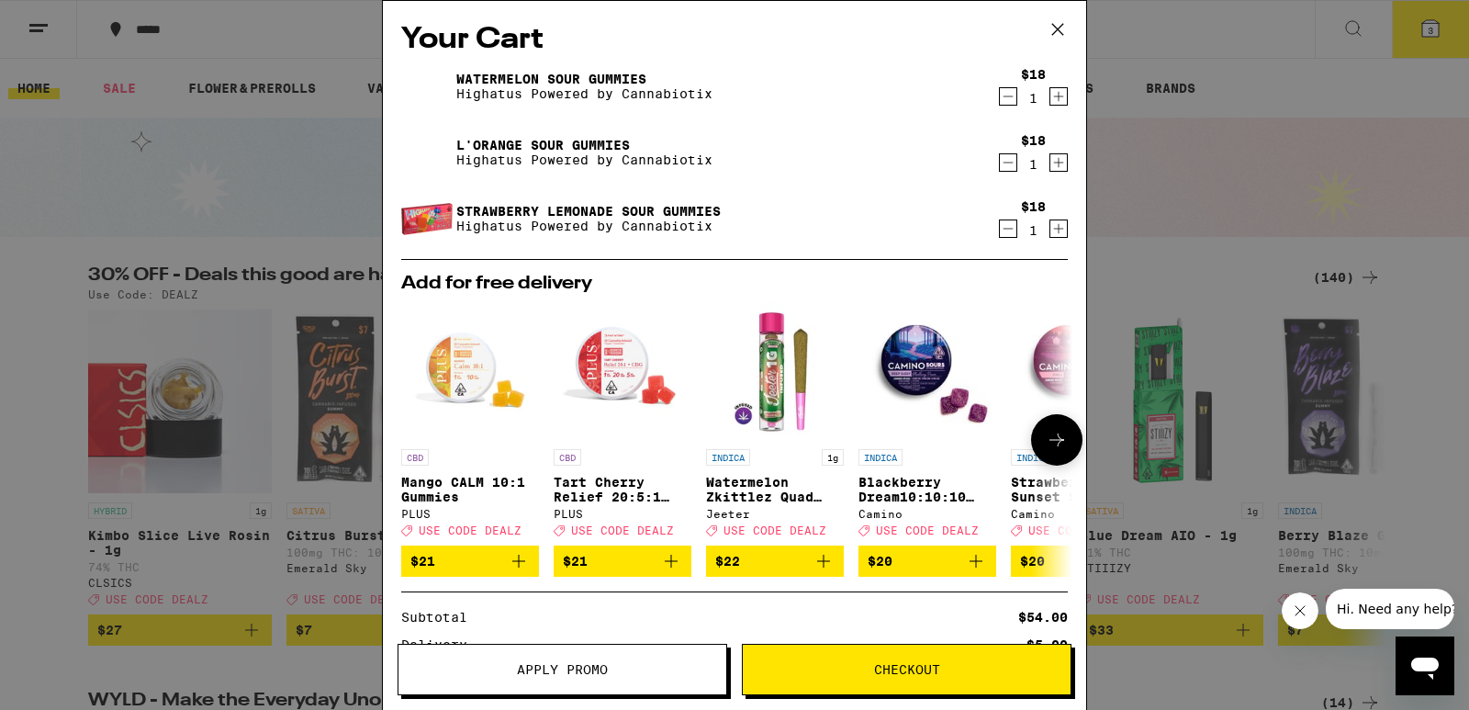
scroll to position [92, 0]
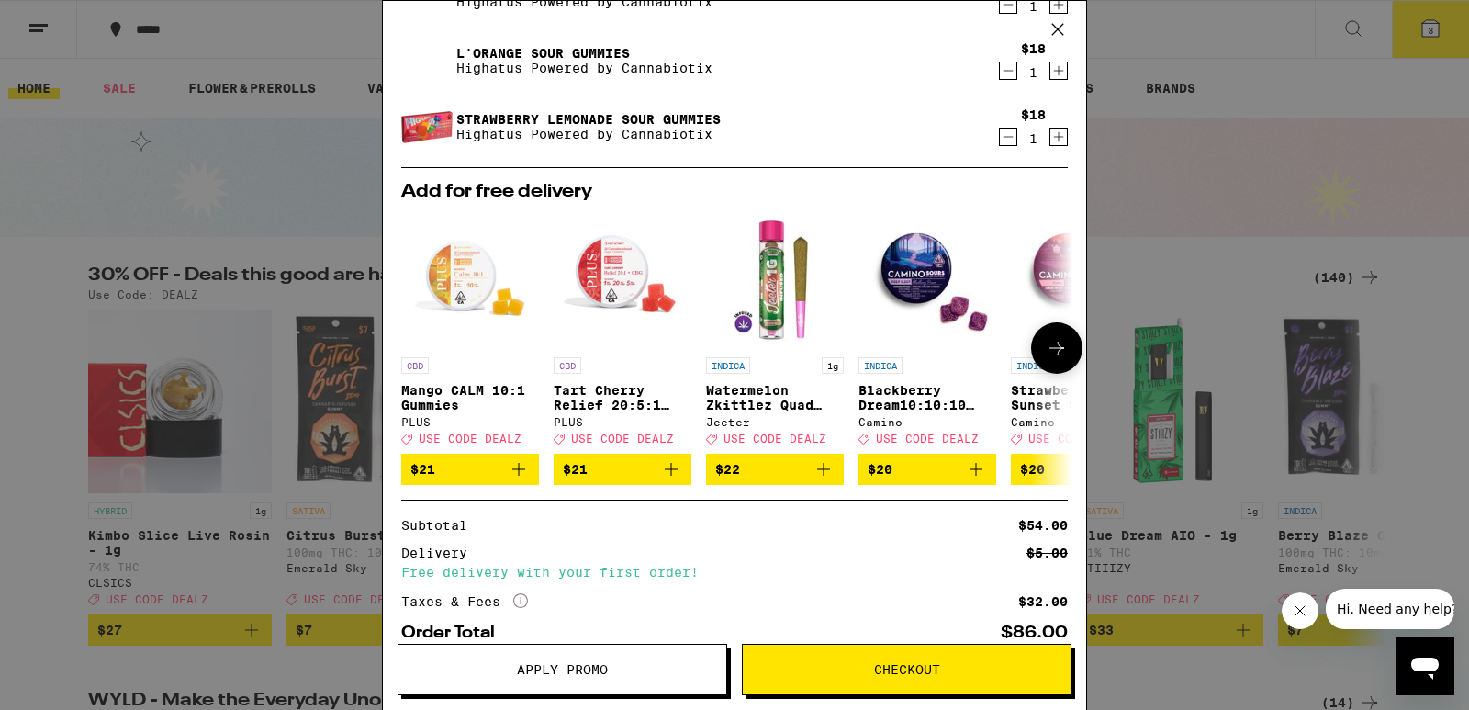
click at [1046, 341] on icon at bounding box center [1057, 348] width 22 height 22
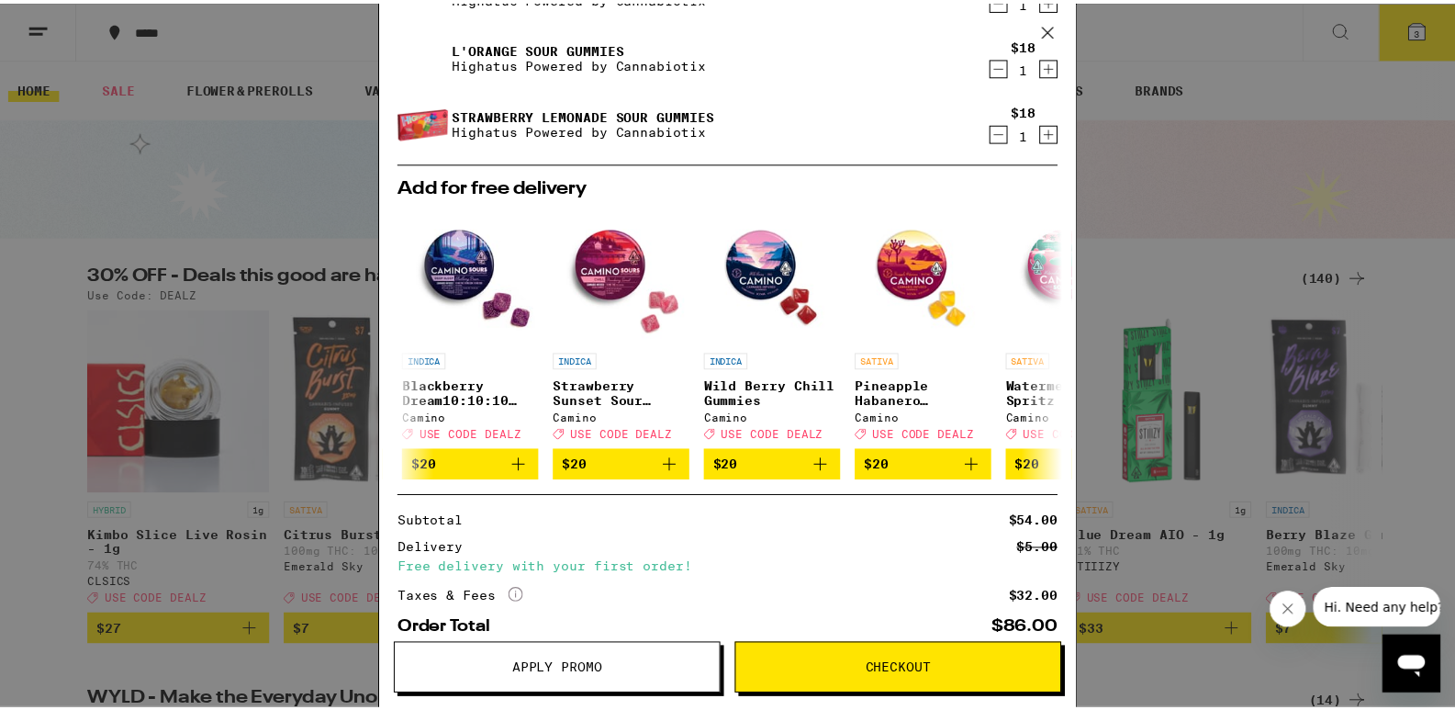
scroll to position [204, 0]
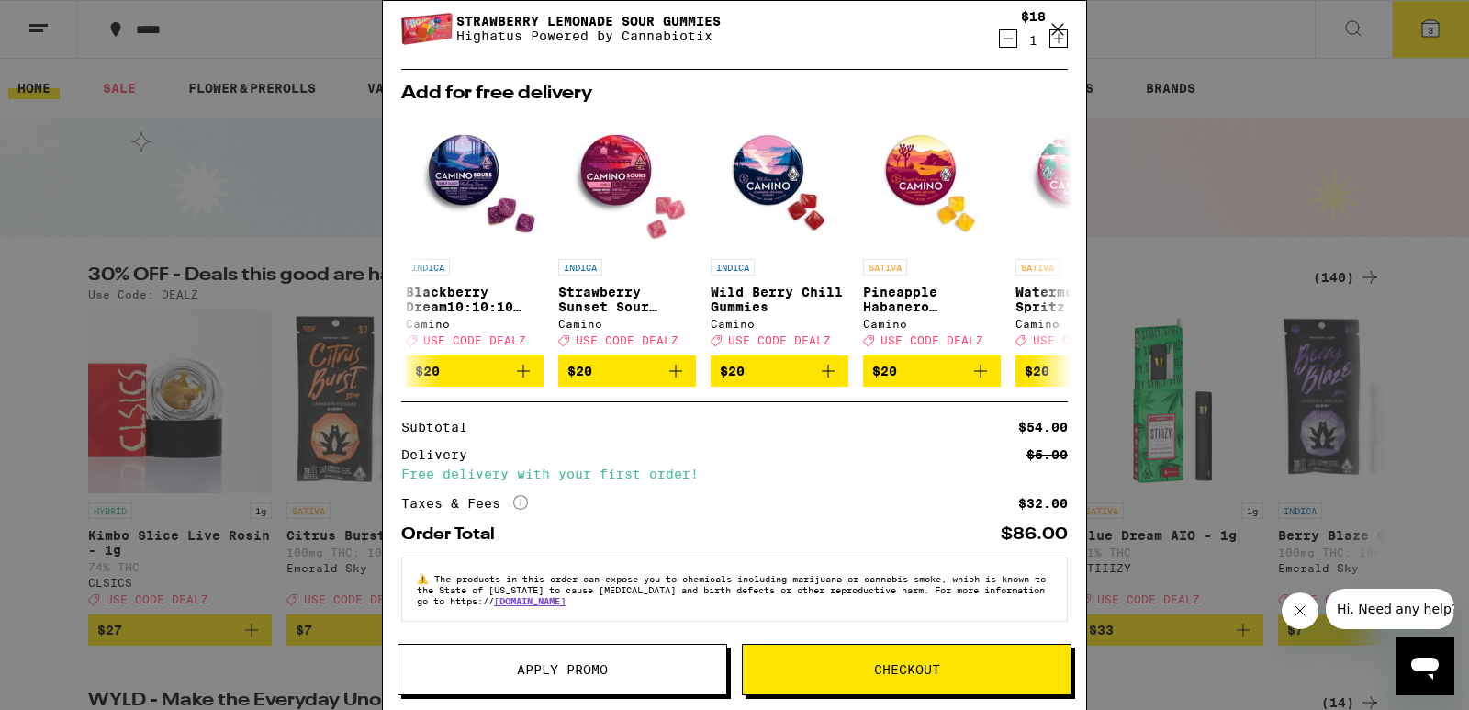
click at [899, 667] on span "Checkout" at bounding box center [907, 669] width 66 height 13
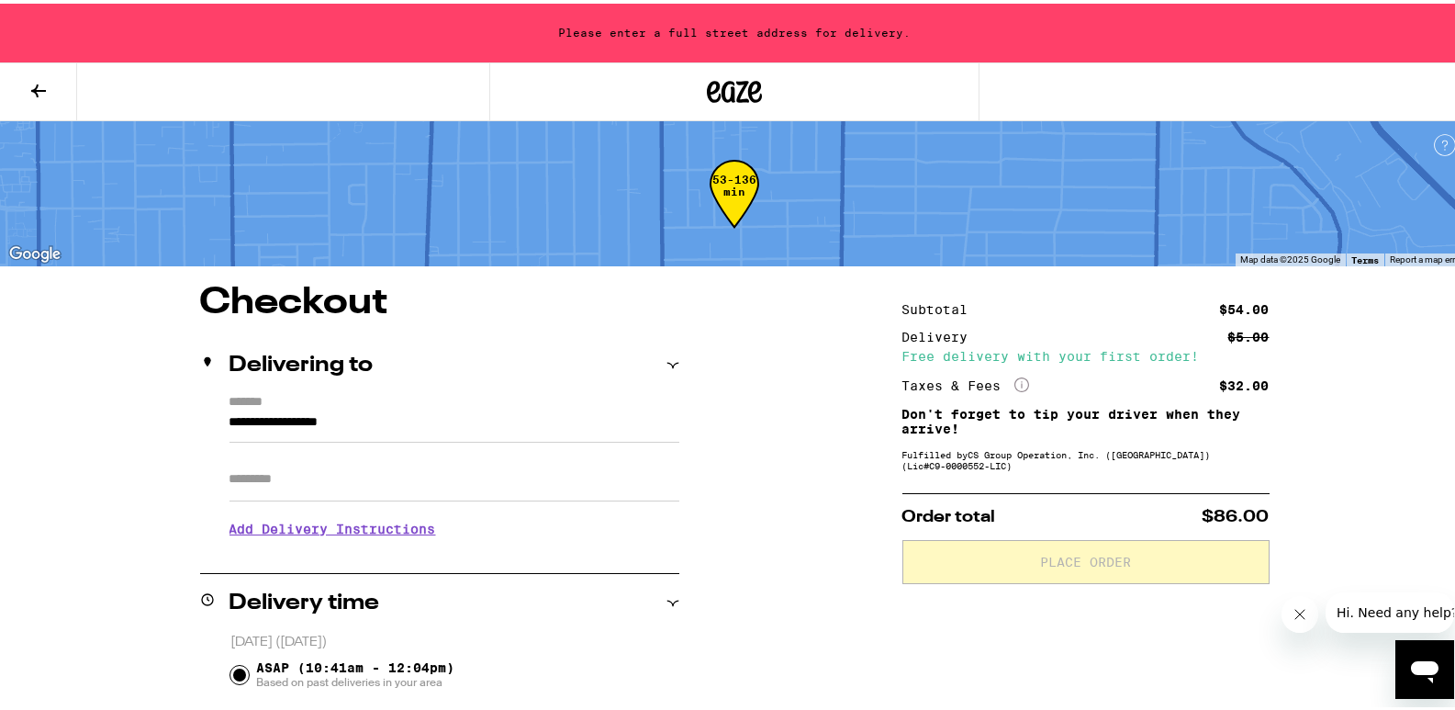
click at [436, 402] on label "*******" at bounding box center [455, 399] width 450 height 17
click at [436, 408] on input "**********" at bounding box center [455, 423] width 450 height 31
click at [432, 415] on input "**********" at bounding box center [455, 423] width 450 height 31
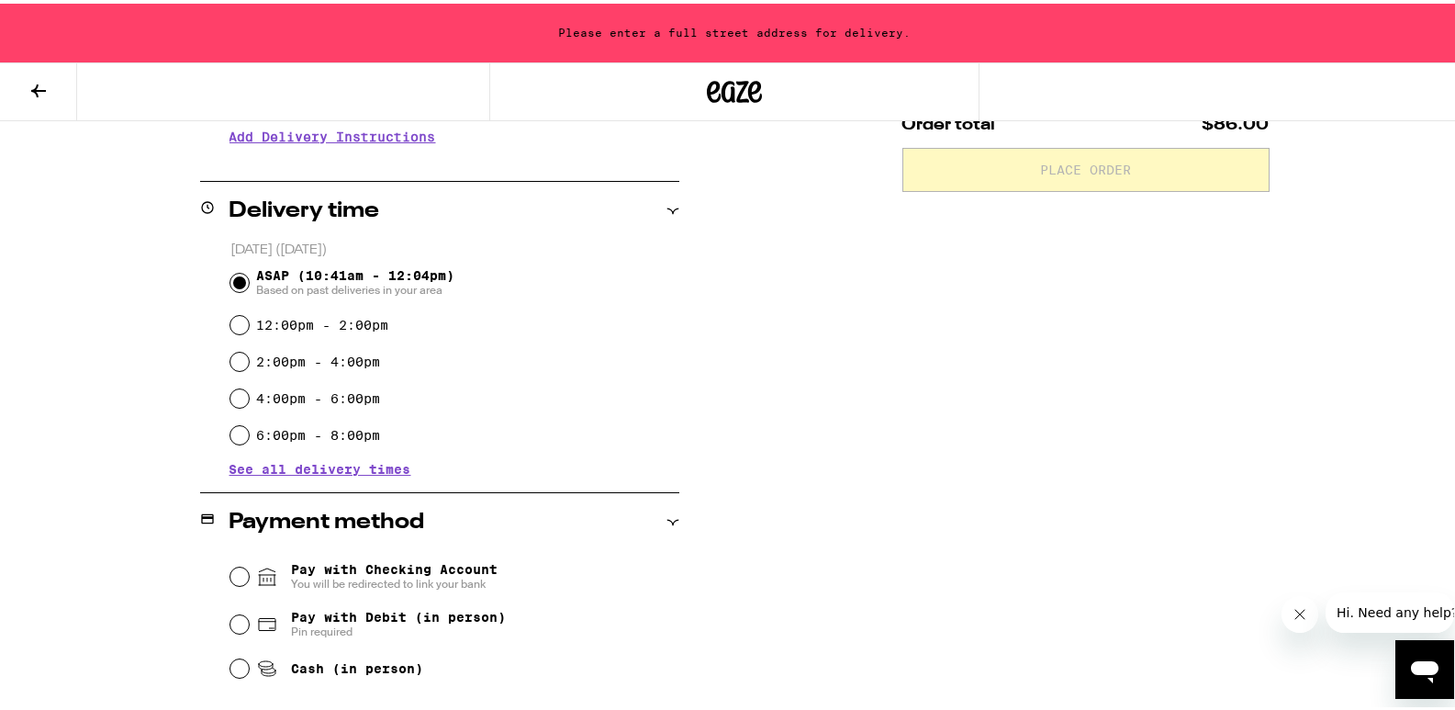
scroll to position [92, 0]
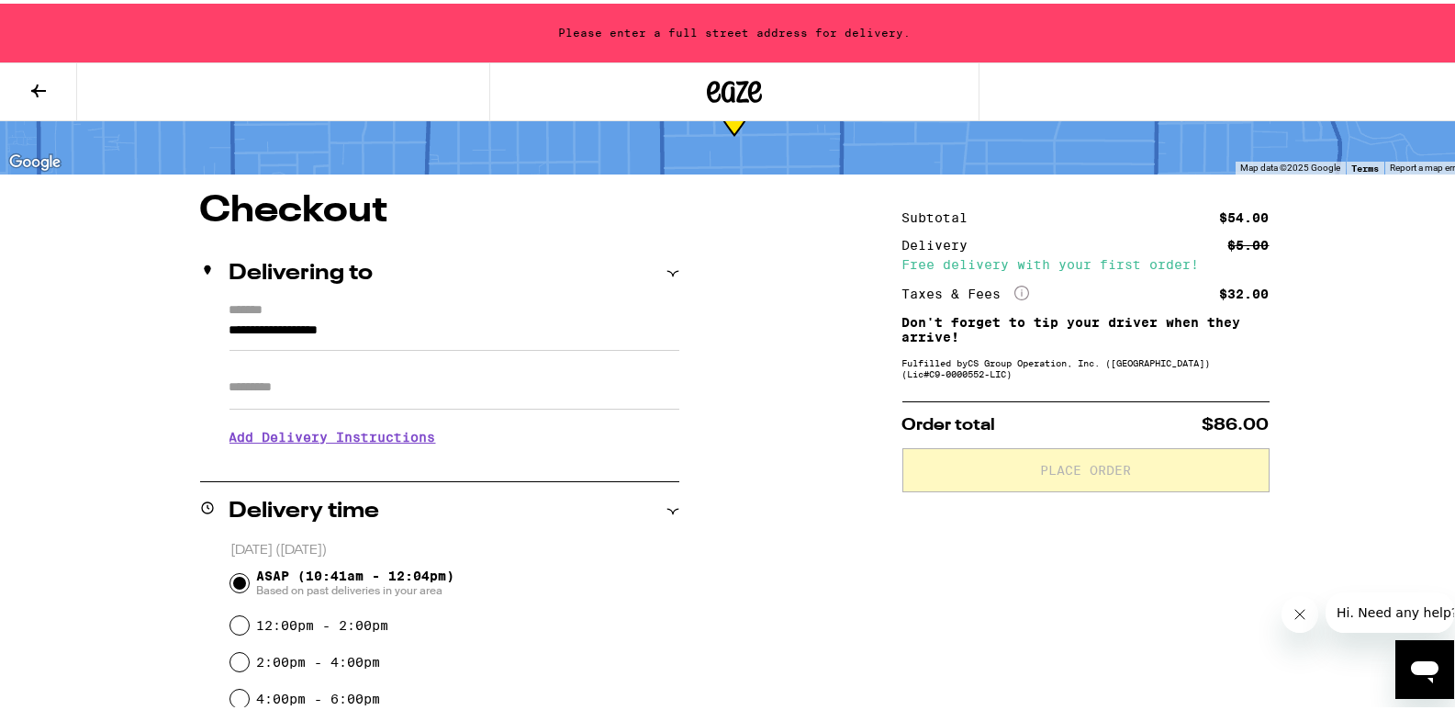
click at [342, 387] on input "Apt/Suite" at bounding box center [455, 384] width 450 height 44
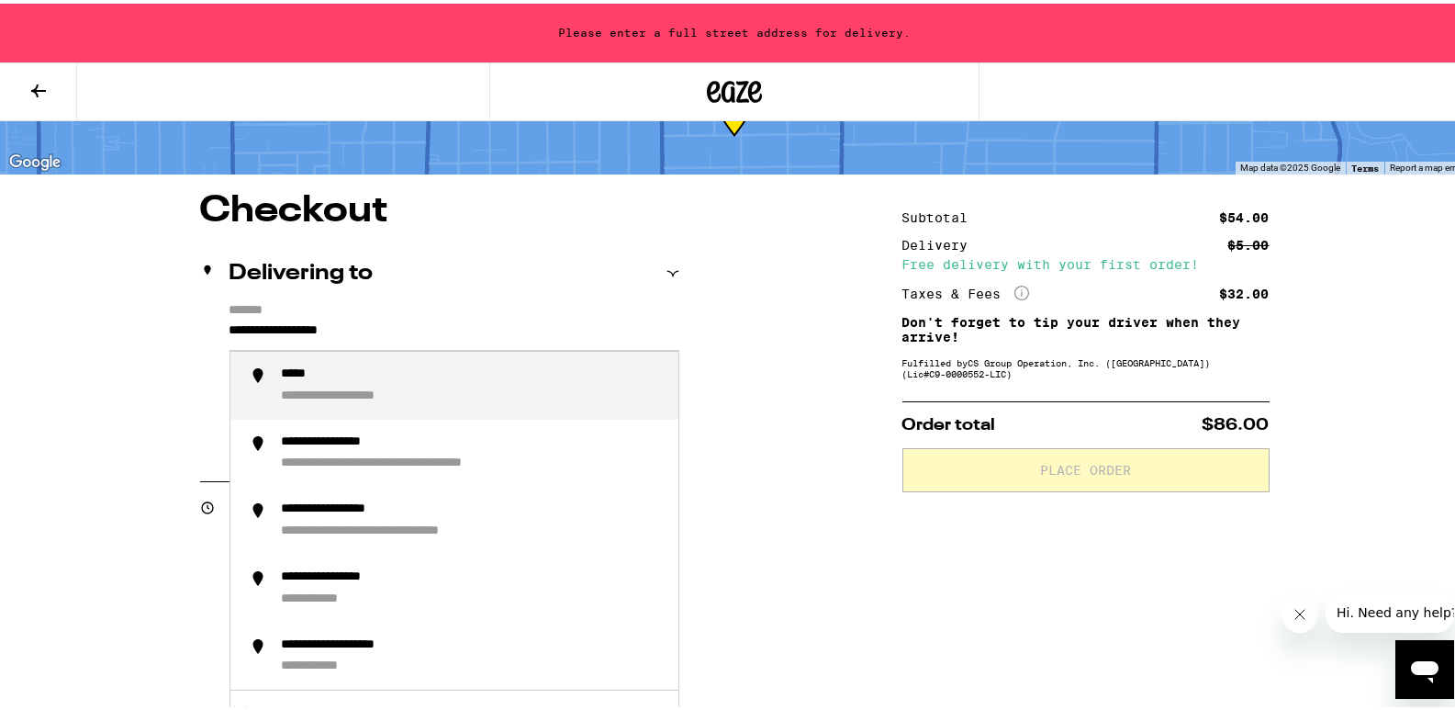
click at [405, 334] on input "**********" at bounding box center [455, 331] width 450 height 31
type input "*"
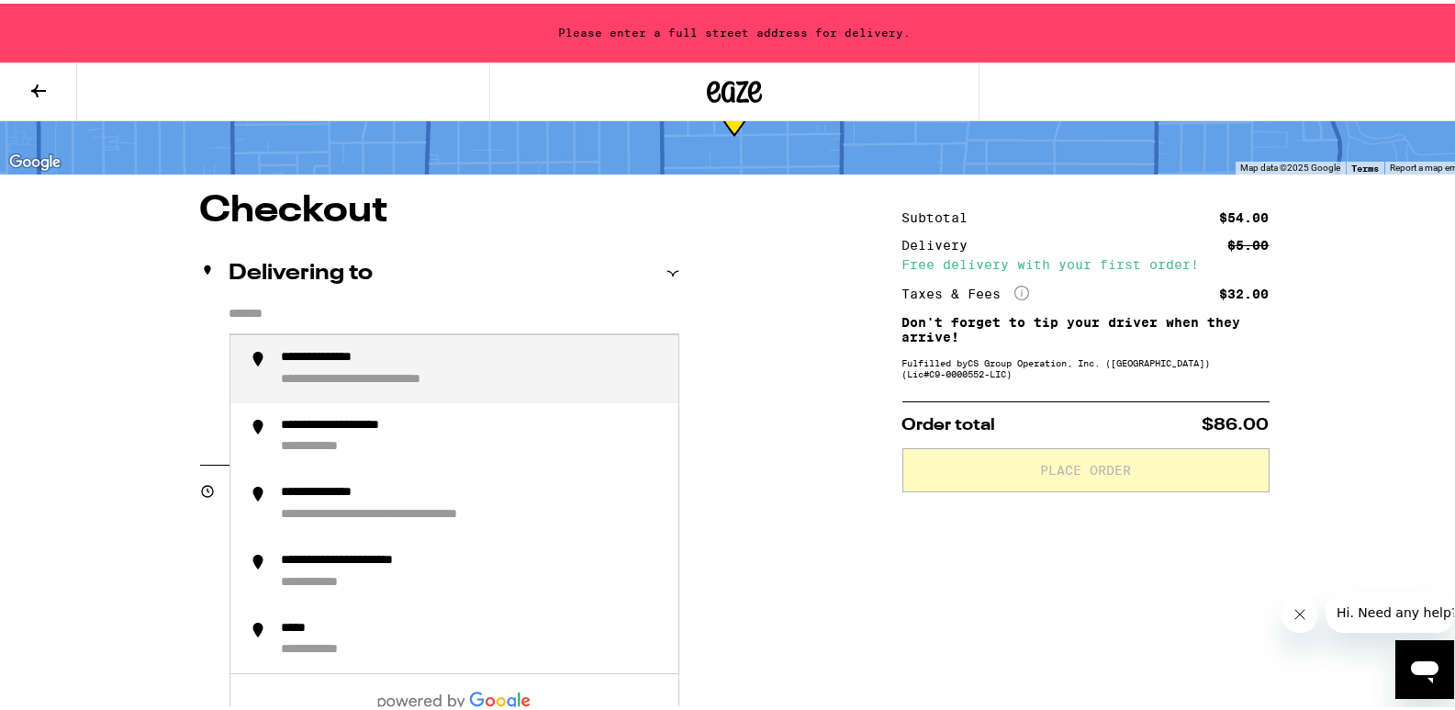
type input "*"
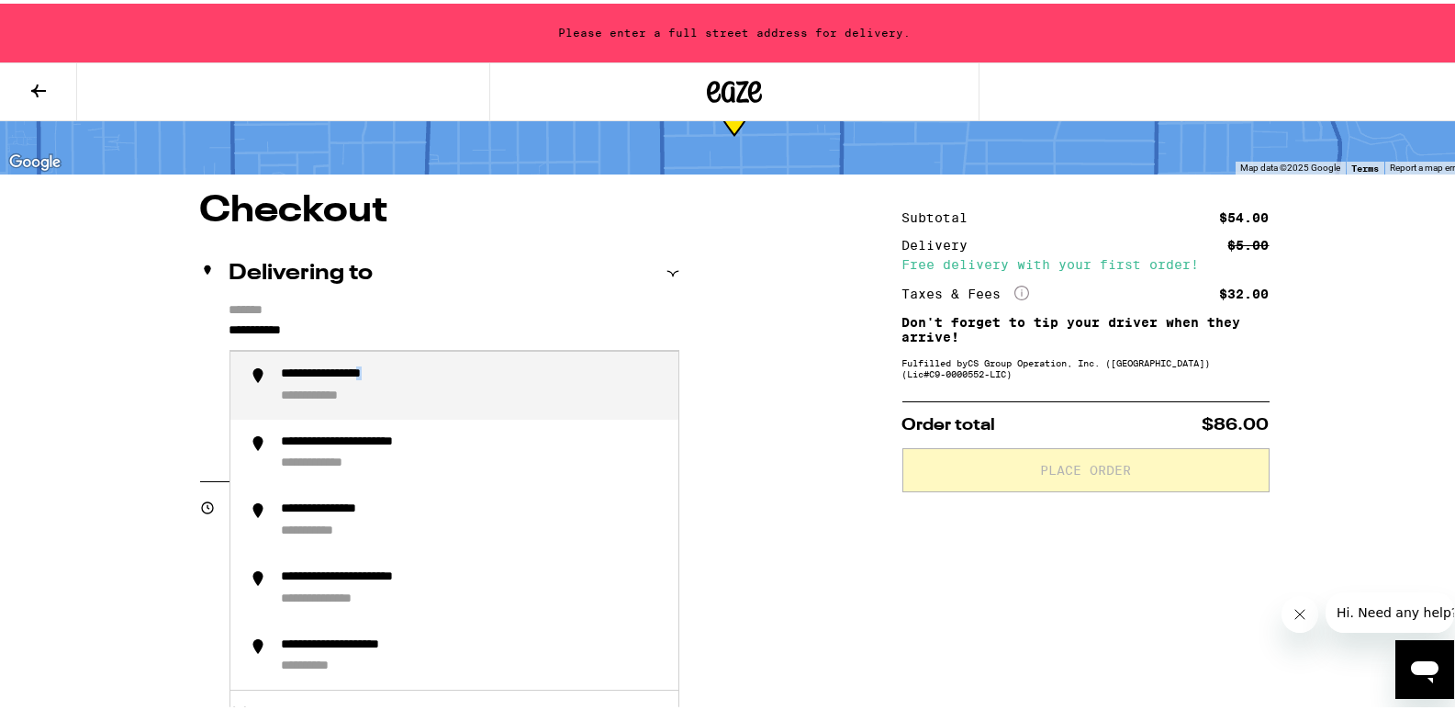
drag, startPoint x: 410, startPoint y: 383, endPoint x: 446, endPoint y: 388, distance: 36.2
click at [446, 388] on div "**********" at bounding box center [473, 382] width 382 height 39
type input "**********"
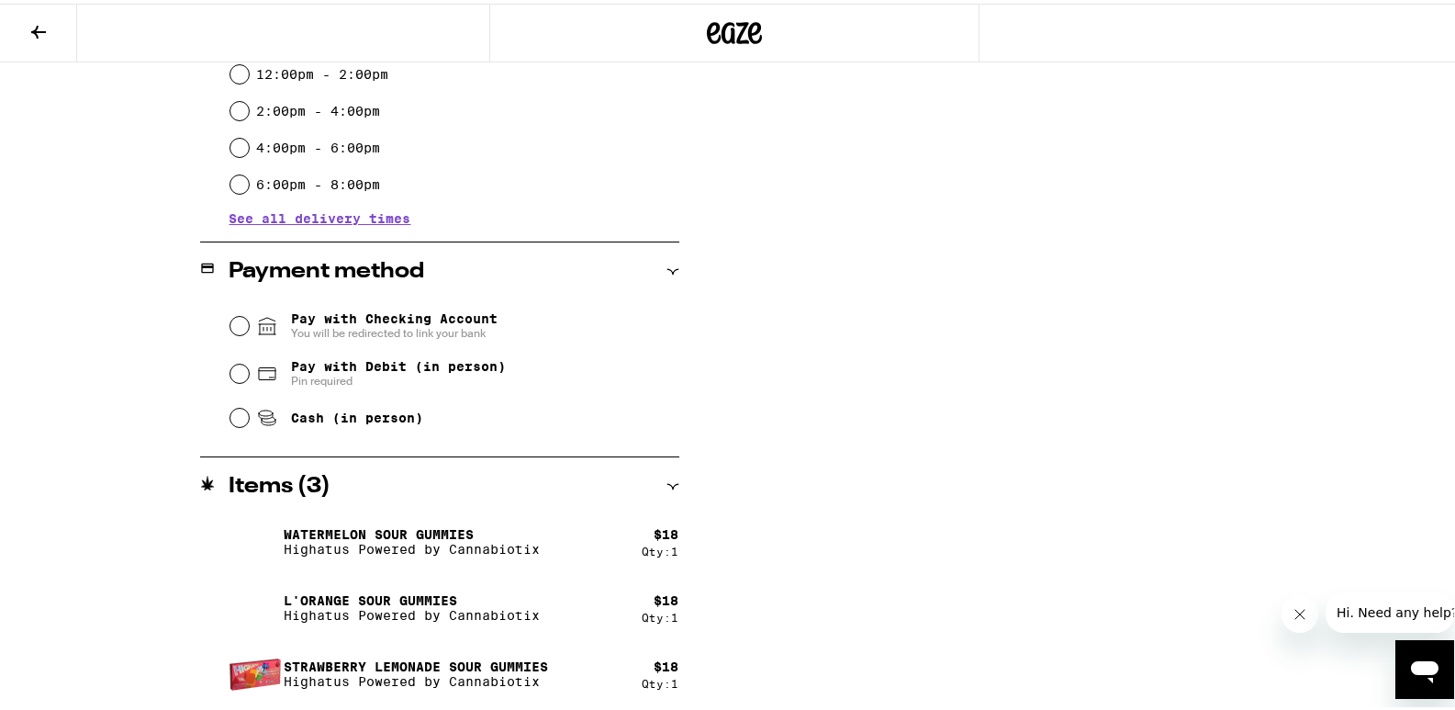
scroll to position [586, 0]
click at [233, 369] on input "Pay with Debit (in person) Pin required" at bounding box center [239, 368] width 18 height 18
radio input "true"
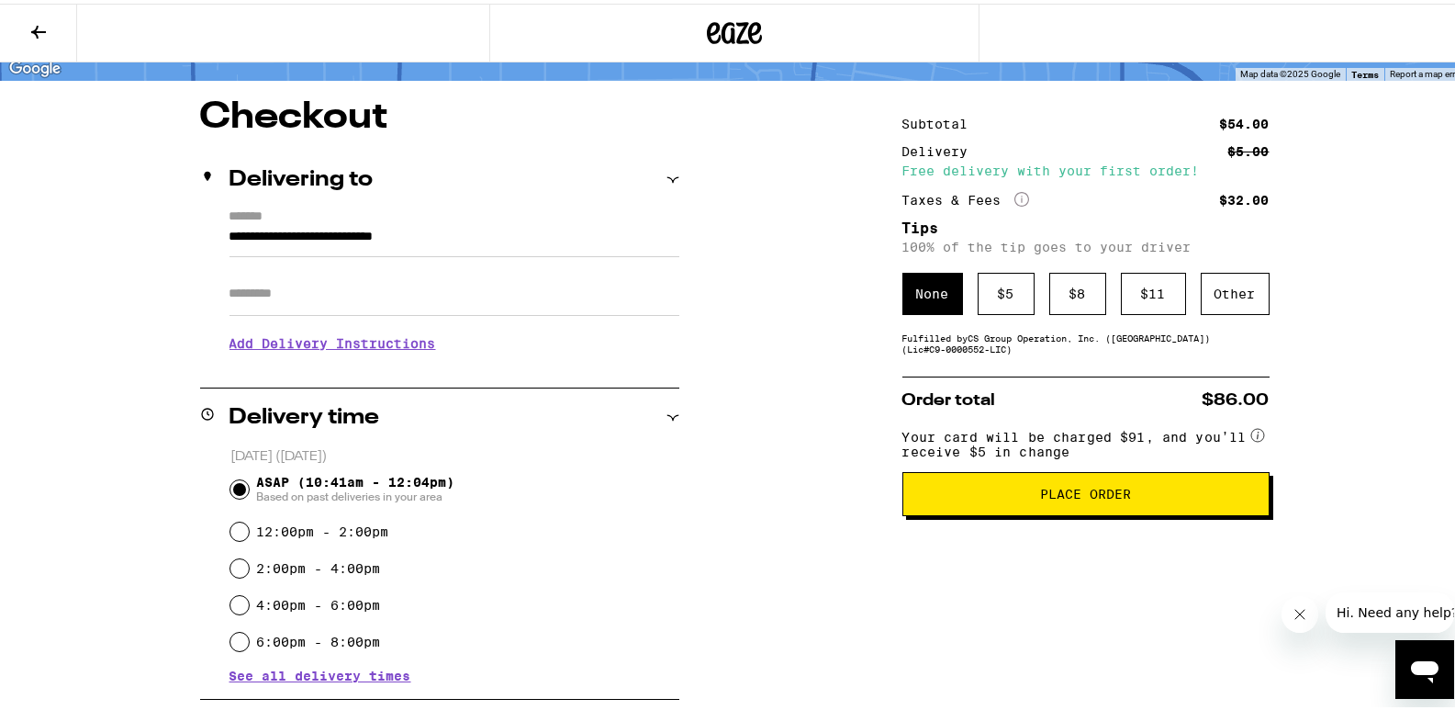
scroll to position [35, 0]
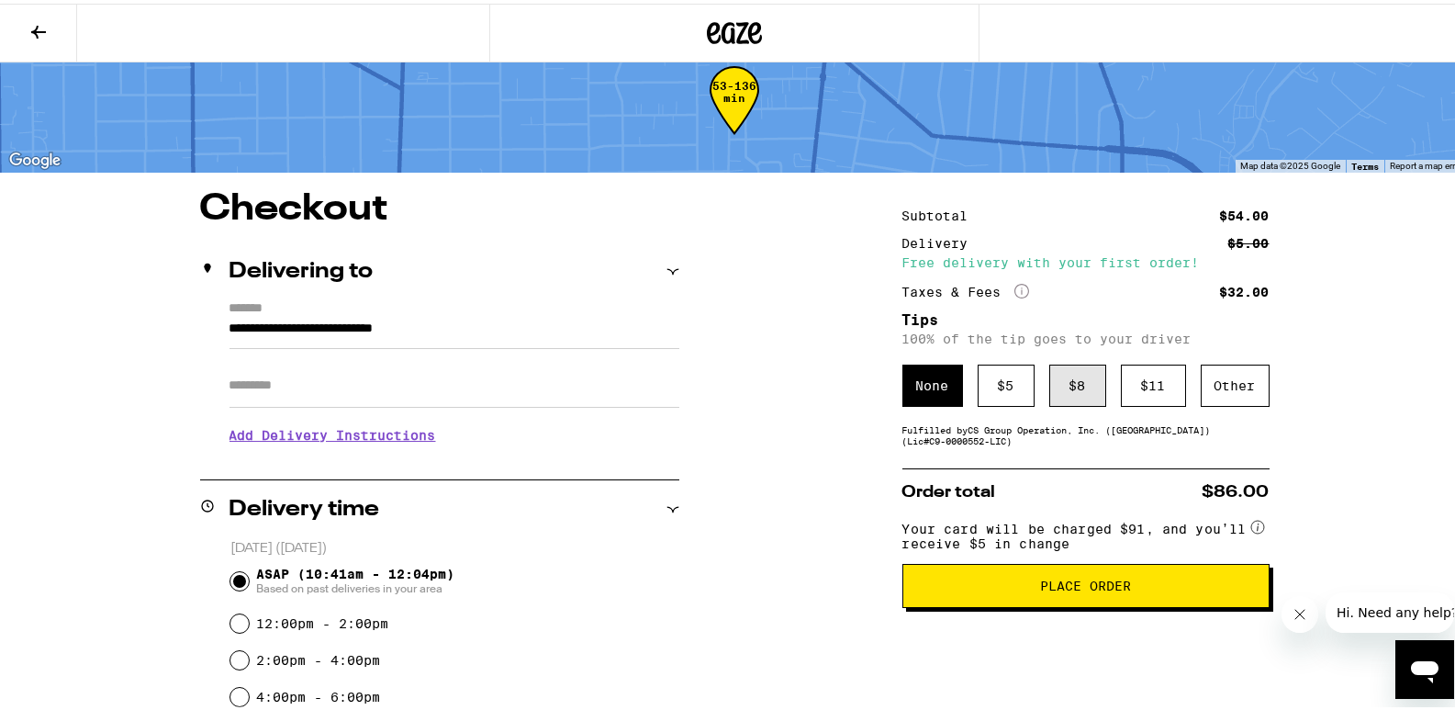
click at [1079, 391] on div "$ 8" at bounding box center [1078, 382] width 57 height 42
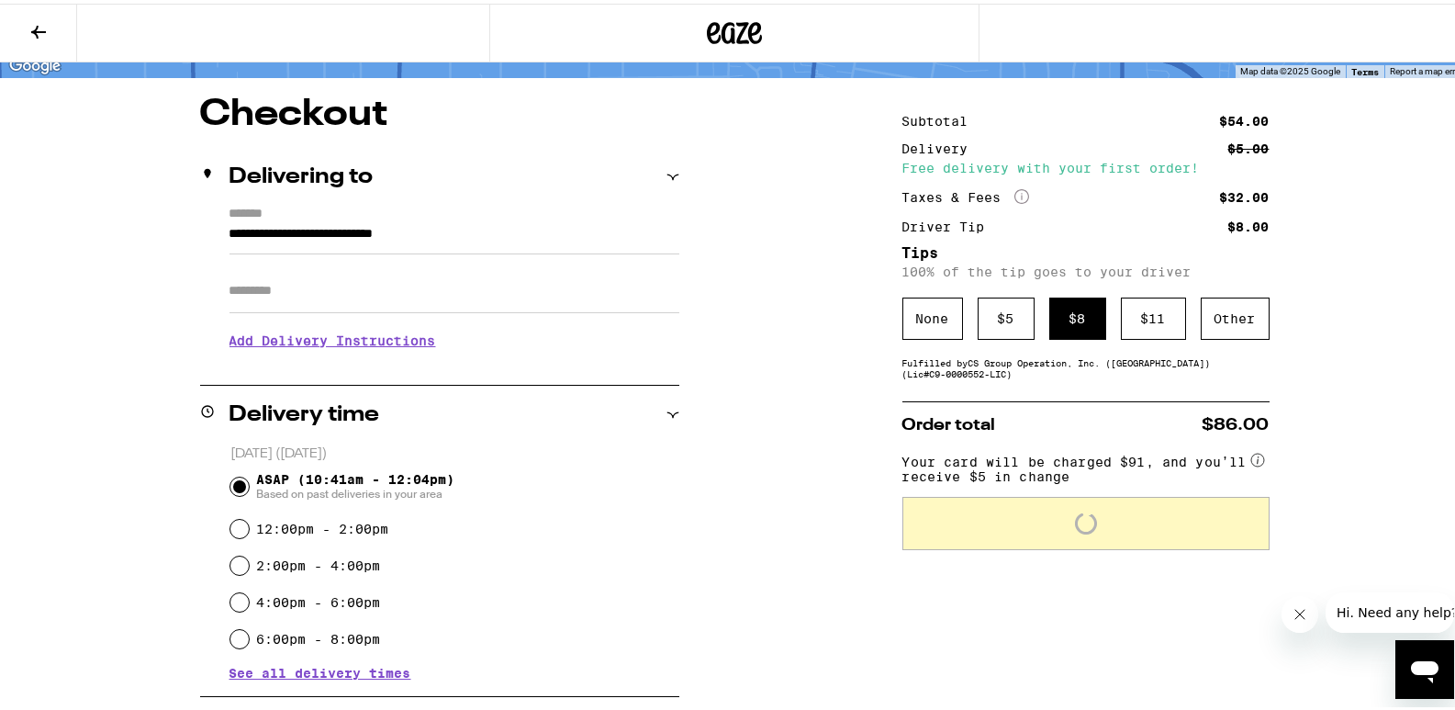
scroll to position [219, 0]
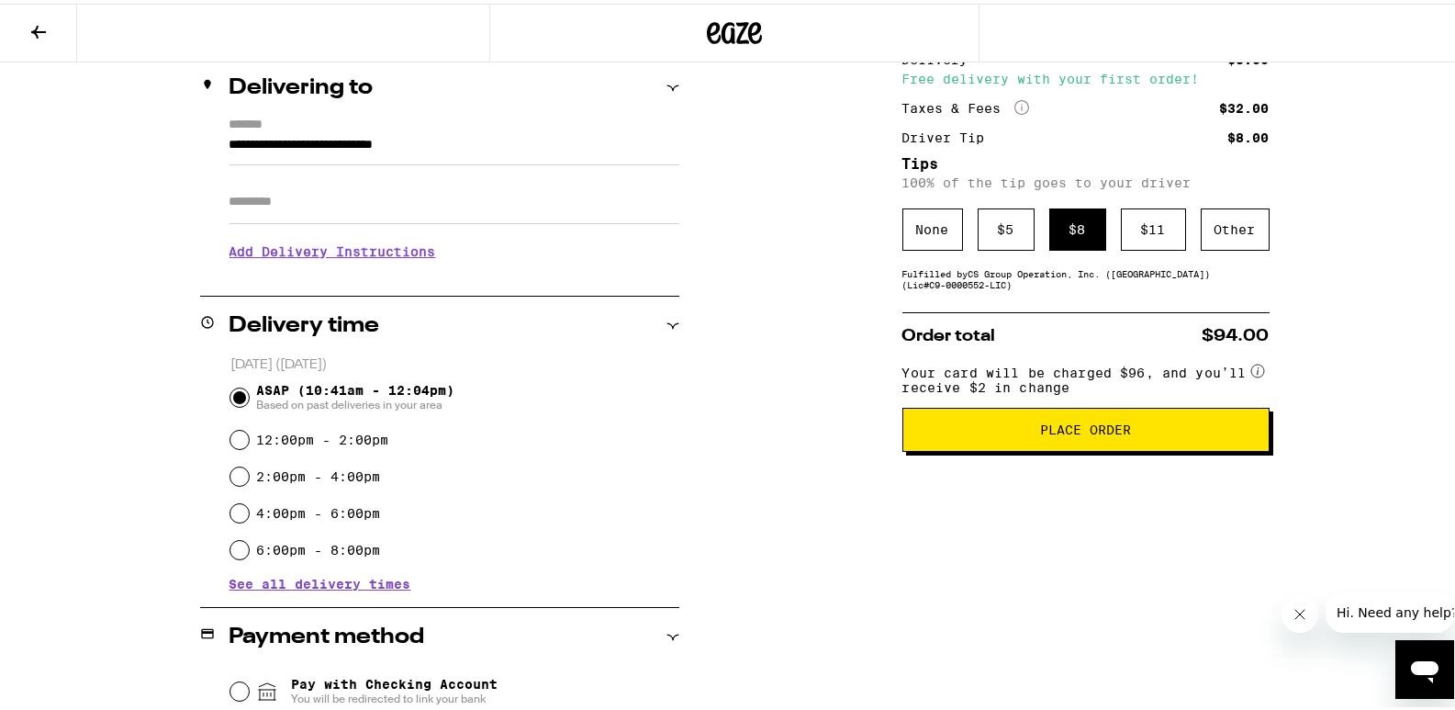
click at [1124, 432] on span "Place Order" at bounding box center [1085, 426] width 91 height 13
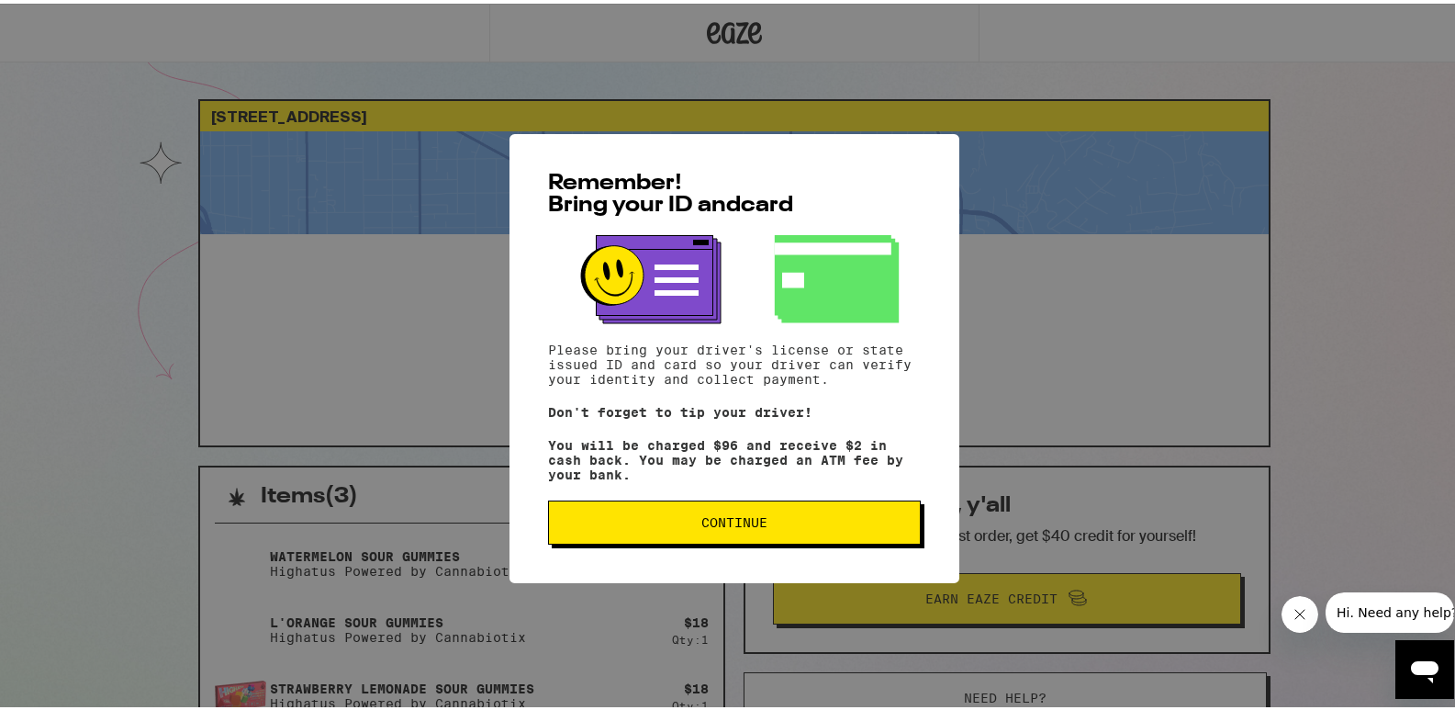
click at [784, 521] on span "Continue" at bounding box center [735, 518] width 342 height 13
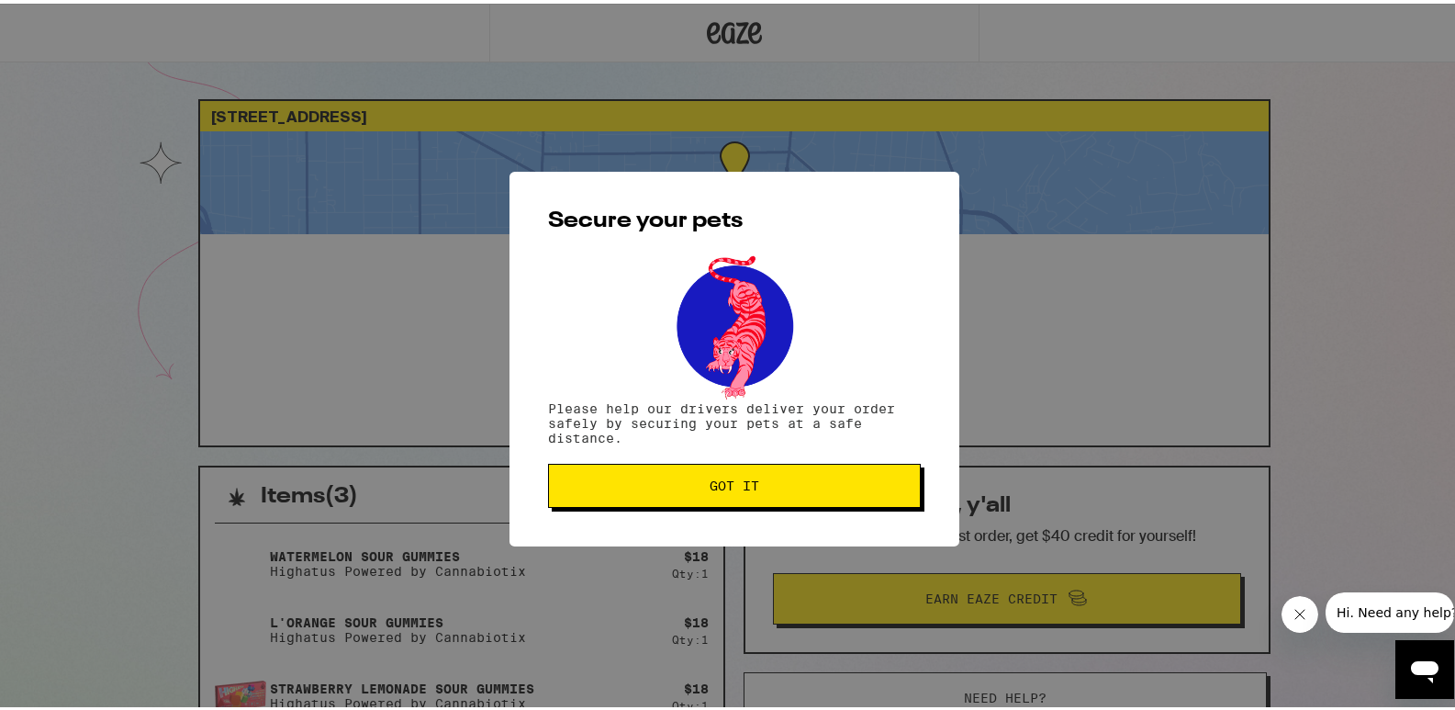
click at [783, 491] on button "Got it" at bounding box center [734, 482] width 373 height 44
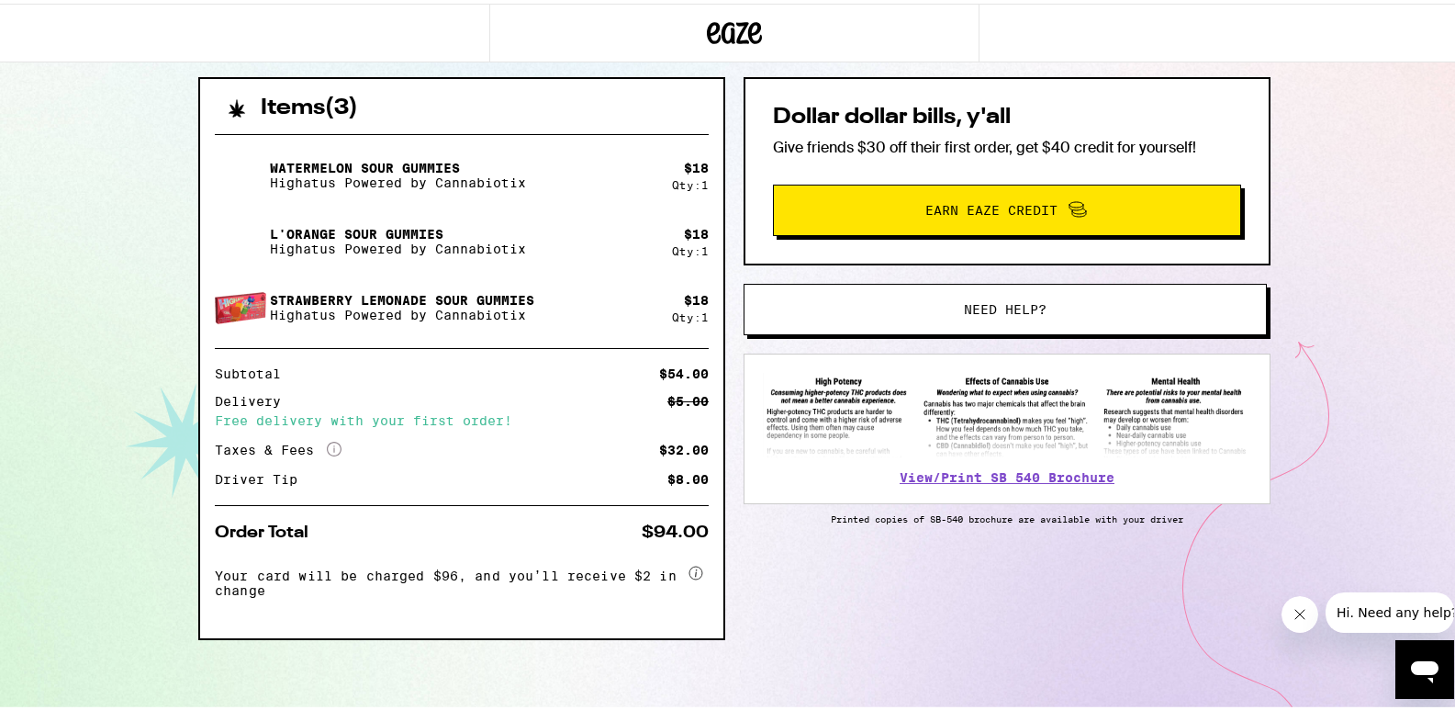
scroll to position [392, 0]
click at [689, 562] on icon at bounding box center [696, 569] width 15 height 15
click at [690, 563] on circle at bounding box center [696, 569] width 13 height 13
click at [691, 570] on circle at bounding box center [696, 569] width 13 height 13
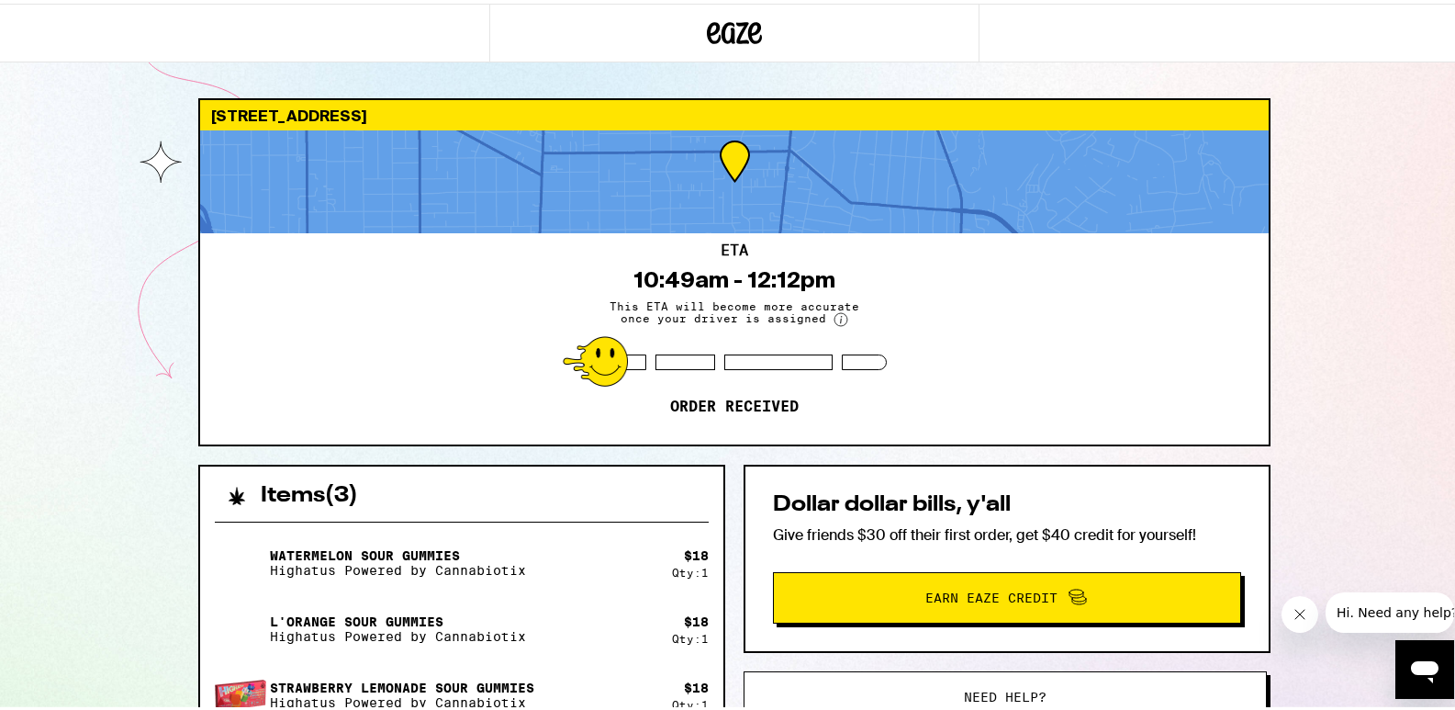
scroll to position [0, 0]
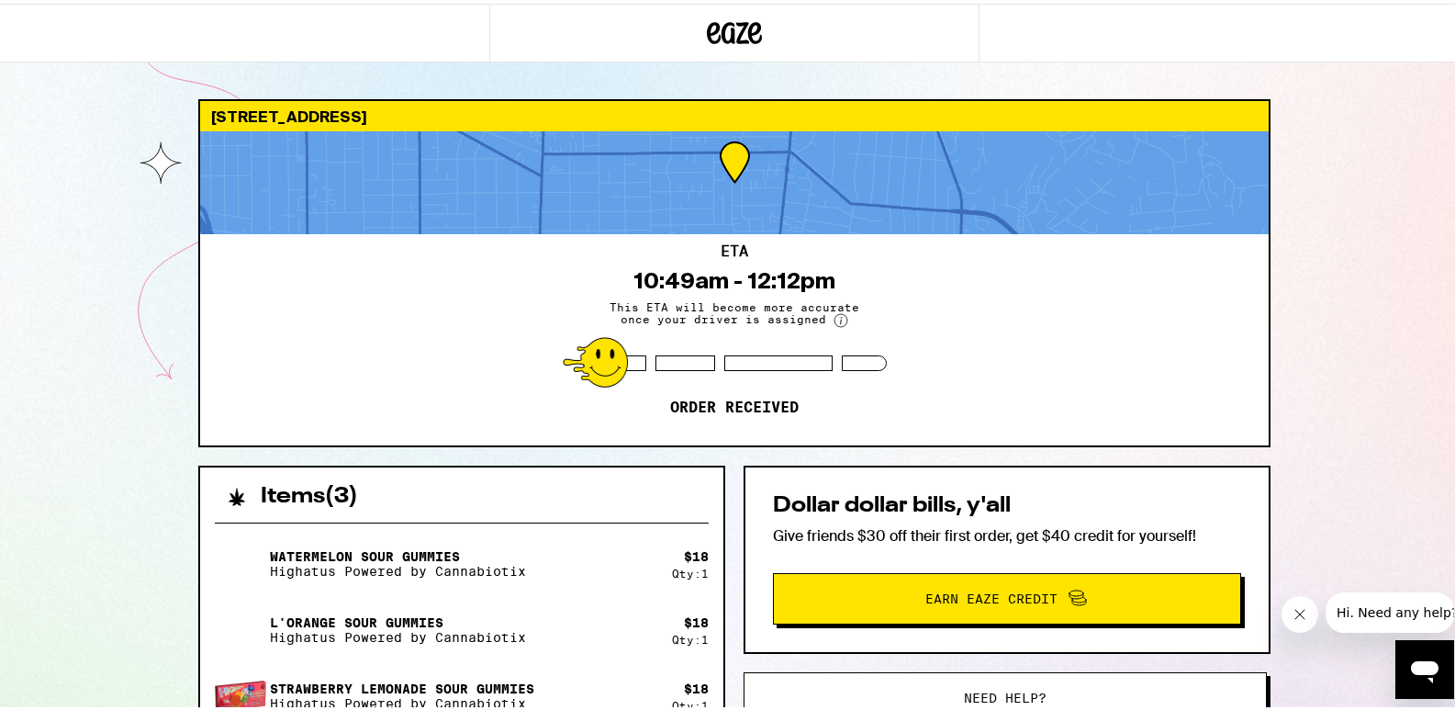
click at [836, 317] on circle at bounding box center [841, 316] width 13 height 13
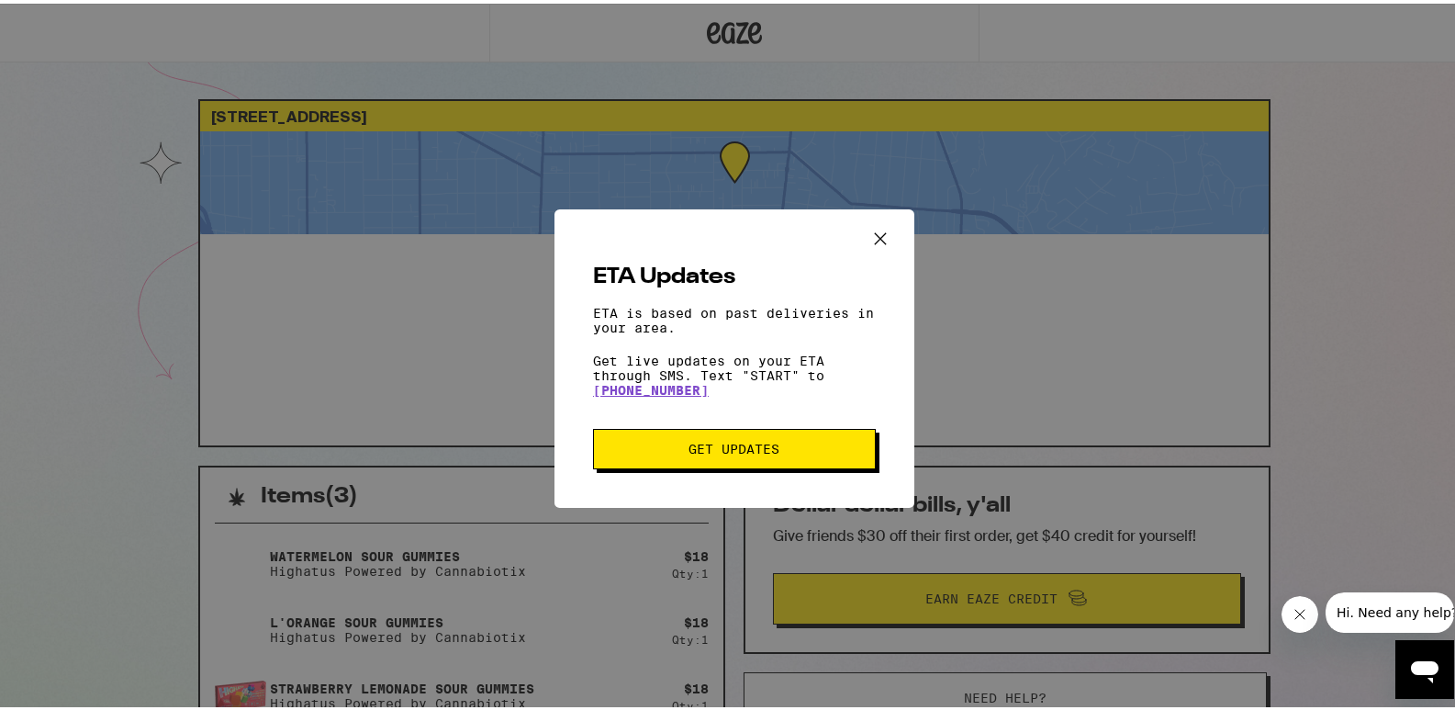
click at [867, 226] on icon "Close ETA information modal" at bounding box center [881, 235] width 28 height 28
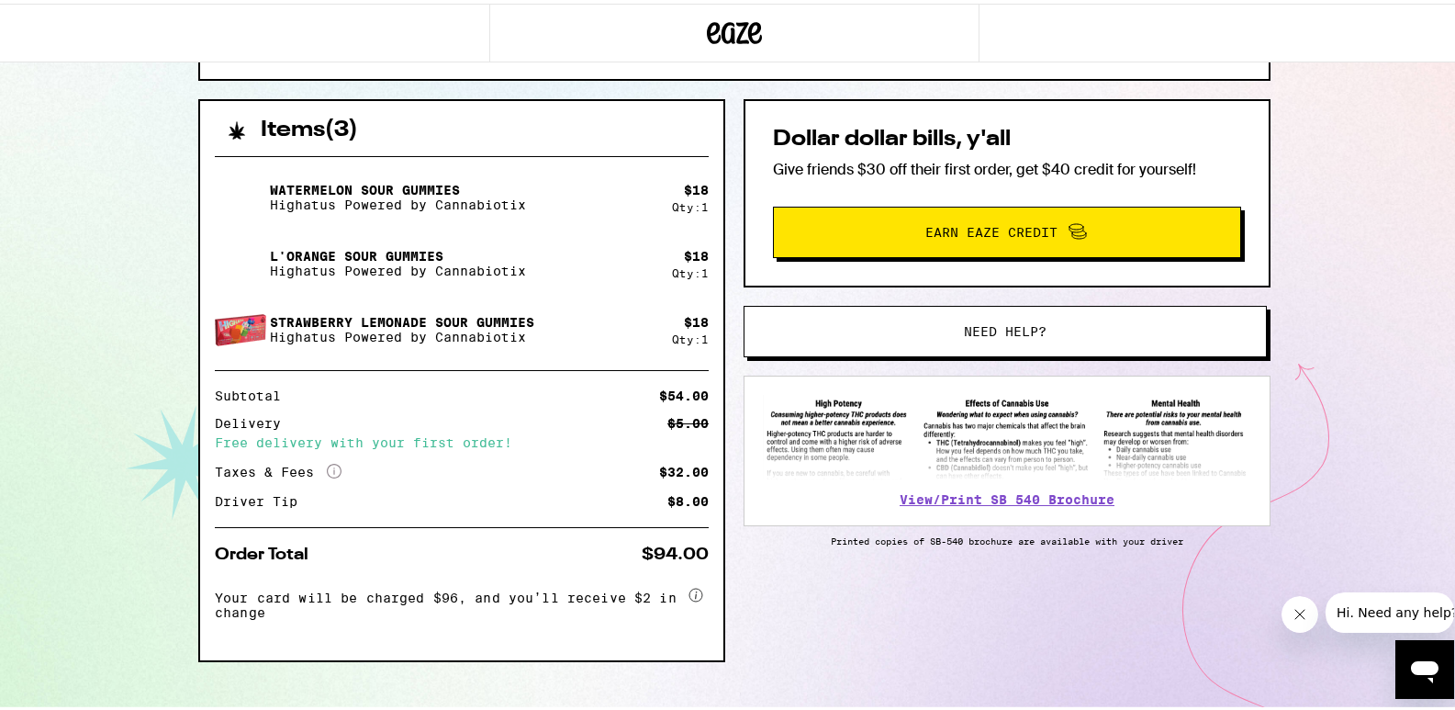
scroll to position [392, 0]
